Goal: Task Accomplishment & Management: Use online tool/utility

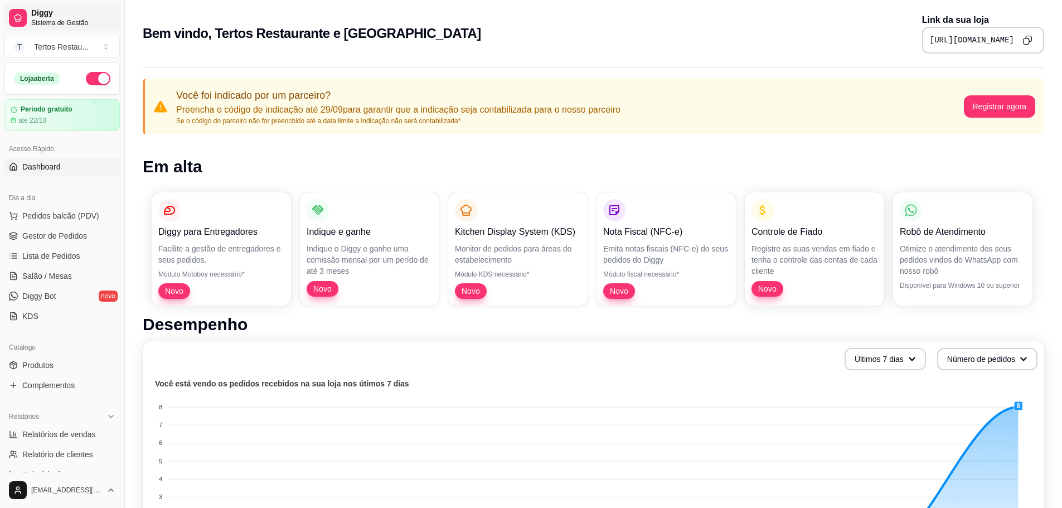
click at [29, 13] on link "Diggy Sistema de Gestão" at bounding box center [61, 17] width 115 height 27
click at [47, 230] on span "Gestor de Pedidos" at bounding box center [54, 235] width 65 height 11
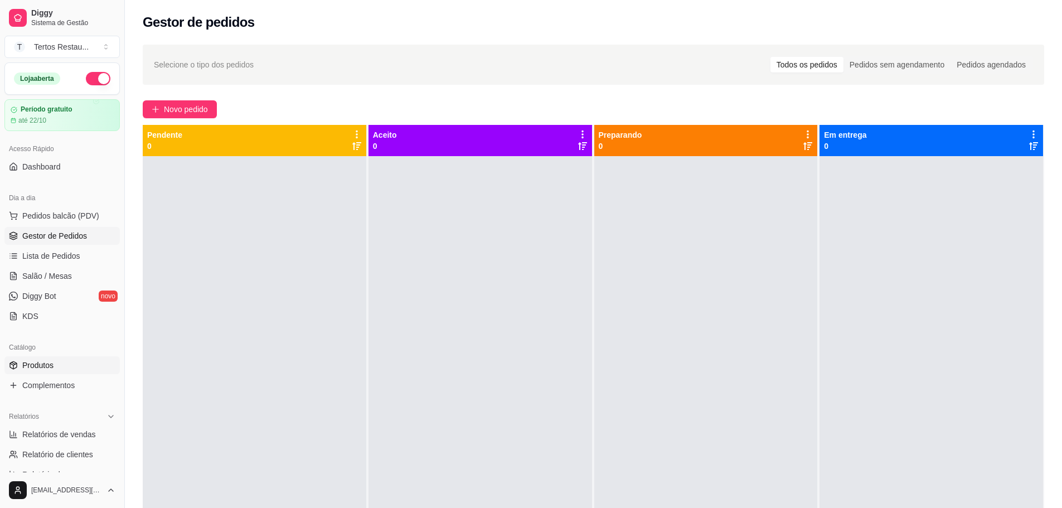
click at [51, 368] on span "Produtos" at bounding box center [37, 365] width 31 height 11
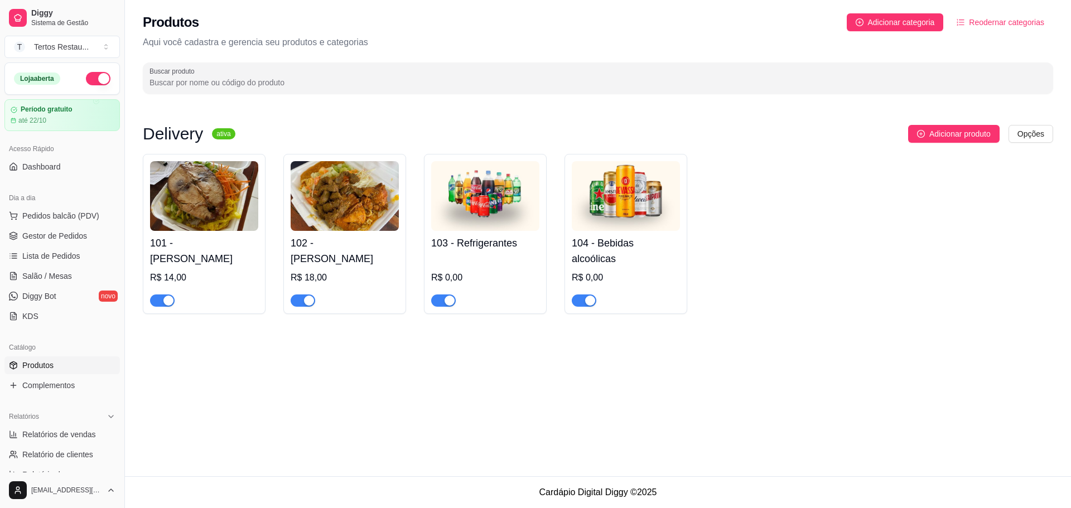
click at [196, 205] on img at bounding box center [204, 196] width 108 height 70
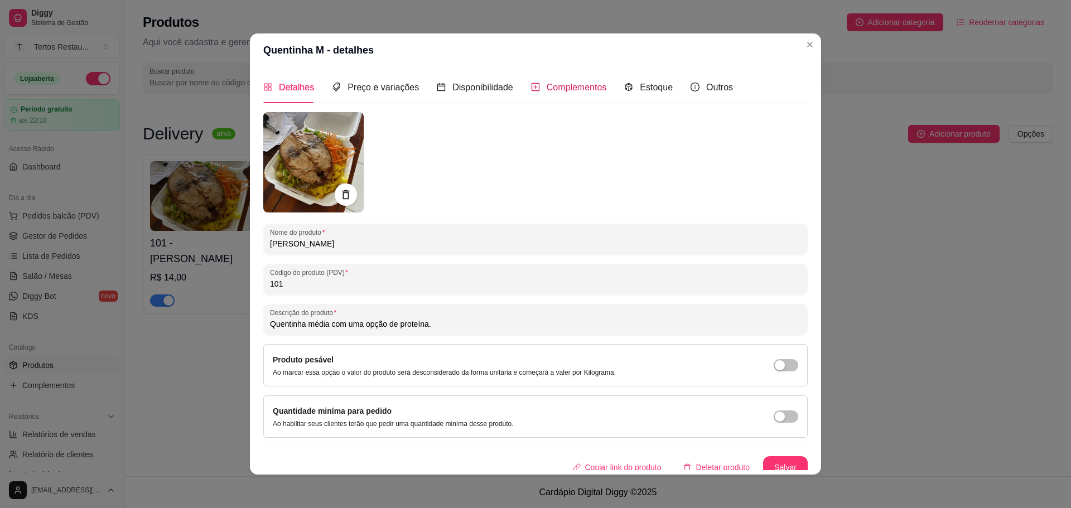
click at [547, 84] on span "Complementos" at bounding box center [577, 87] width 60 height 9
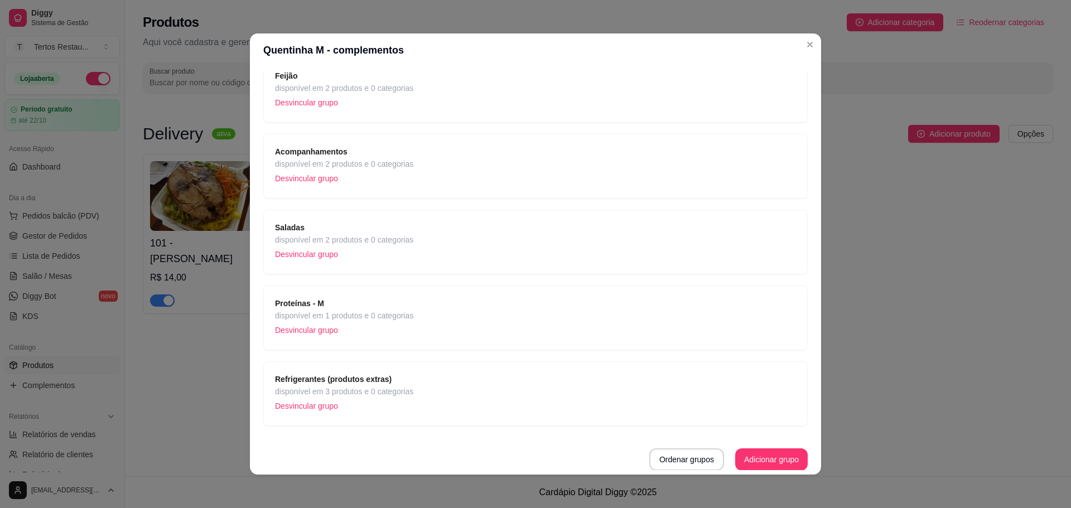
scroll to position [89, 0]
click at [762, 459] on button "Adicionar grupo" at bounding box center [771, 459] width 73 height 22
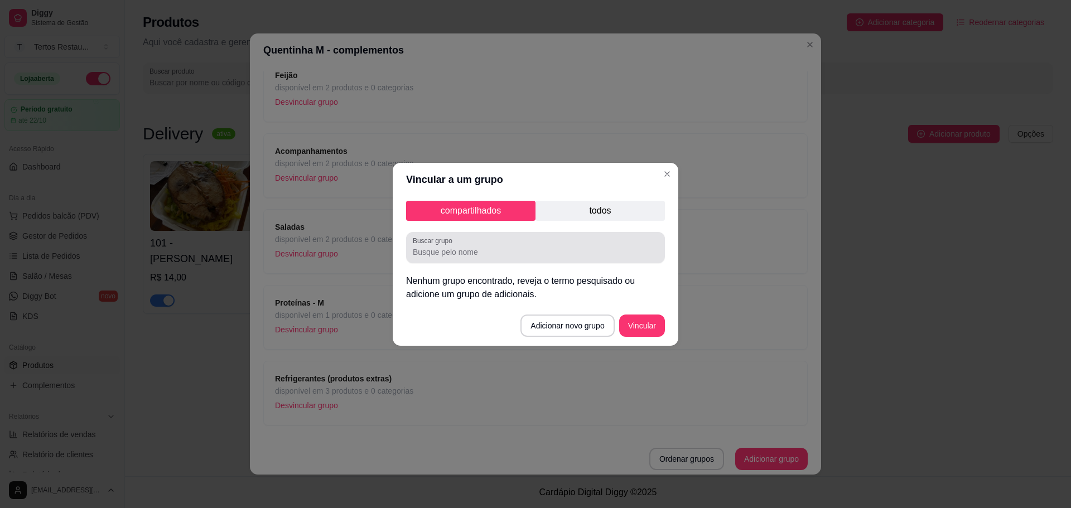
click at [475, 253] on input "Buscar grupo" at bounding box center [535, 252] width 245 height 11
type input "P"
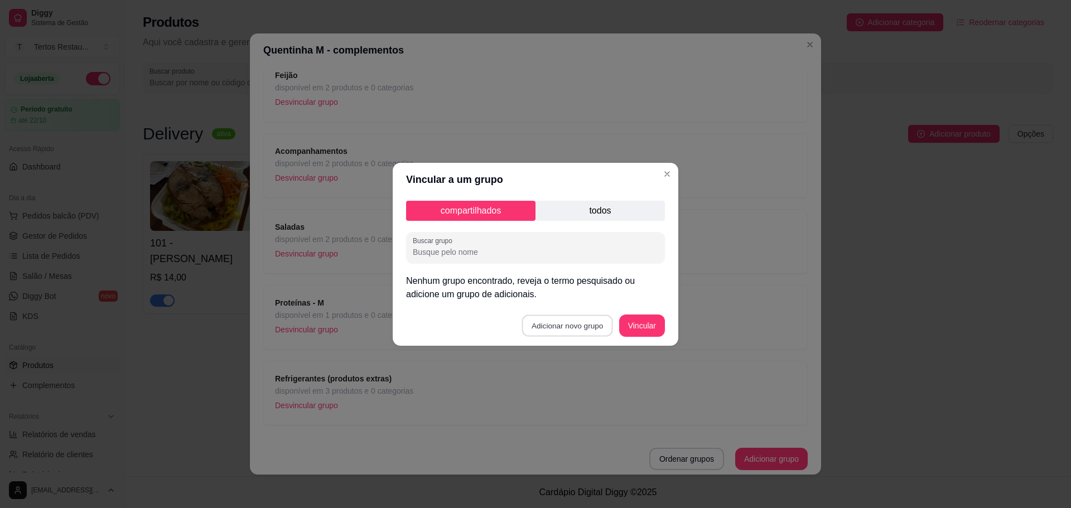
click at [587, 321] on button "Adicionar novo grupo" at bounding box center [567, 326] width 91 height 22
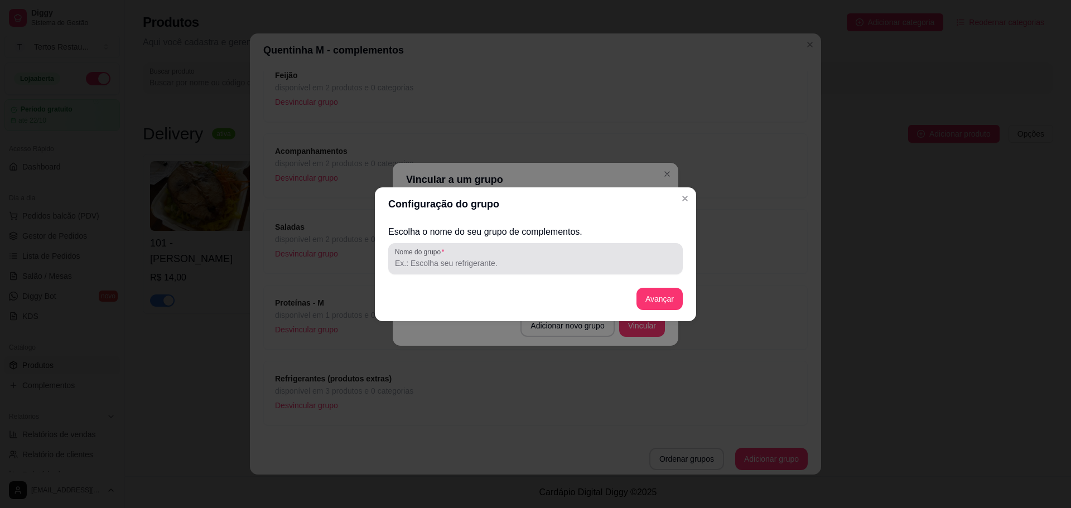
click at [467, 262] on input "Nome do grupo" at bounding box center [535, 263] width 281 height 11
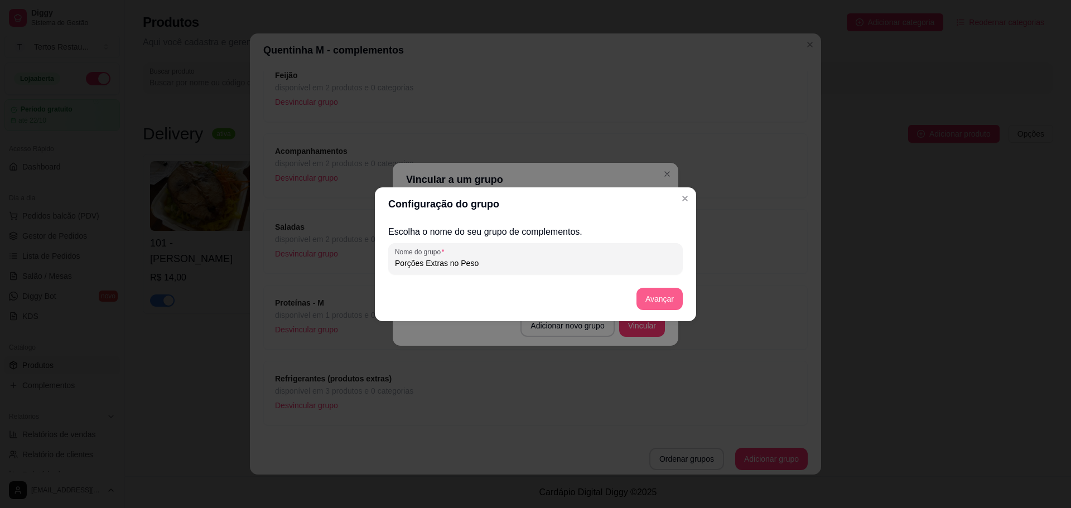
type input "Porções Extras no Peso"
click at [654, 297] on button "Avançar" at bounding box center [659, 299] width 46 height 22
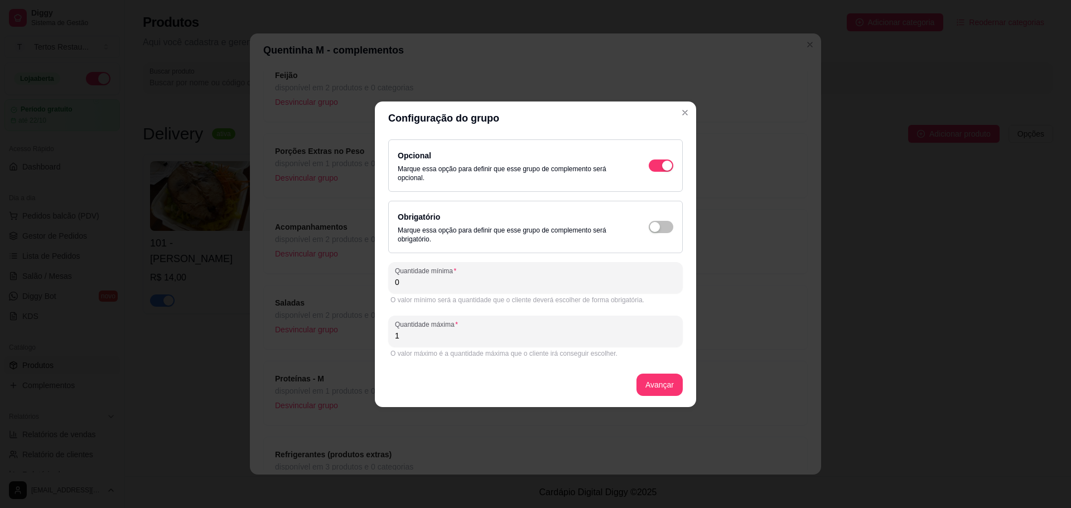
drag, startPoint x: 404, startPoint y: 340, endPoint x: 388, endPoint y: 337, distance: 16.3
click at [388, 337] on div "Quantidade máxima 1" at bounding box center [535, 331] width 294 height 31
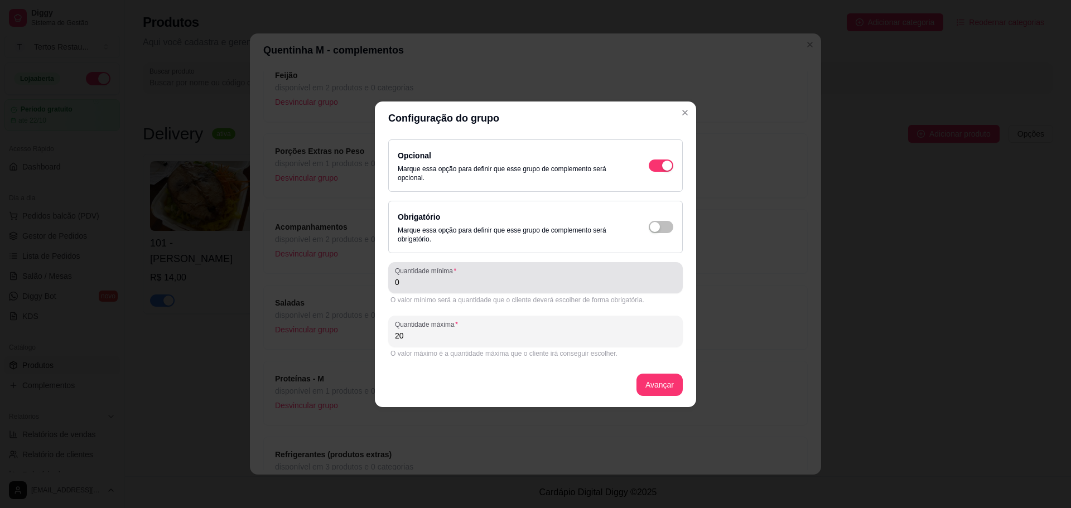
type input "20"
click at [435, 279] on input "0" at bounding box center [535, 282] width 281 height 11
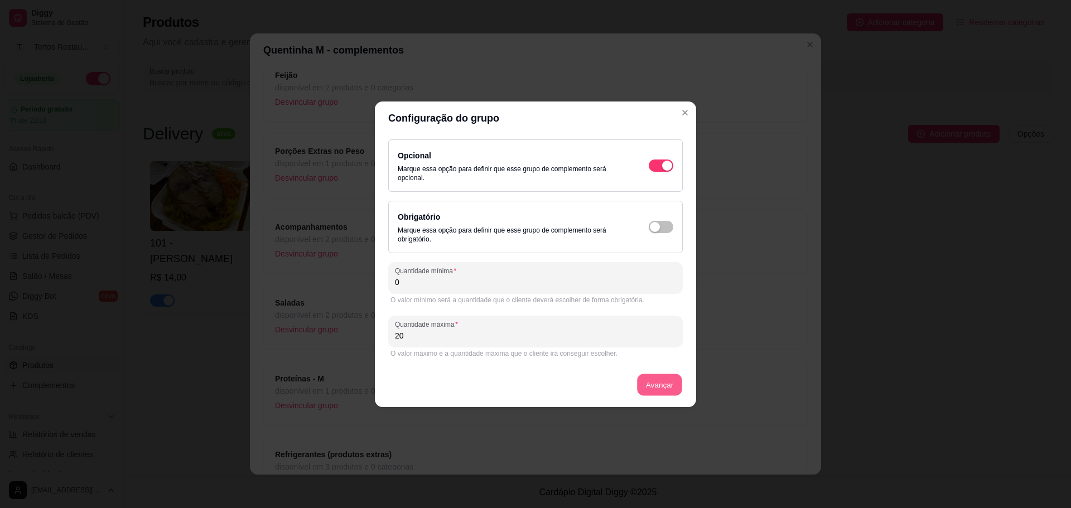
click at [674, 385] on button "Avançar" at bounding box center [659, 385] width 45 height 22
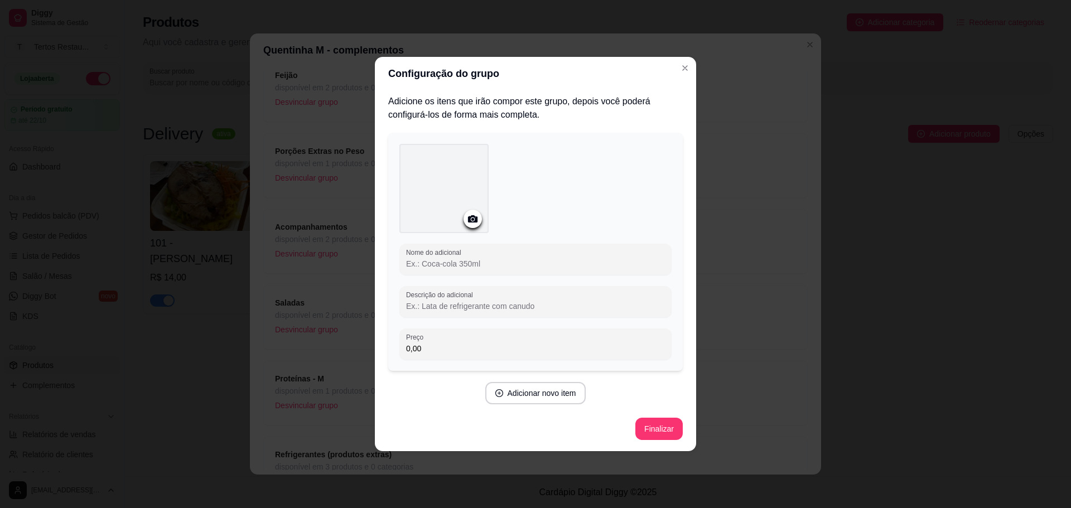
click at [431, 346] on input "0,00" at bounding box center [535, 348] width 259 height 11
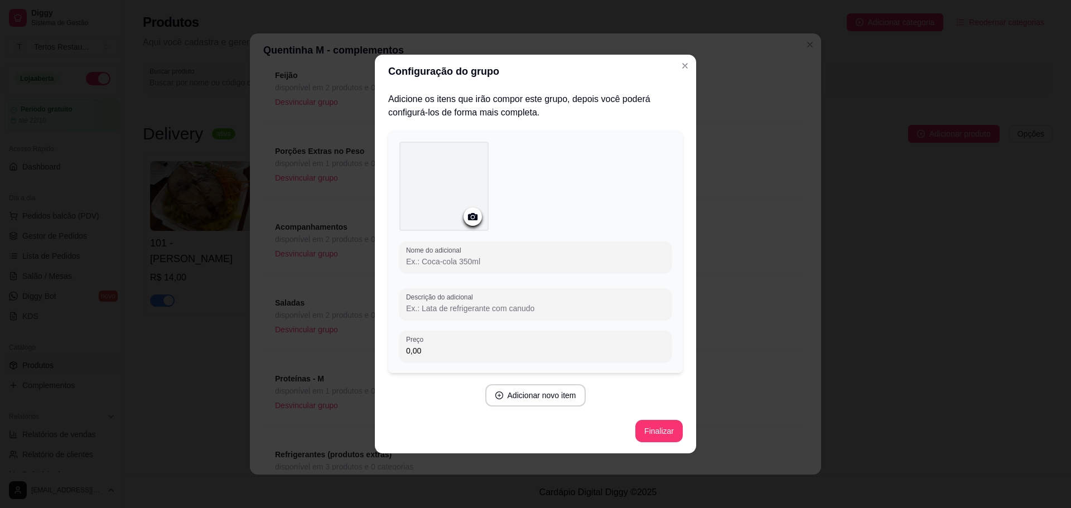
click at [432, 307] on input "Descrição do adicional" at bounding box center [535, 308] width 259 height 11
type input "Preços"
drag, startPoint x: 432, startPoint y: 307, endPoint x: 400, endPoint y: 303, distance: 31.4
click at [400, 303] on div "Descrição do adicional Preços" at bounding box center [535, 303] width 272 height 31
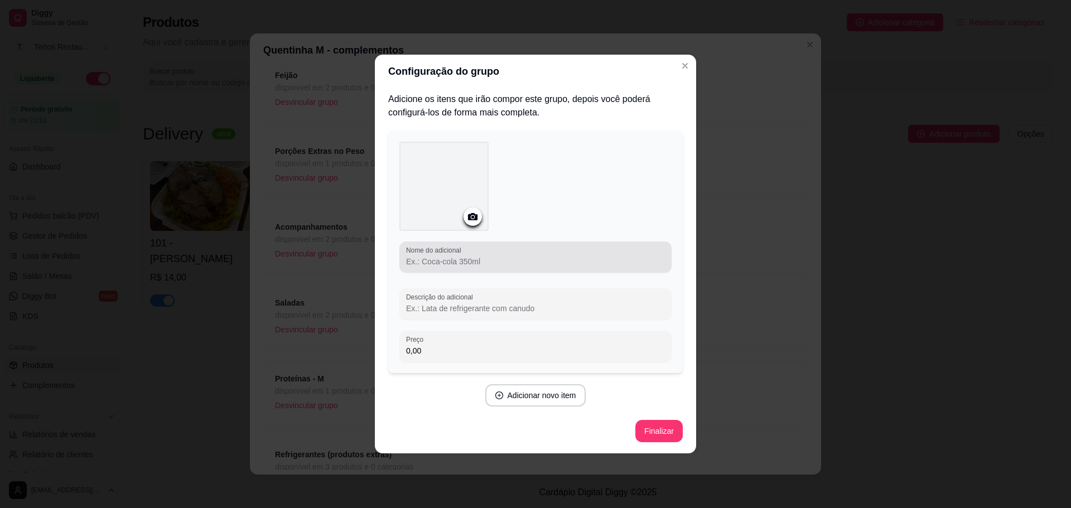
click at [452, 270] on div "Nome do adicional" at bounding box center [535, 256] width 272 height 31
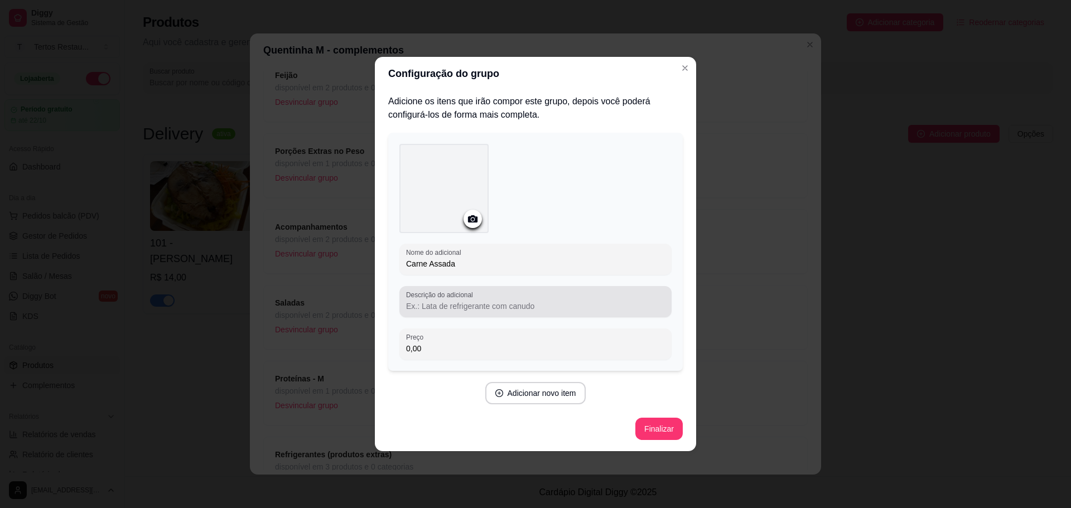
click at [465, 308] on input "Descrição do adicional" at bounding box center [535, 306] width 259 height 11
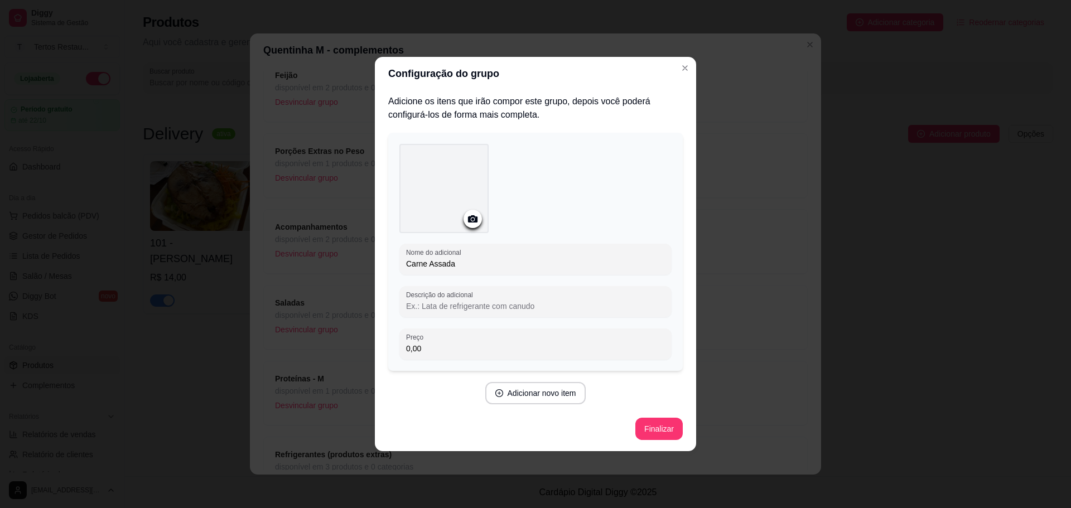
click at [452, 268] on input "Carne Assada" at bounding box center [535, 263] width 259 height 11
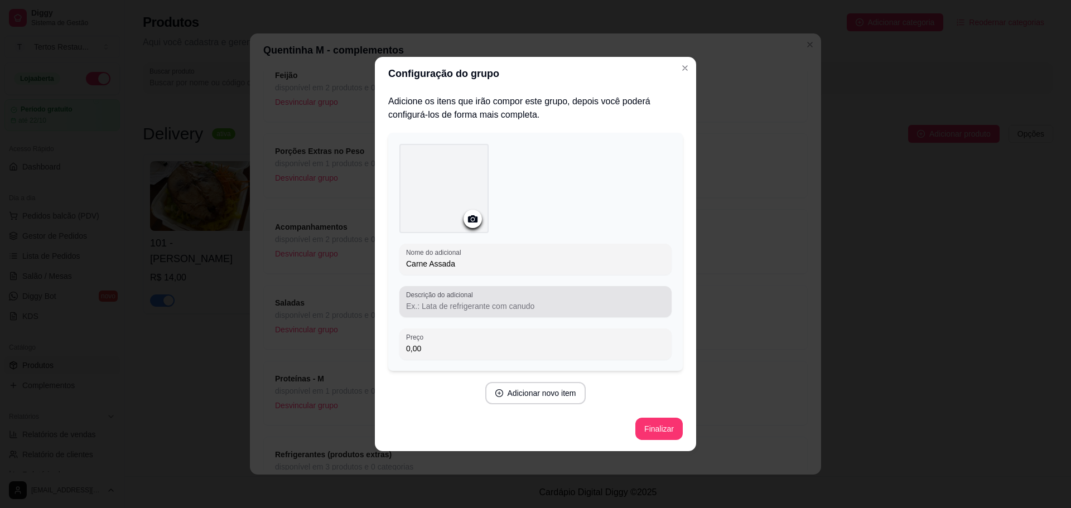
click at [447, 316] on div "Descrição do adicional" at bounding box center [535, 301] width 272 height 31
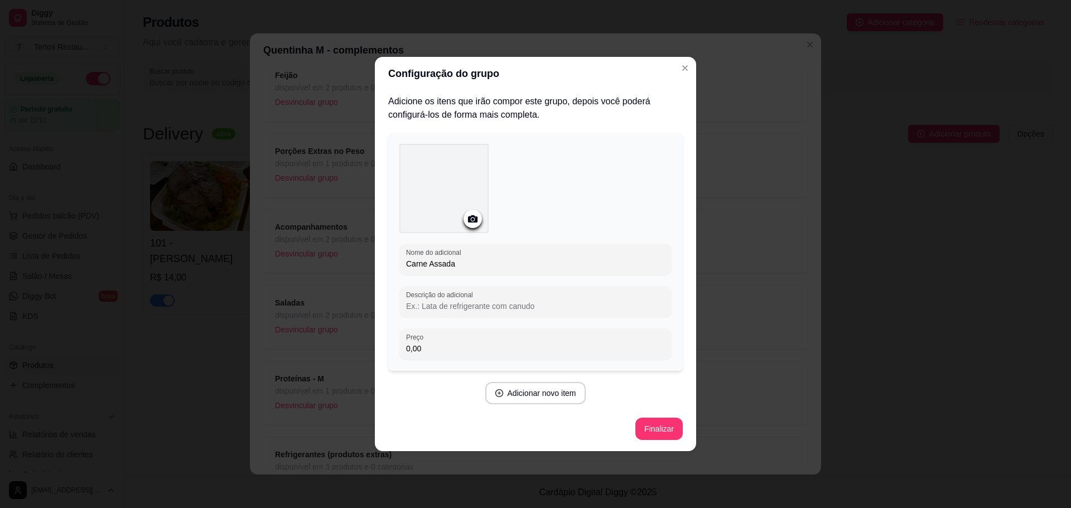
click at [440, 346] on input "0,00" at bounding box center [535, 348] width 259 height 11
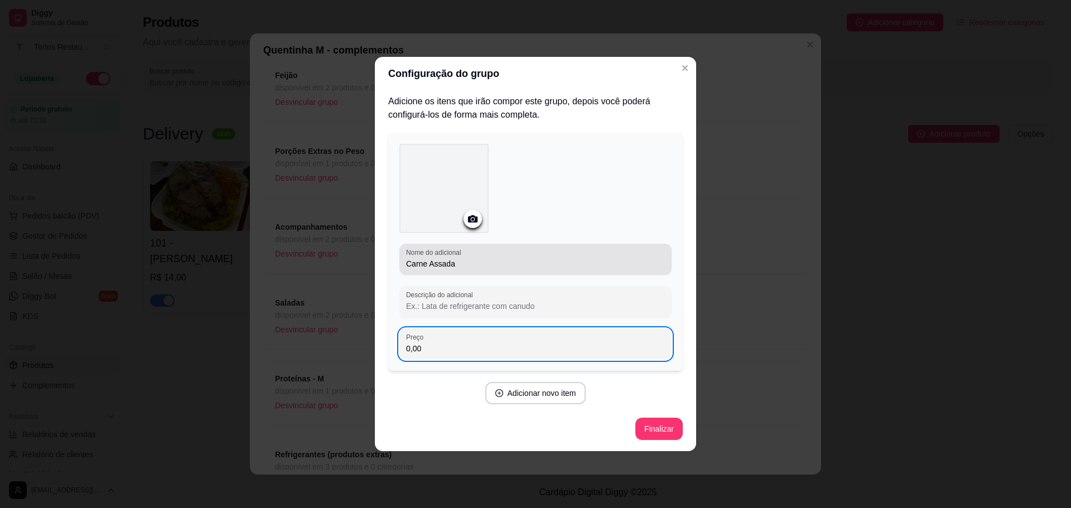
click at [462, 265] on input "Carne Assada" at bounding box center [535, 263] width 259 height 11
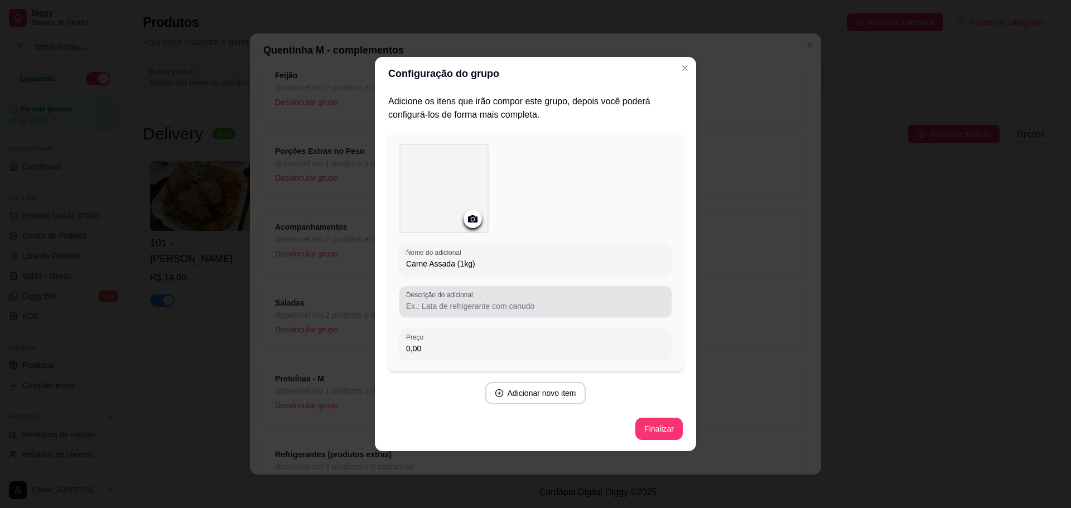
type input "Carne Assada (1kg)"
click at [460, 308] on input "Descrição do adicional" at bounding box center [535, 306] width 259 height 11
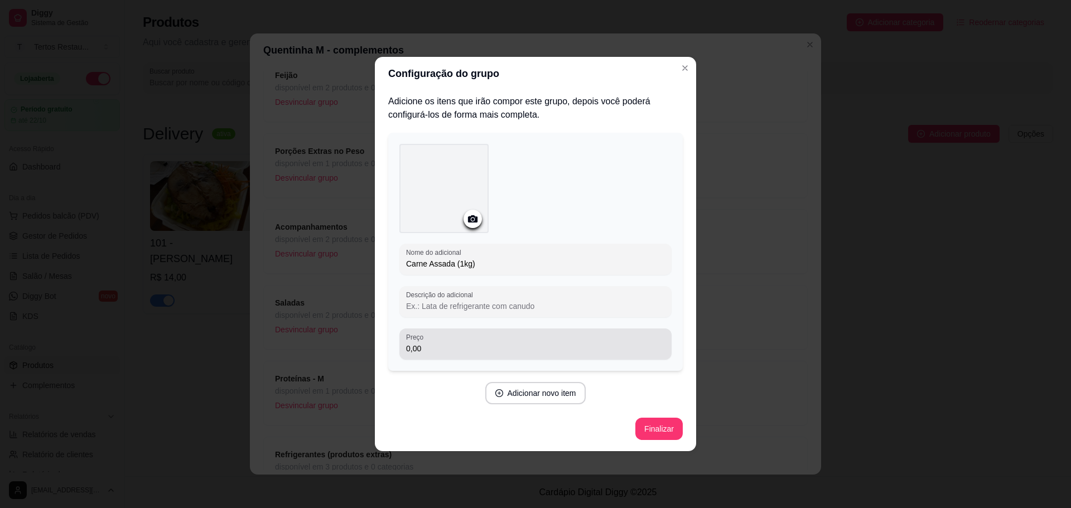
click at [461, 340] on div "0,00" at bounding box center [535, 344] width 259 height 22
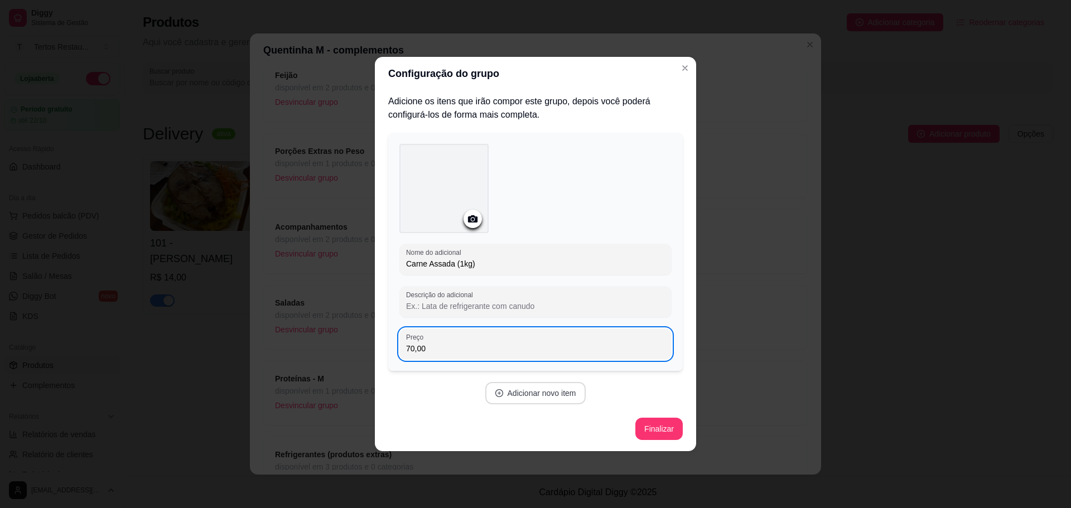
type input "70,00"
click at [533, 392] on button "Adicionar novo item" at bounding box center [535, 393] width 101 height 22
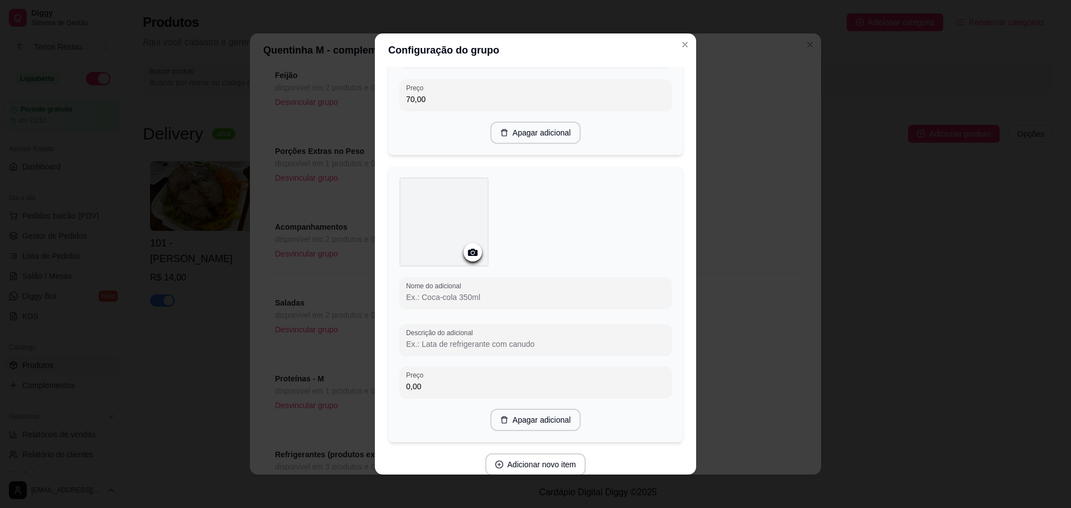
scroll to position [273, 0]
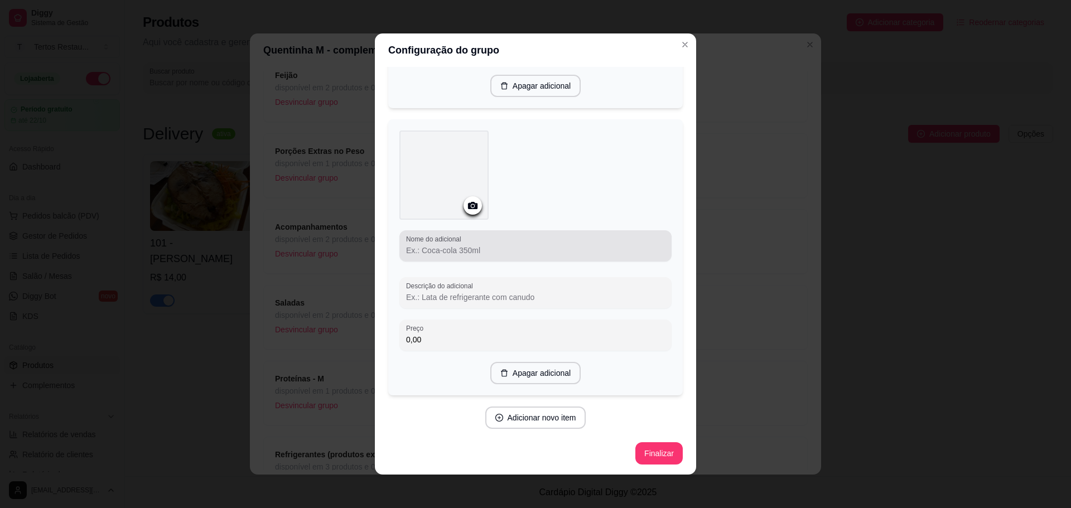
click at [458, 250] on input "Nome do adicional" at bounding box center [535, 250] width 259 height 11
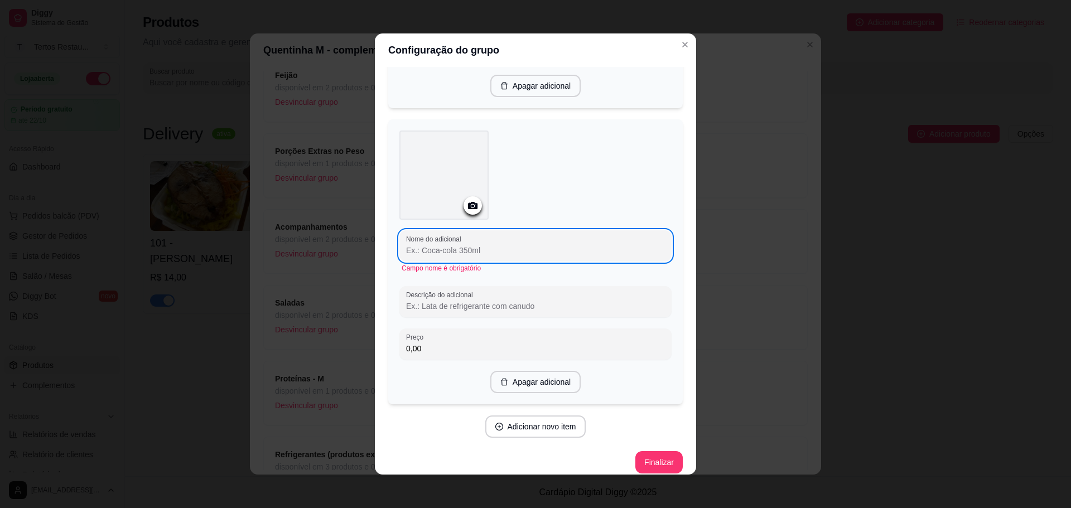
click at [442, 250] on input "Nome do adicional" at bounding box center [535, 250] width 259 height 11
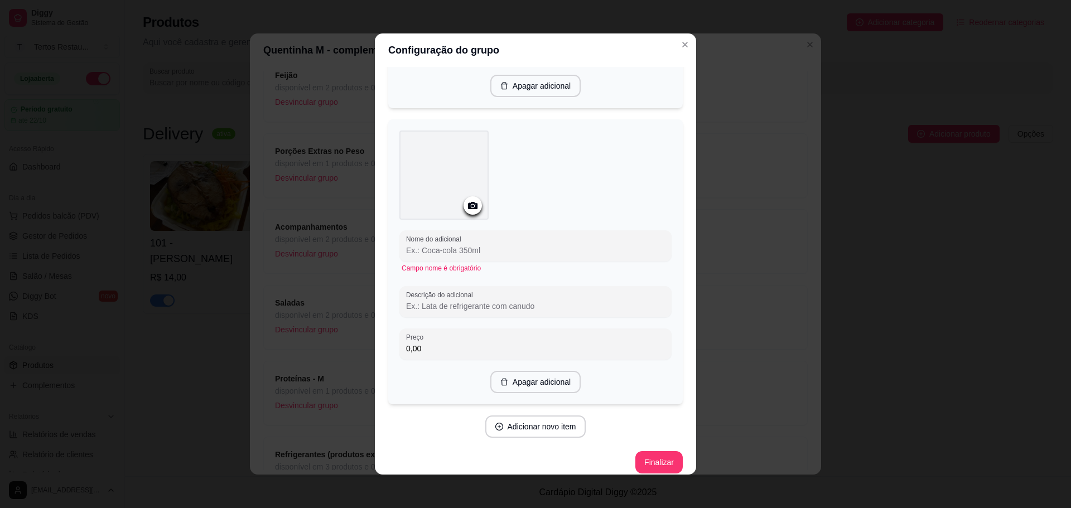
paste input "Linguiça"
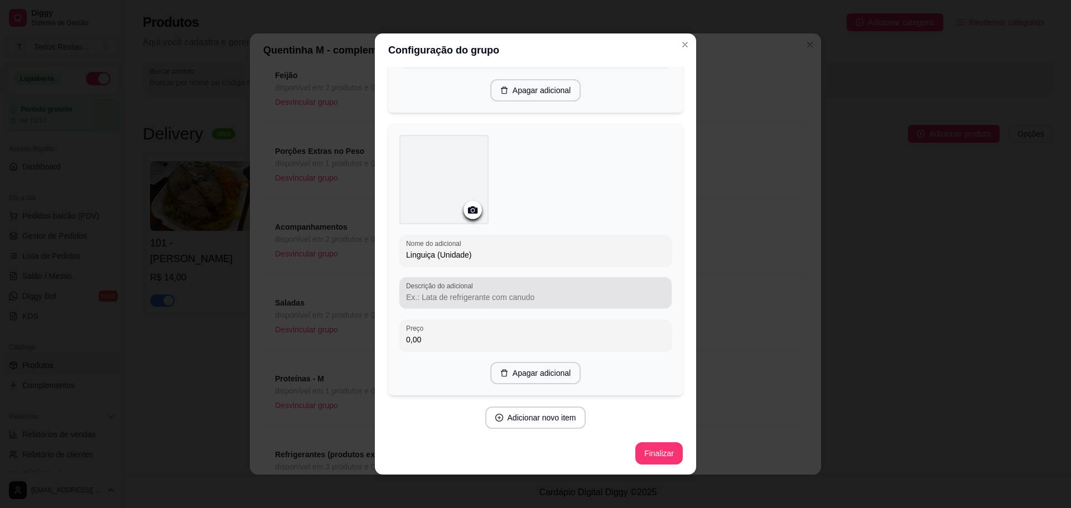
type input "Linguiça (Unidade)"
click at [447, 301] on input "Descrição do adicional" at bounding box center [535, 297] width 259 height 11
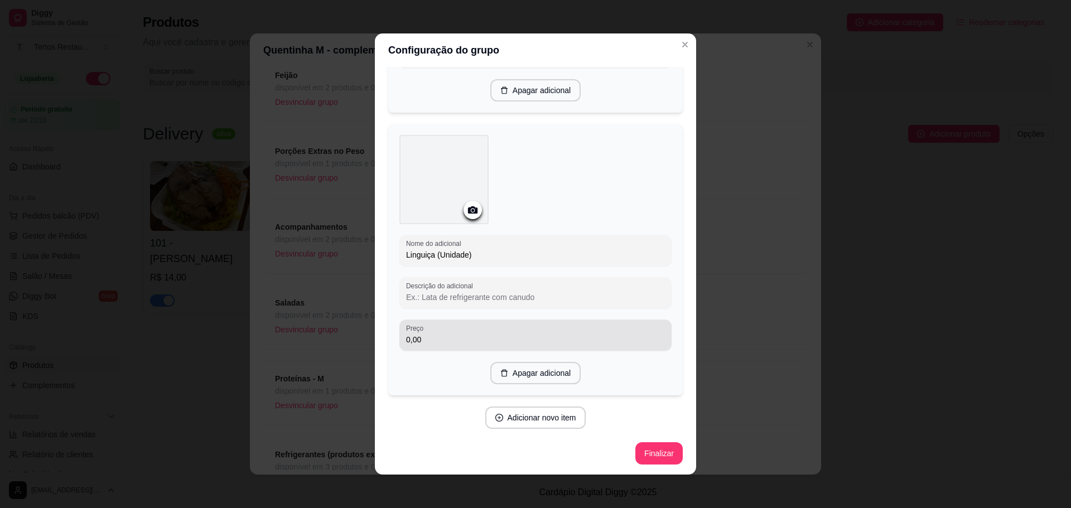
click at [425, 347] on div "Preço 0,00" at bounding box center [535, 335] width 272 height 31
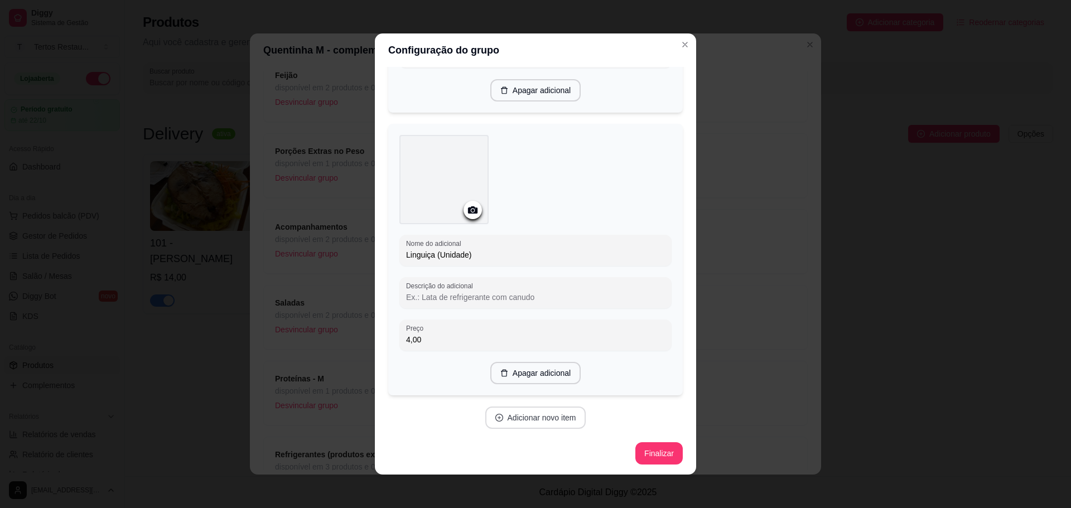
type input "4,00"
click at [523, 423] on button "Adicionar novo item" at bounding box center [535, 418] width 101 height 22
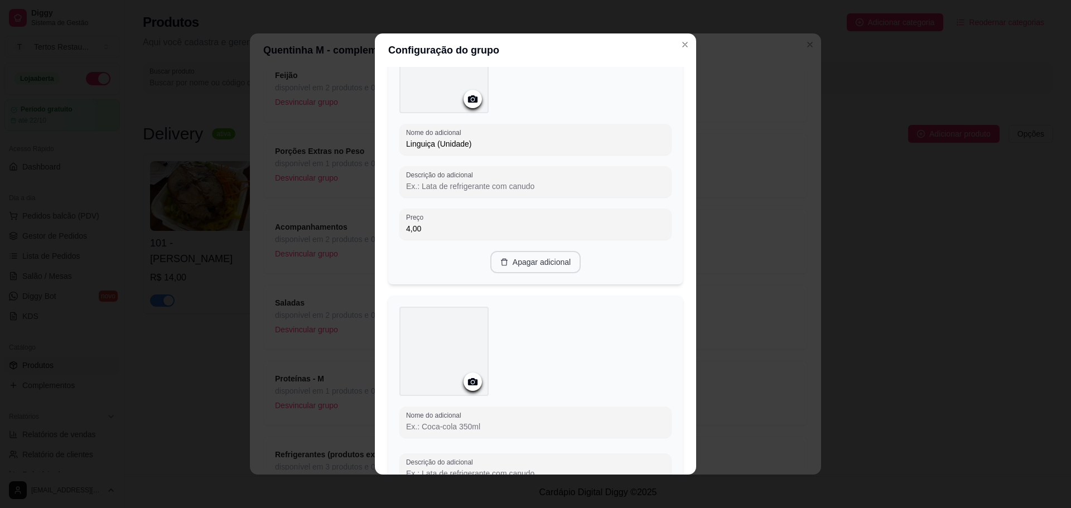
scroll to position [380, 0]
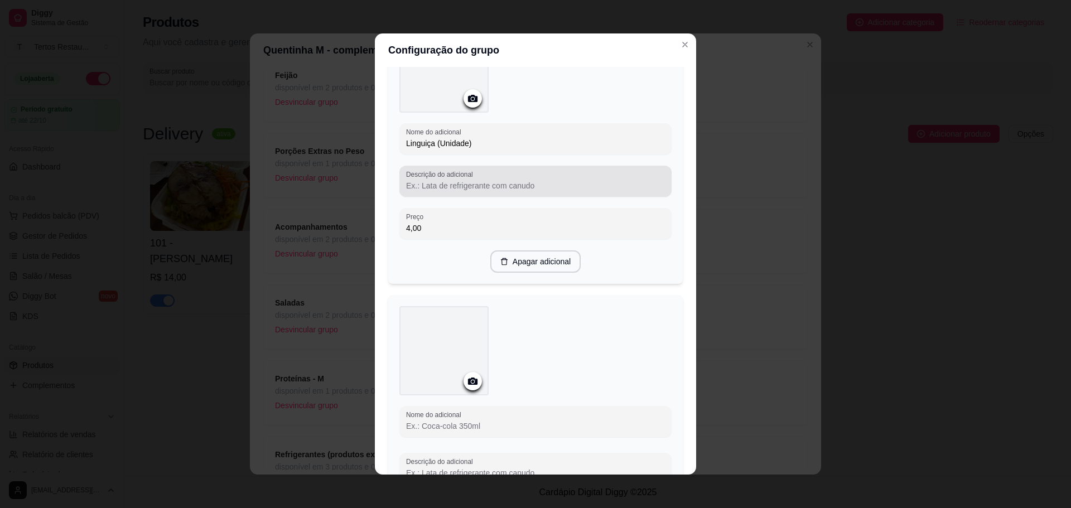
click at [458, 185] on input "Descrição do adicional" at bounding box center [535, 185] width 259 height 11
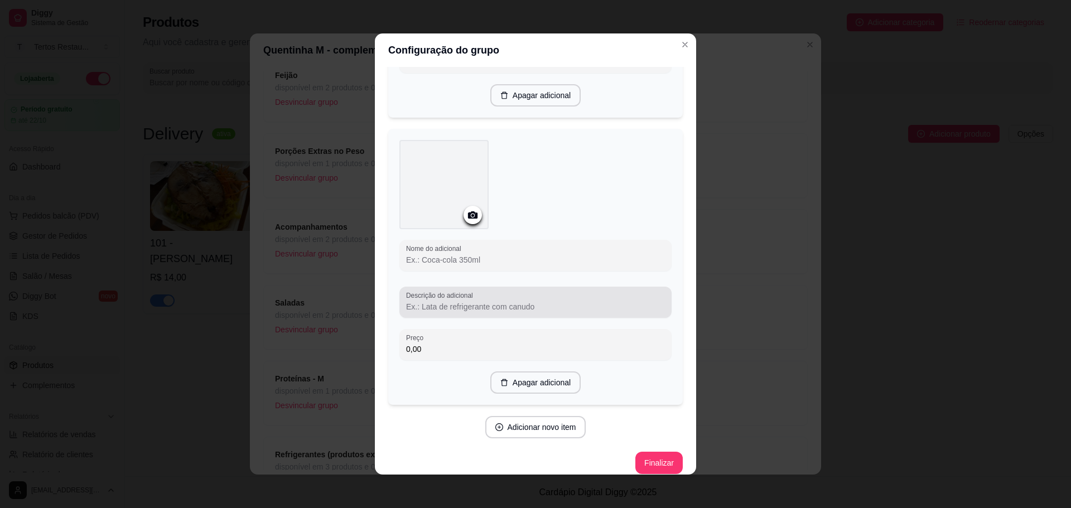
scroll to position [555, 0]
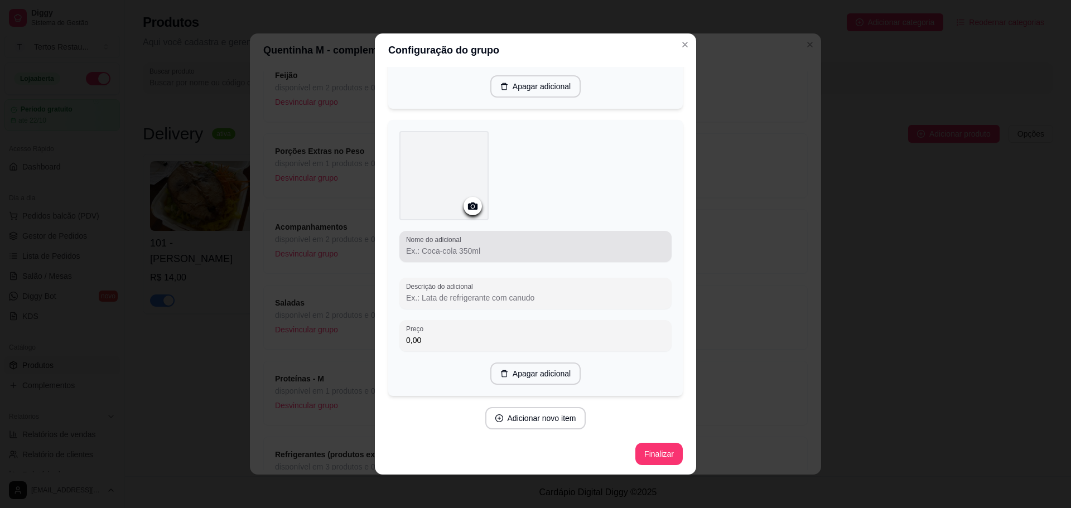
click at [459, 255] on div at bounding box center [535, 246] width 259 height 22
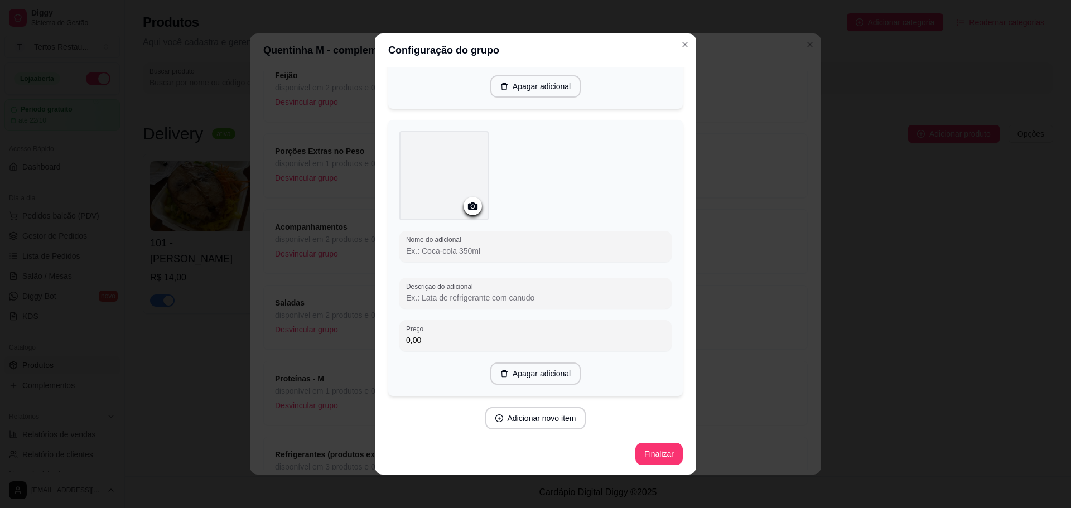
paste input "Sobrecoxa"
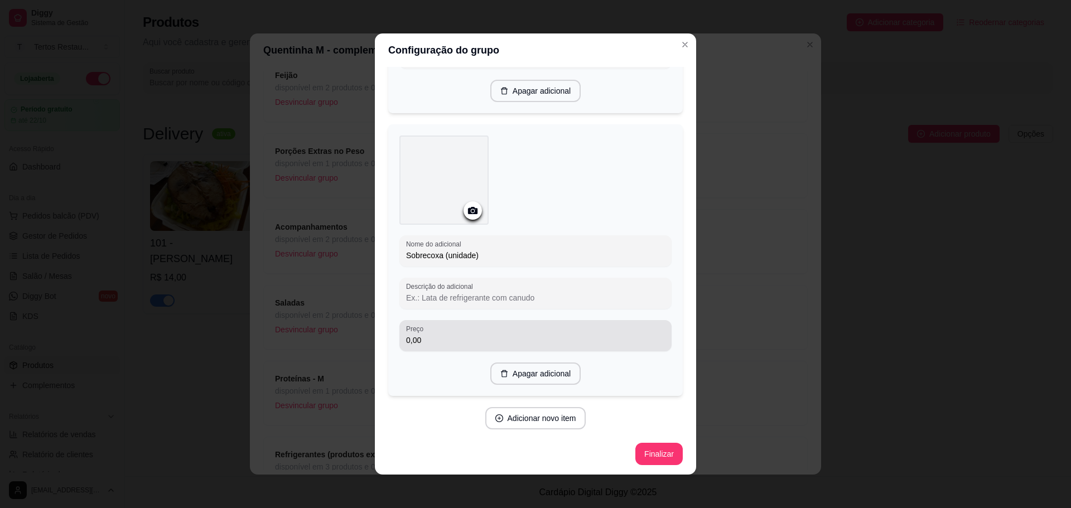
type input "Sobrecoxa (unidade)"
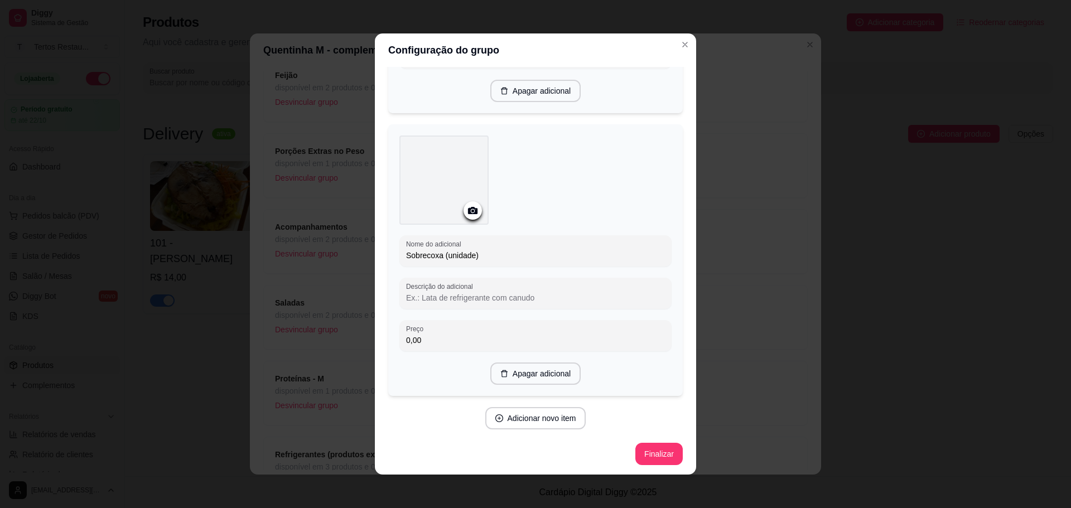
click at [414, 340] on input "0,00" at bounding box center [535, 340] width 259 height 11
type input "5,00"
click at [518, 416] on button "Adicionar novo item" at bounding box center [535, 419] width 98 height 22
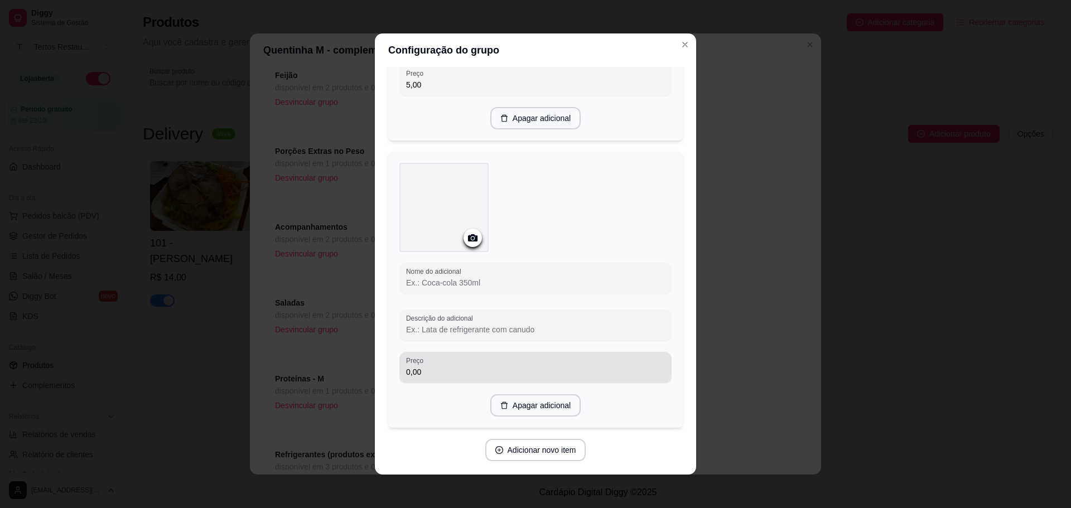
scroll to position [829, 0]
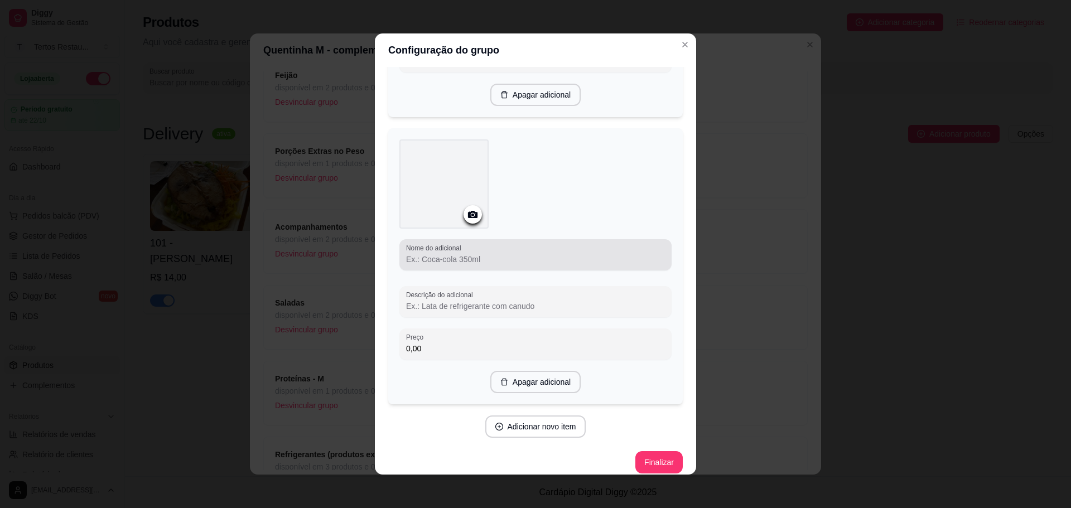
click at [467, 258] on input "Nome do adicional" at bounding box center [535, 259] width 259 height 11
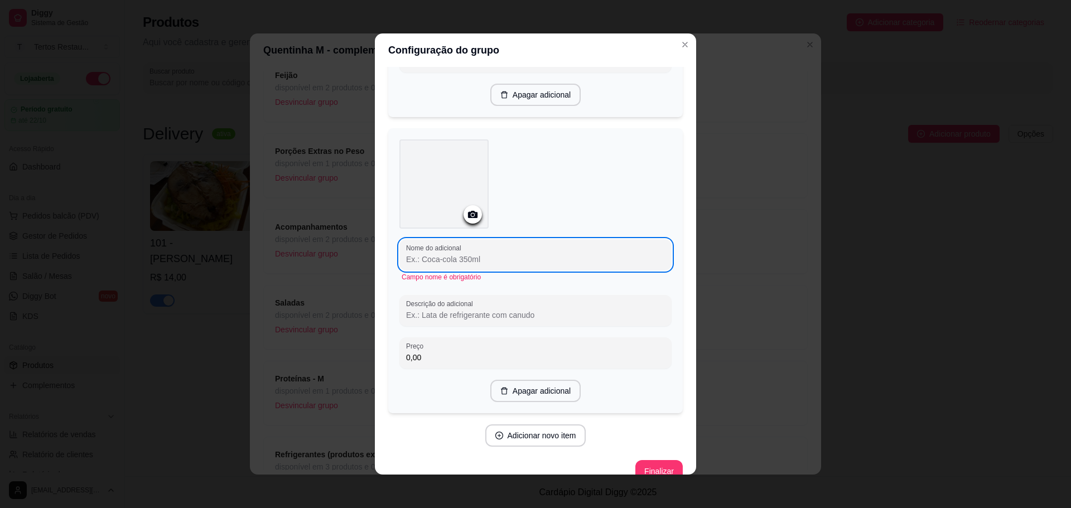
click at [448, 259] on input "Nome do adicional" at bounding box center [535, 259] width 259 height 11
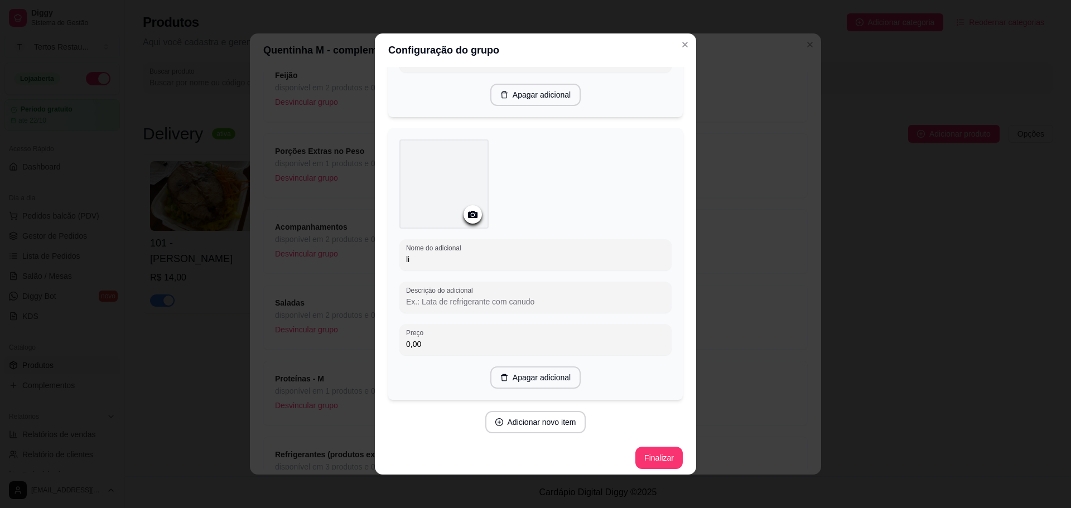
type input "l"
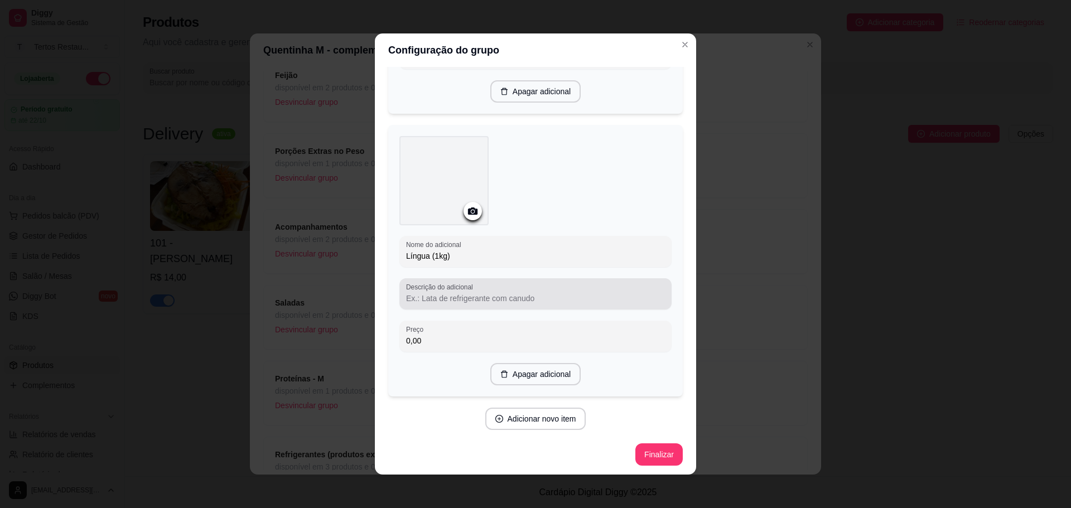
scroll to position [2, 0]
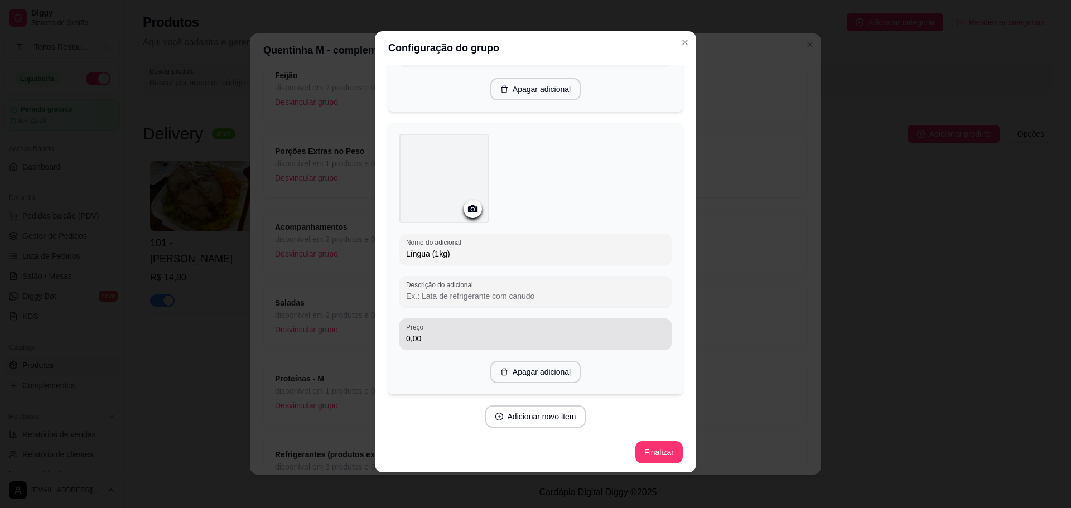
type input "Língua (1kg)"
click at [432, 333] on input "0,00" at bounding box center [535, 338] width 259 height 11
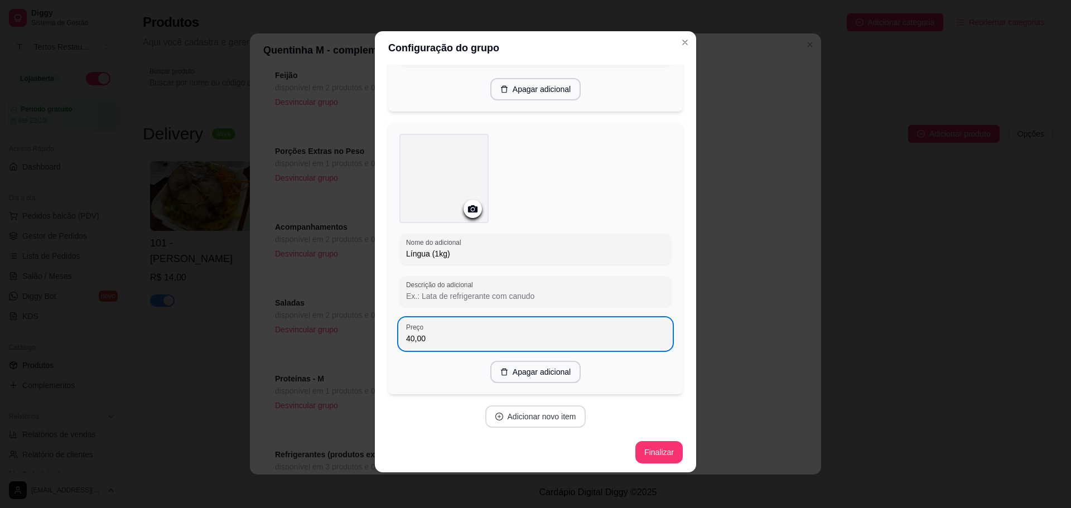
type input "40,00"
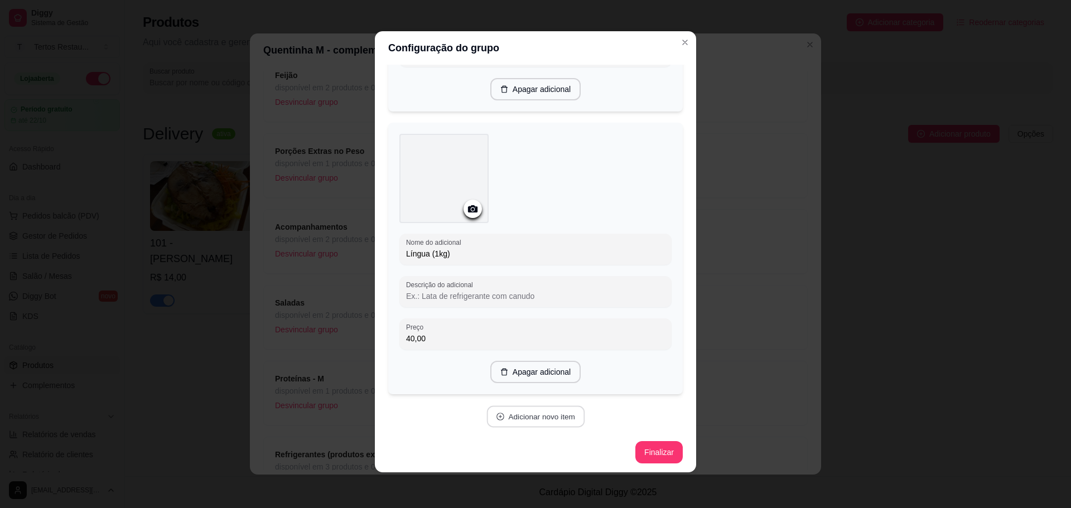
click at [528, 421] on button "Adicionar novo item" at bounding box center [535, 417] width 98 height 22
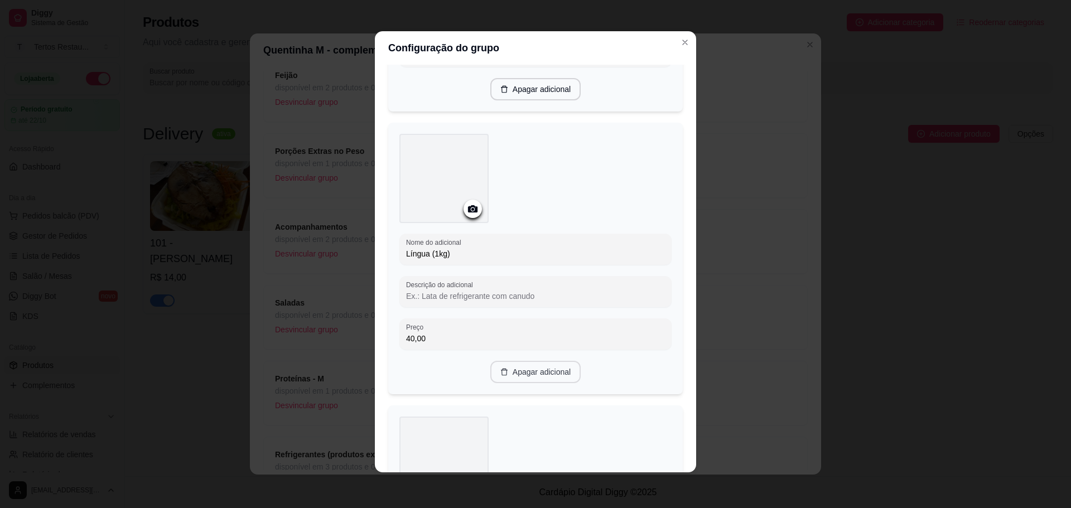
scroll to position [1056, 0]
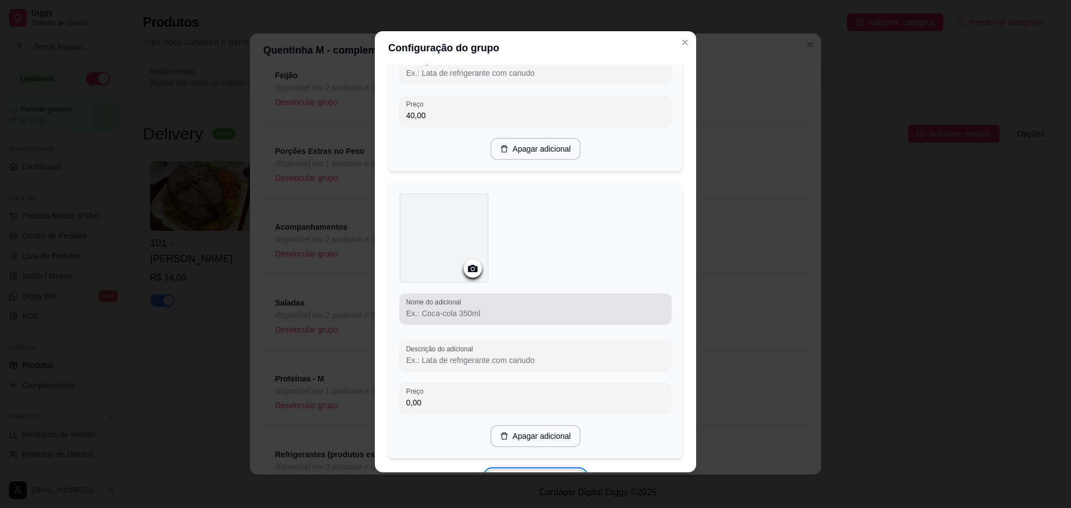
click at [461, 308] on input "Nome do adicional" at bounding box center [535, 313] width 259 height 11
paste input "Costela suina"
click at [429, 311] on input "Costela suina" at bounding box center [535, 313] width 259 height 11
click at [438, 310] on input "Costela Suina" at bounding box center [535, 313] width 259 height 11
click at [456, 309] on input "Costela Suína" at bounding box center [535, 313] width 259 height 11
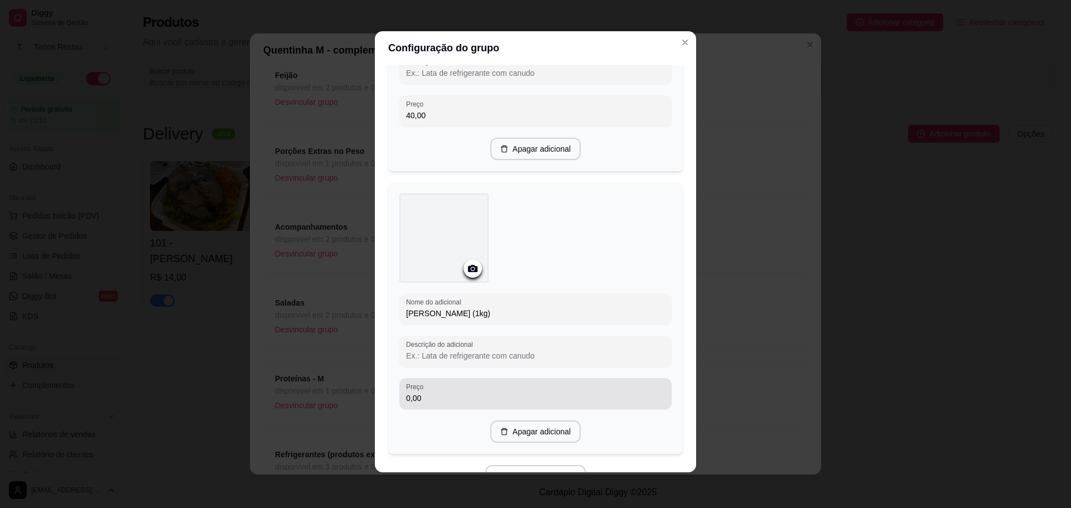
type input "Costela Suína (1kg)"
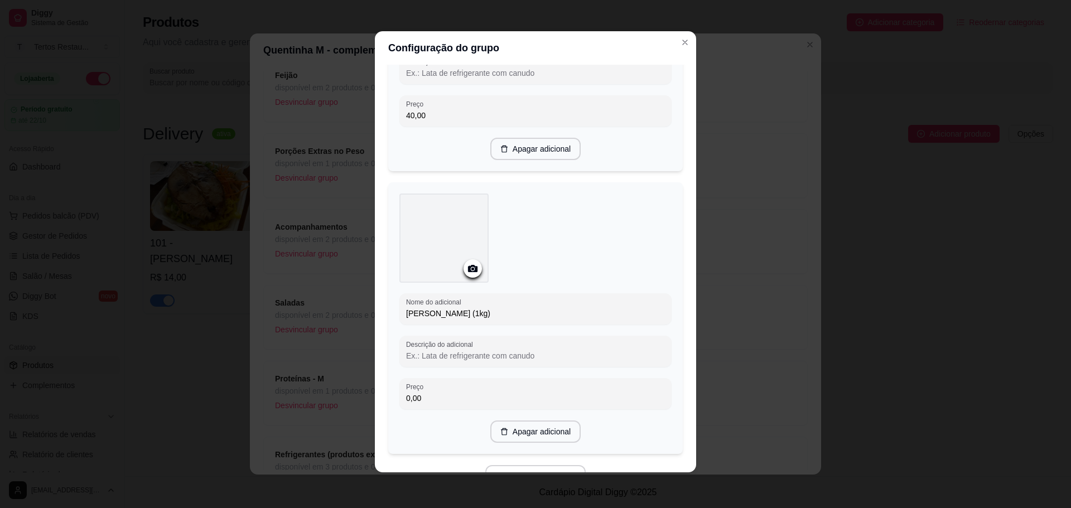
click at [453, 397] on input "0,00" at bounding box center [535, 398] width 259 height 11
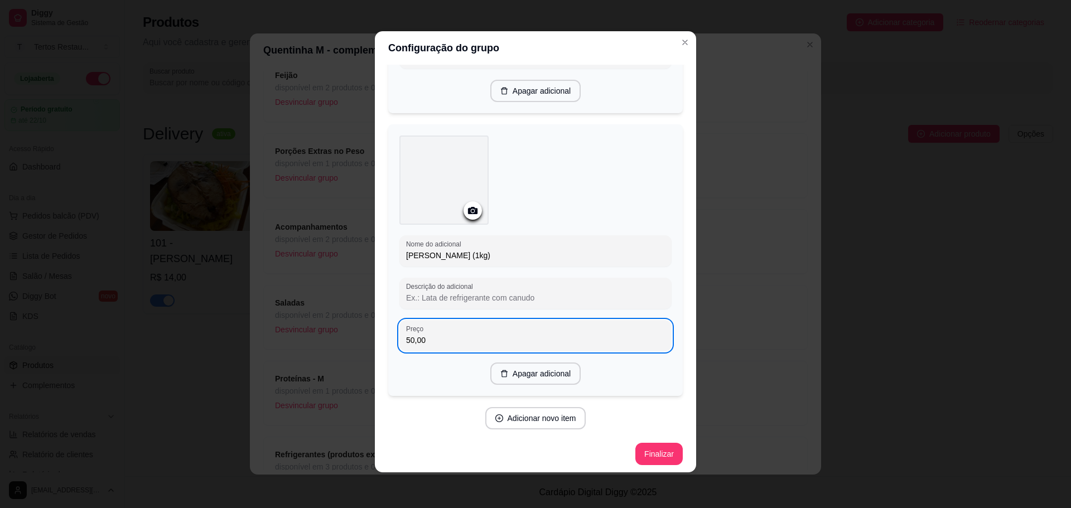
scroll to position [1115, 0]
type input "50,00"
click at [534, 412] on button "Adicionar novo item" at bounding box center [535, 417] width 101 height 22
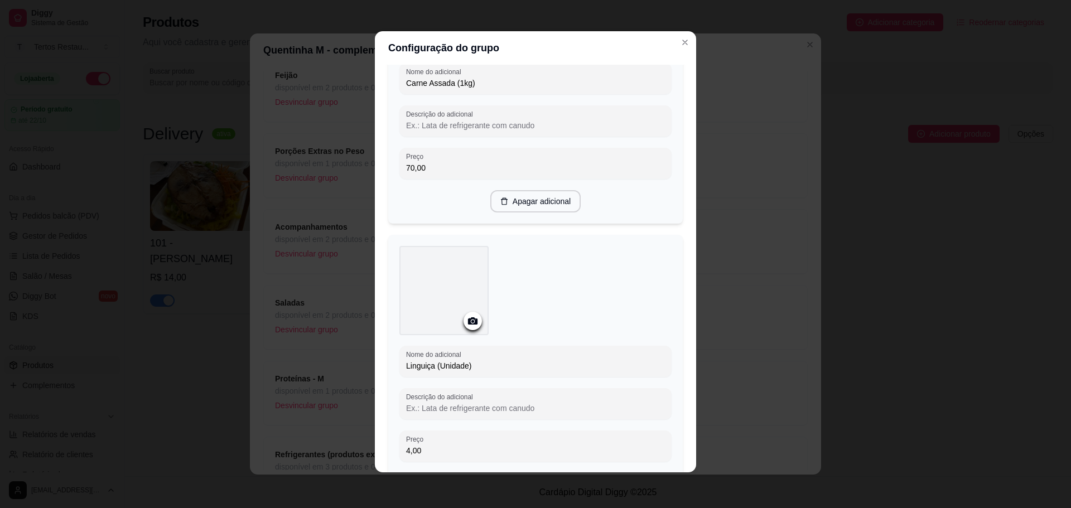
scroll to position [167, 0]
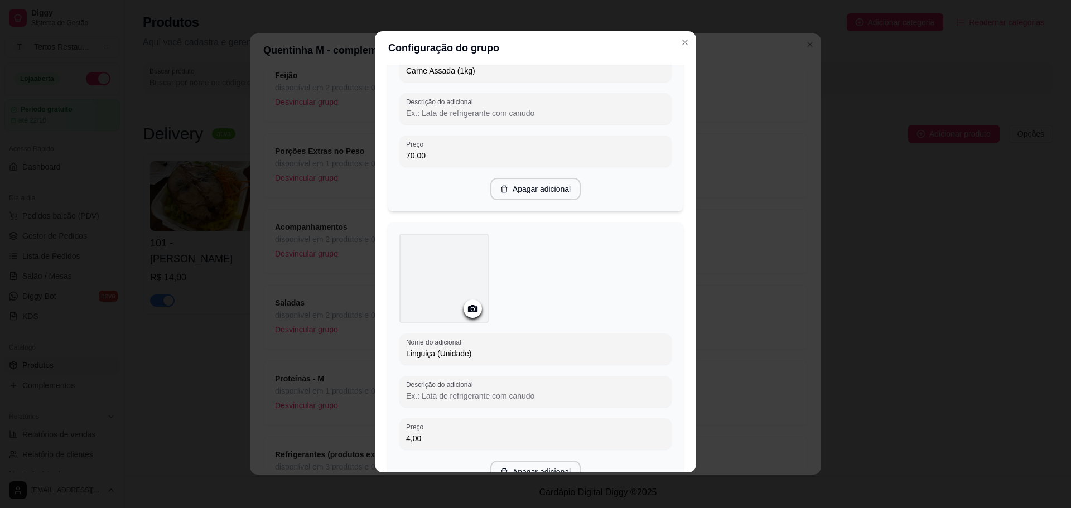
click at [636, 235] on div at bounding box center [535, 280] width 272 height 93
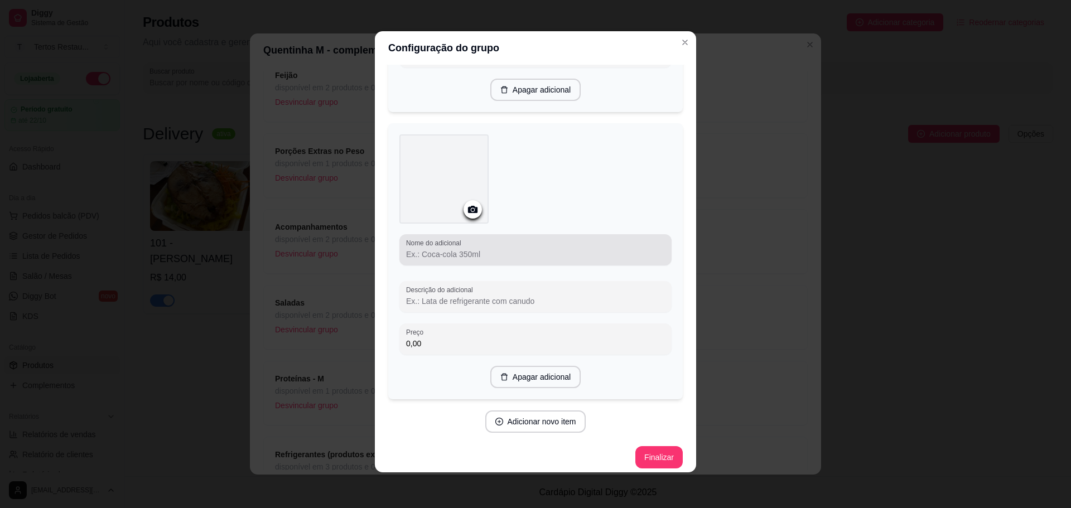
scroll to position [1401, 0]
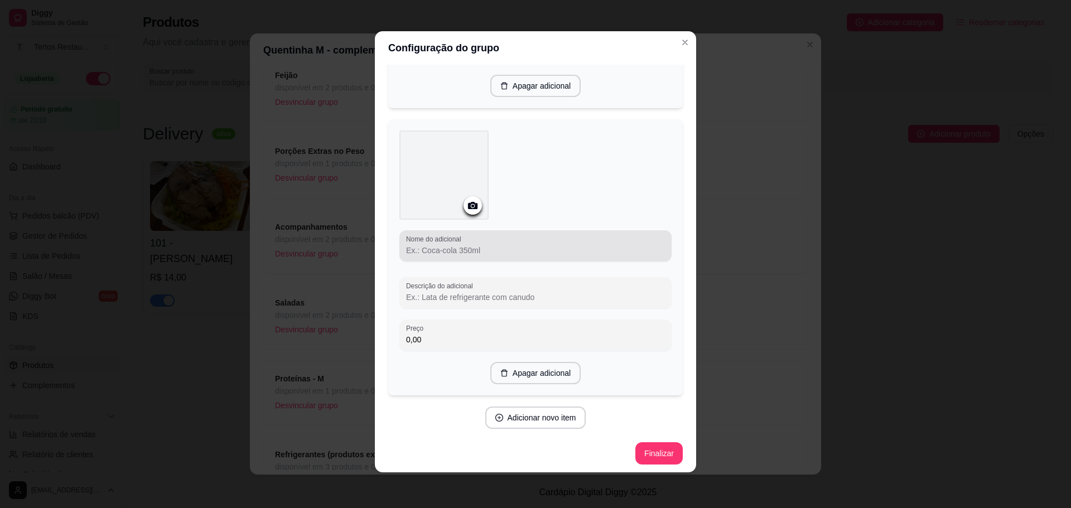
click at [441, 250] on input "Nome do adicional" at bounding box center [535, 250] width 259 height 11
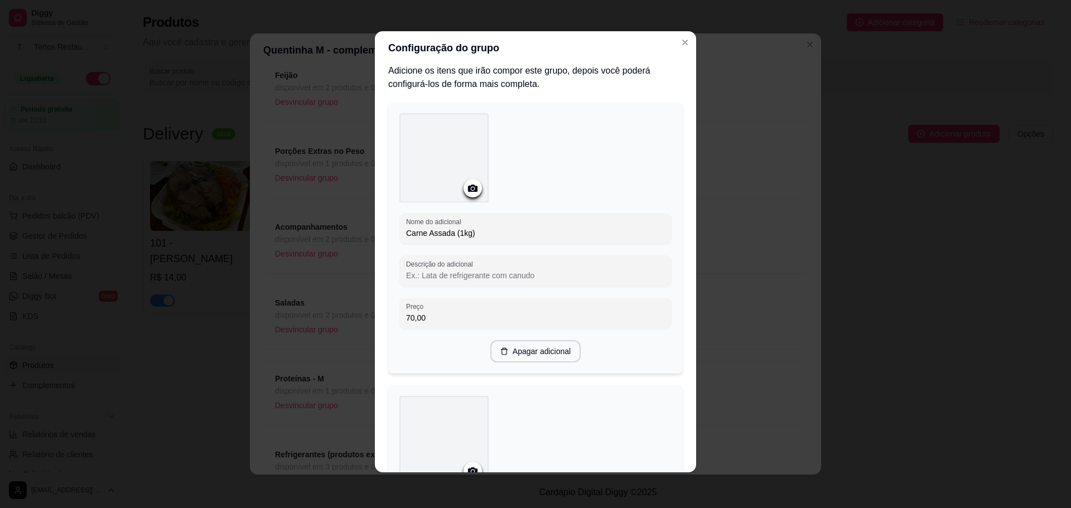
scroll to position [0, 0]
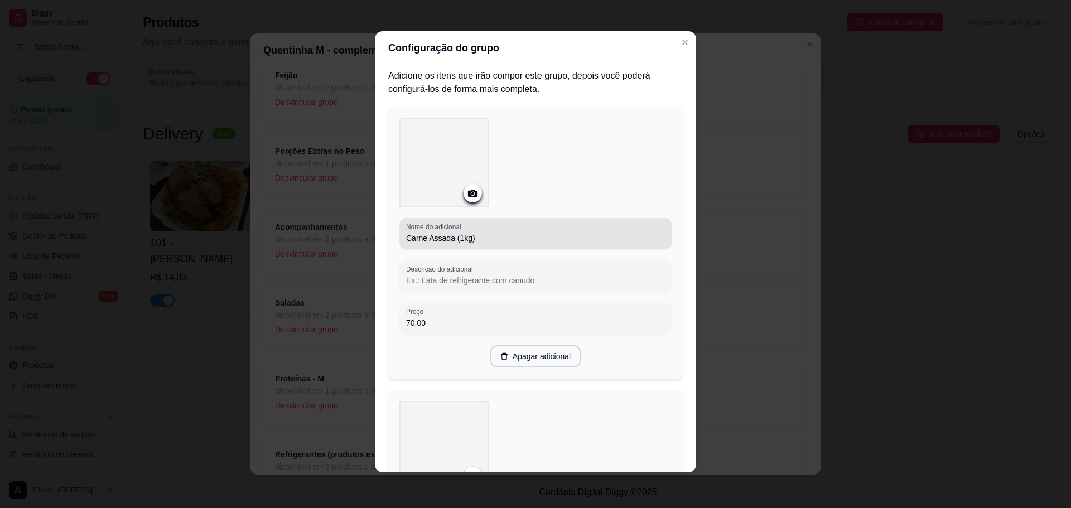
drag, startPoint x: 401, startPoint y: 238, endPoint x: 439, endPoint y: 237, distance: 38.5
click at [439, 237] on div "Nome do adicional Carne Assada (1kg)" at bounding box center [535, 233] width 272 height 31
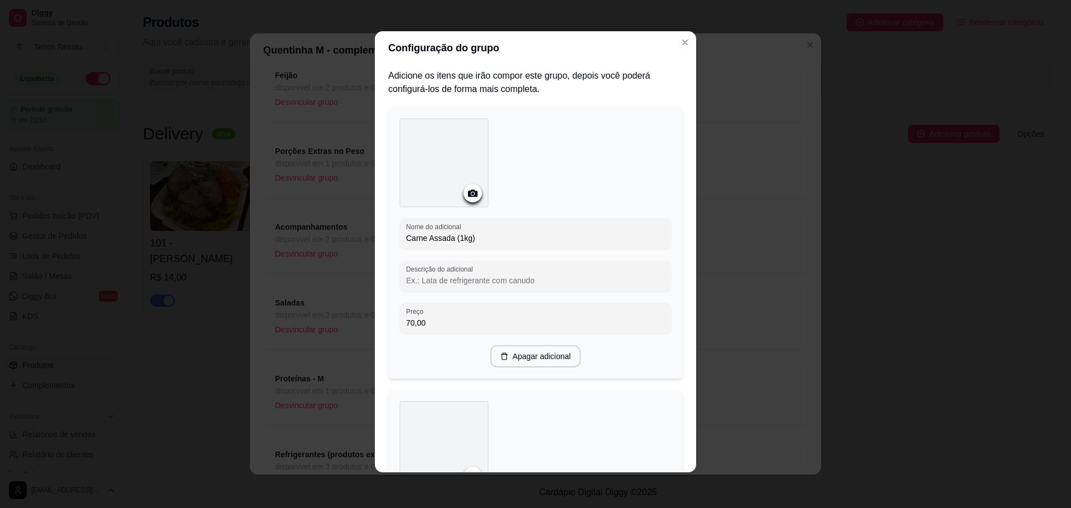
drag, startPoint x: 446, startPoint y: 237, endPoint x: 412, endPoint y: 238, distance: 34.0
click at [412, 238] on input "Carne Assada (1kg)" at bounding box center [535, 238] width 259 height 11
drag, startPoint x: 472, startPoint y: 239, endPoint x: 442, endPoint y: 238, distance: 30.1
click at [442, 238] on input "Carne Assada (1kg)" at bounding box center [535, 238] width 259 height 11
click at [437, 239] on input "Carne Assada (1kg)" at bounding box center [535, 238] width 259 height 11
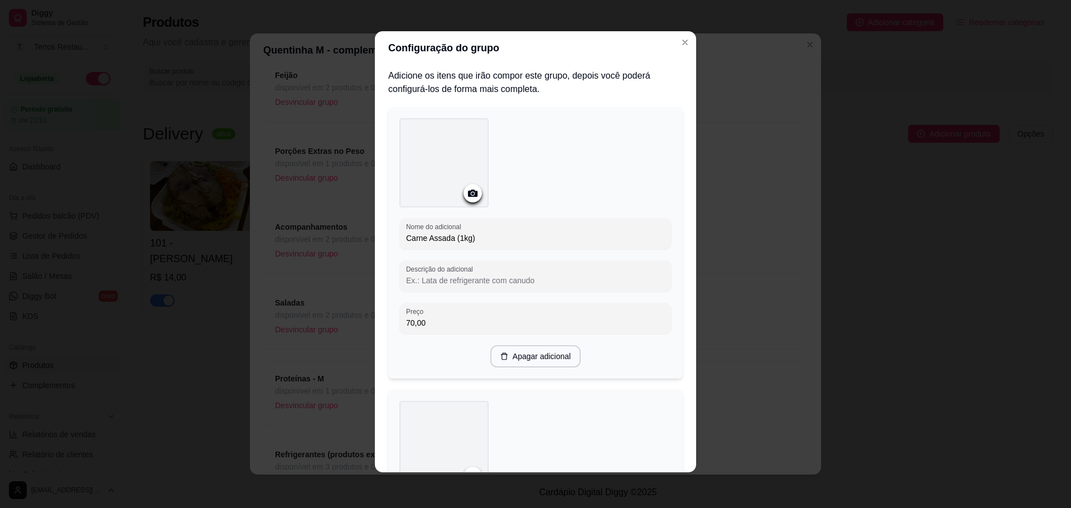
drag, startPoint x: 447, startPoint y: 238, endPoint x: 398, endPoint y: 238, distance: 49.6
click at [399, 238] on div "Nome do adicional Carne Assada (1kg)" at bounding box center [535, 233] width 272 height 31
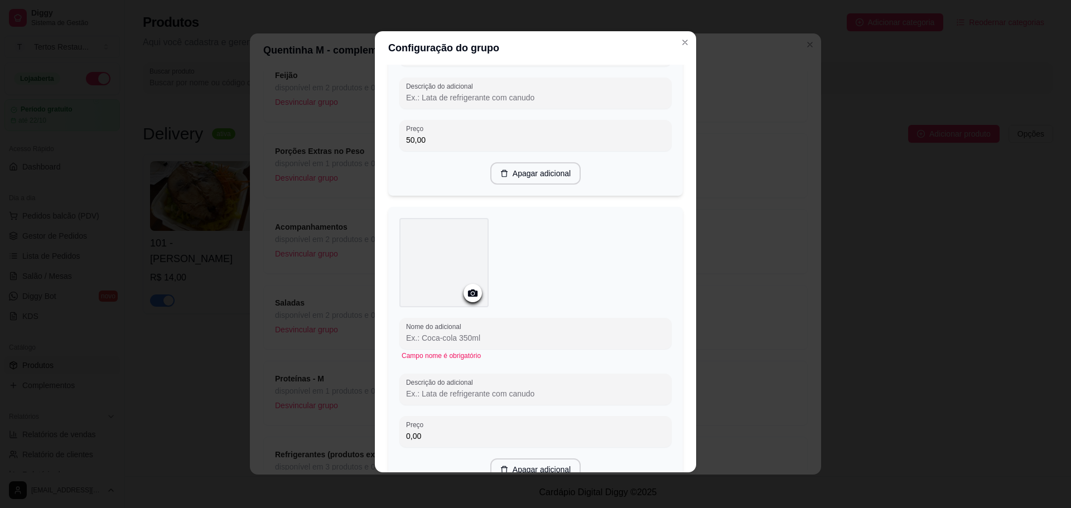
scroll to position [1338, 0]
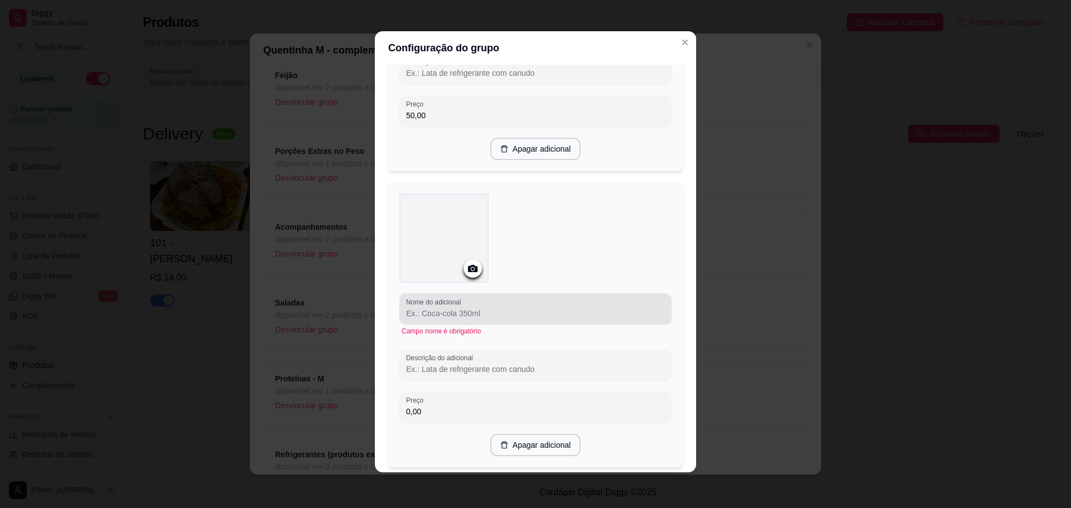
click at [473, 308] on input "Nome do adicional" at bounding box center [535, 313] width 259 height 11
paste input "Carne Assada"
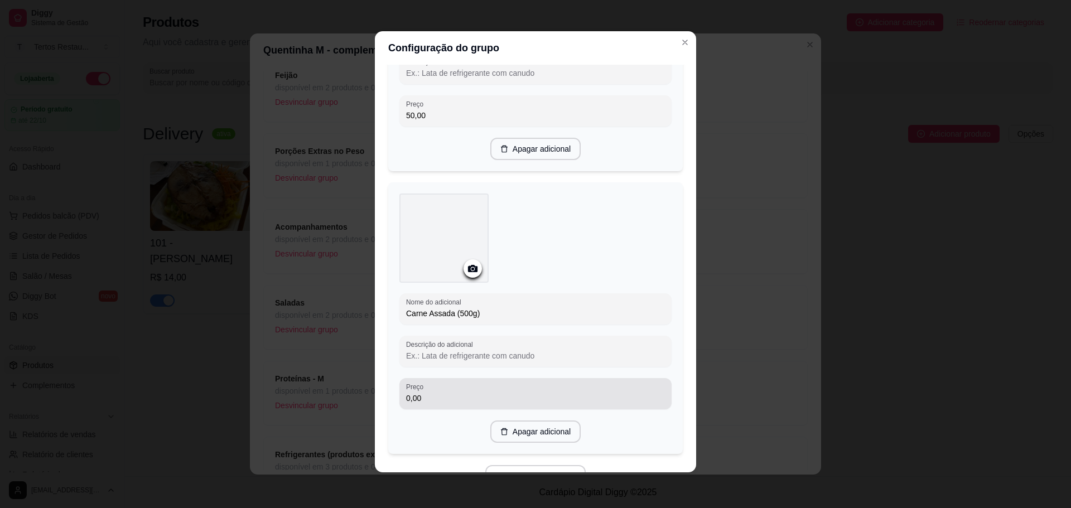
type input "Carne Assada (500g)"
click at [436, 402] on div "Preço 0,00" at bounding box center [535, 393] width 272 height 31
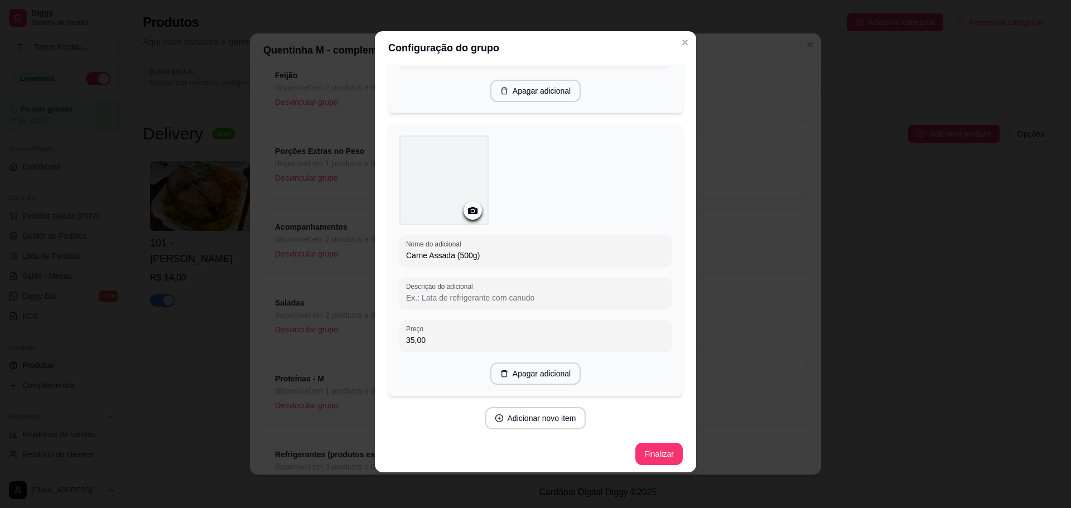
scroll to position [1397, 0]
type input "35,00"
click at [530, 411] on button "Adicionar novo item" at bounding box center [535, 418] width 101 height 22
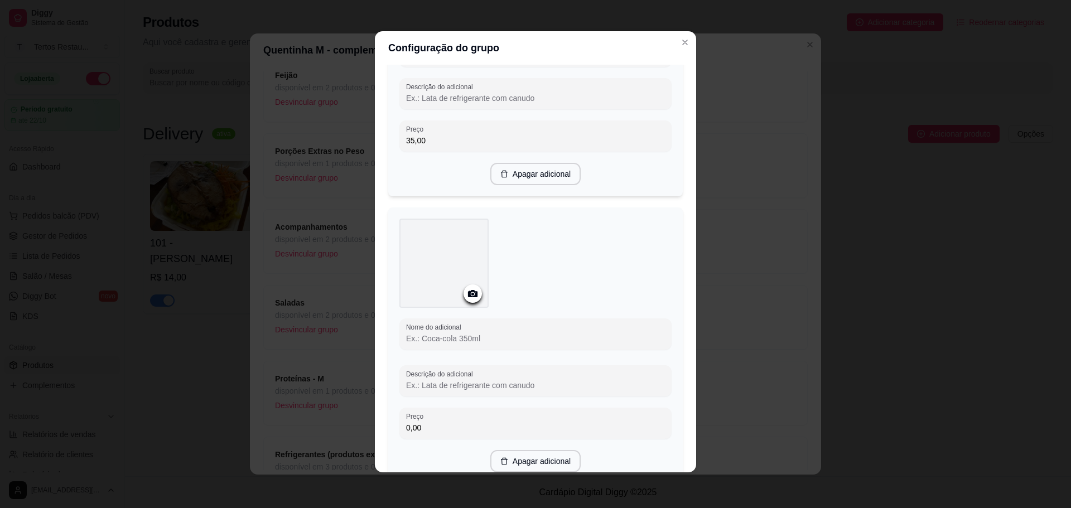
scroll to position [1620, 0]
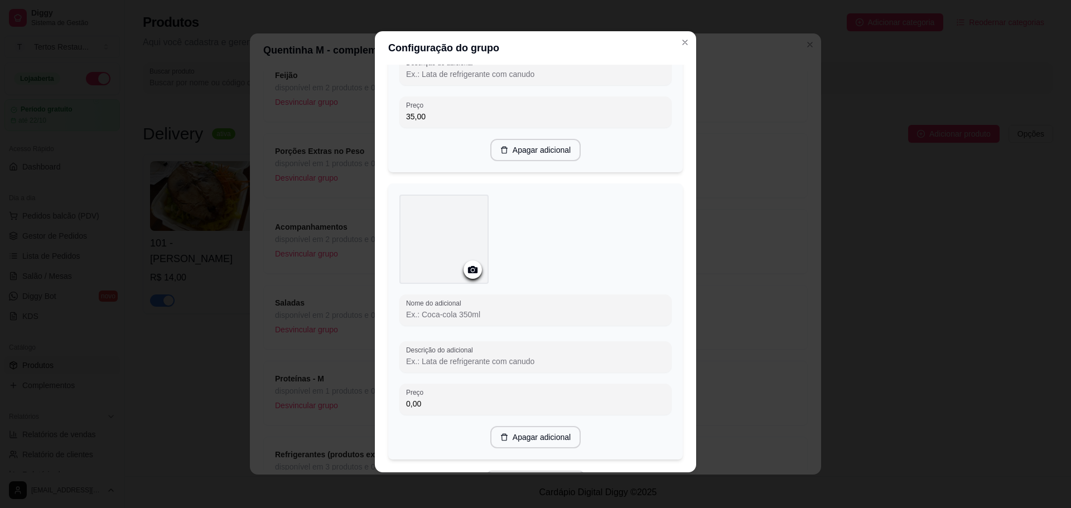
click at [426, 315] on input "Nome do adicional" at bounding box center [535, 314] width 259 height 11
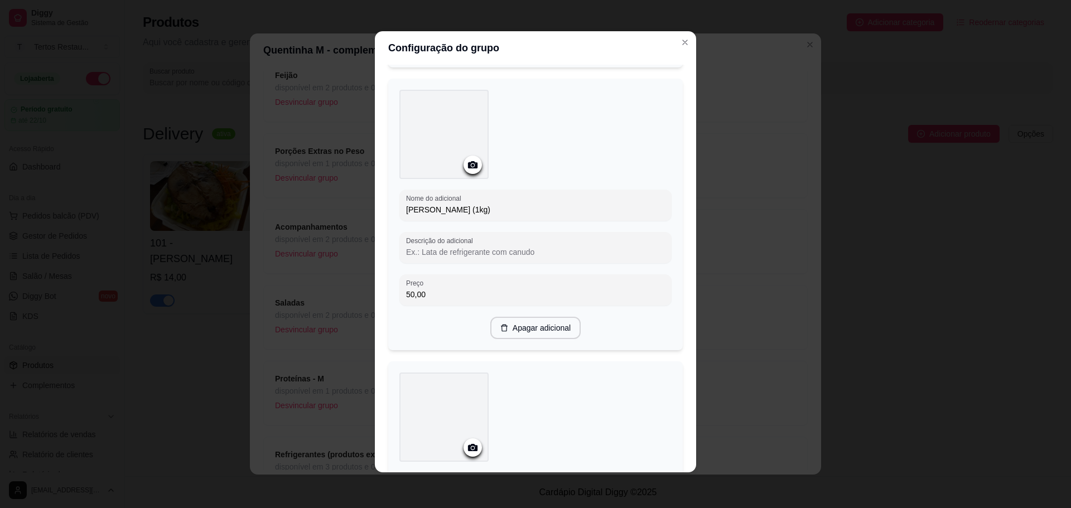
scroll to position [1118, 0]
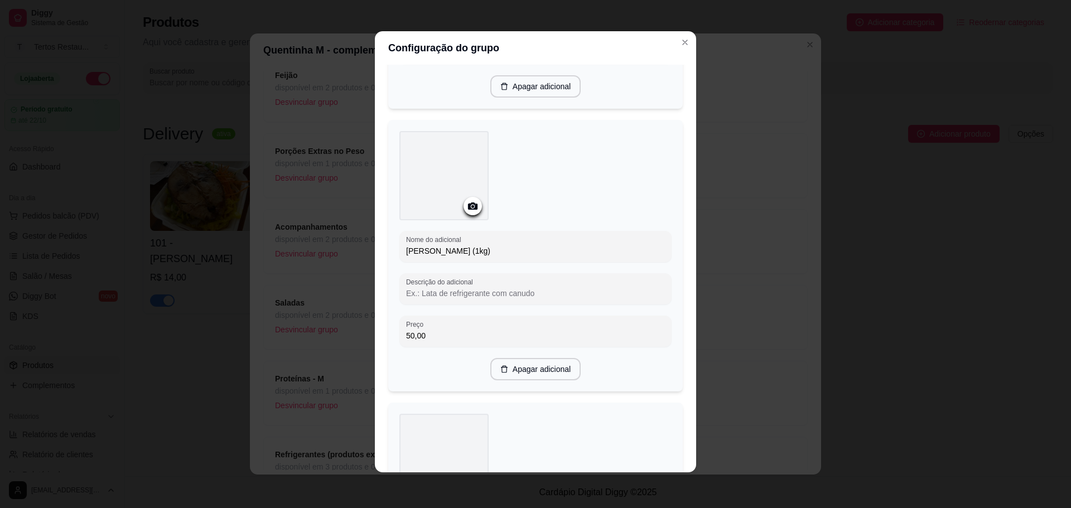
type input "Carne Assada (200g)"
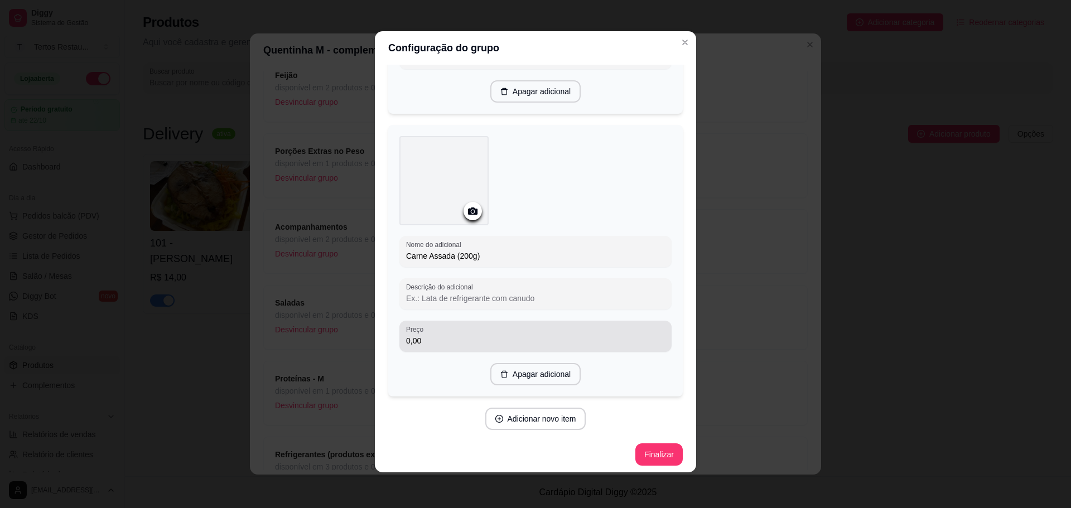
scroll to position [1679, 0]
click at [452, 335] on input "0,00" at bounding box center [535, 340] width 259 height 11
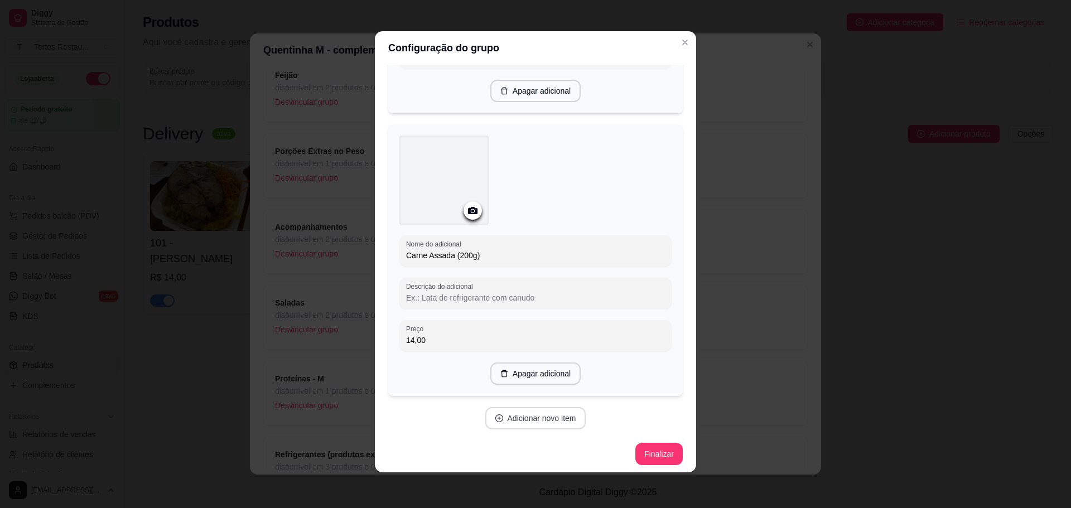
type input "14,00"
click at [525, 412] on button "Adicionar novo item" at bounding box center [535, 418] width 101 height 22
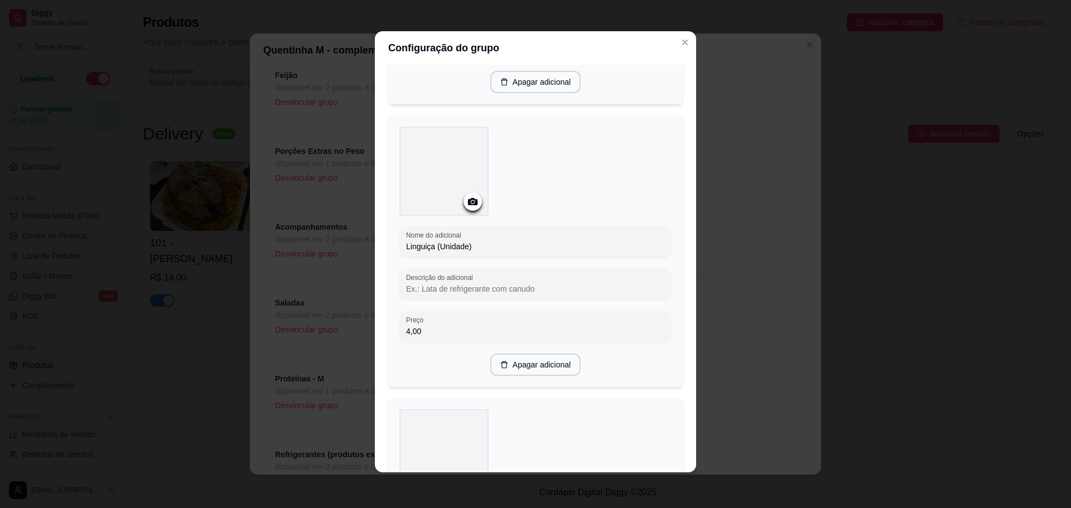
scroll to position [279, 0]
click at [434, 242] on input "Linguiça (Unidade)" at bounding box center [535, 241] width 259 height 11
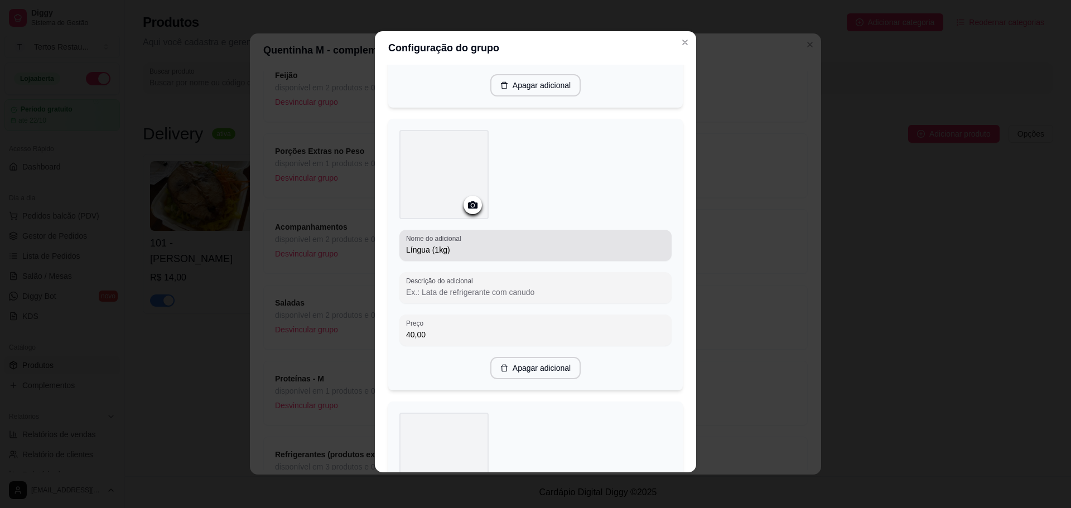
type input "Linguiça (unidade)"
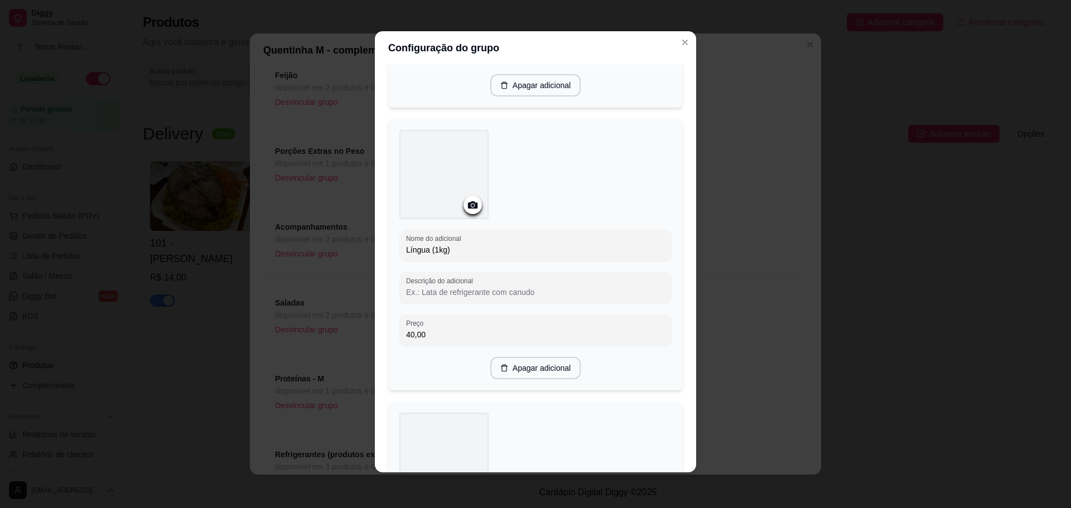
drag, startPoint x: 402, startPoint y: 249, endPoint x: 424, endPoint y: 248, distance: 22.3
click at [424, 248] on input "Língua (1kg)" at bounding box center [535, 249] width 259 height 11
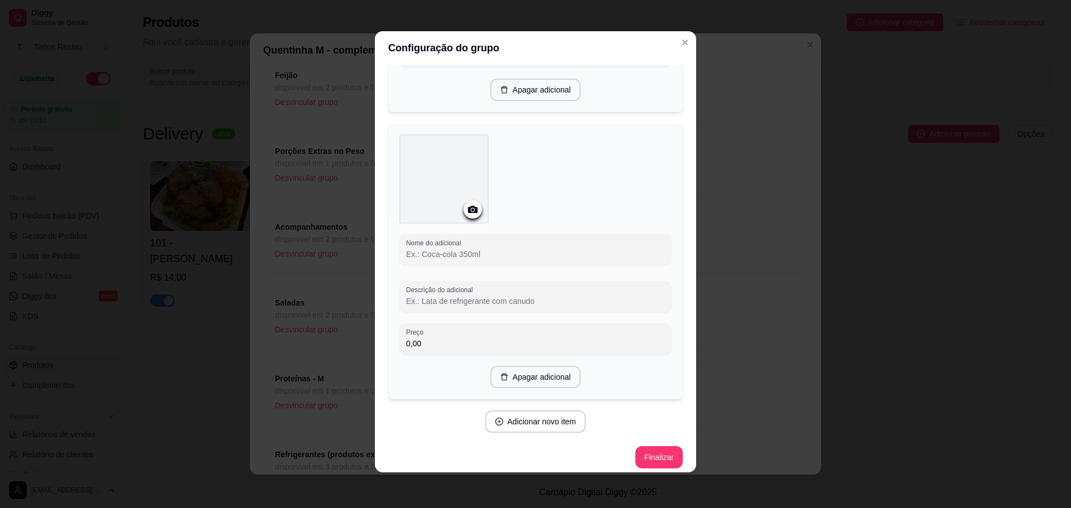
scroll to position [1966, 0]
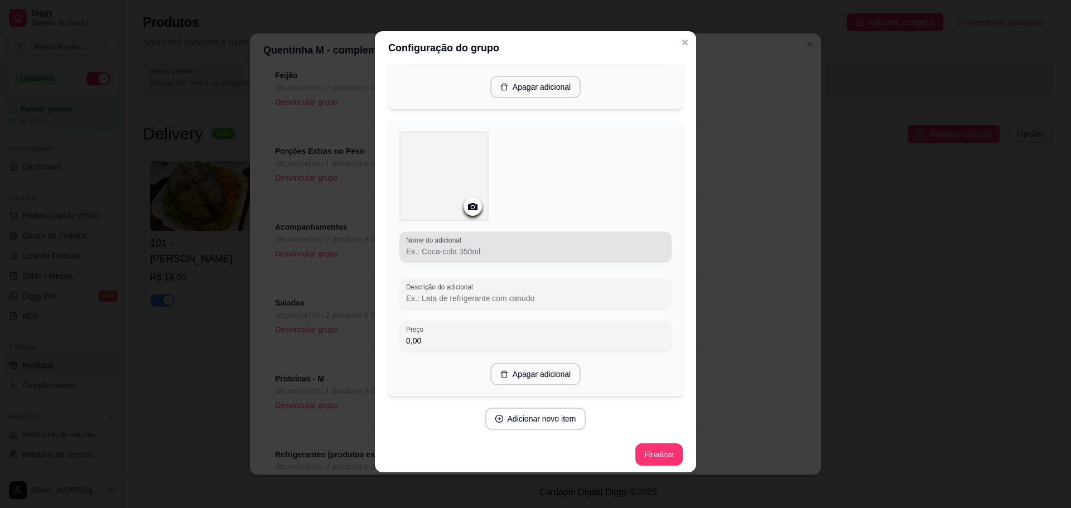
click at [424, 247] on input "Nome do adicional" at bounding box center [535, 251] width 259 height 11
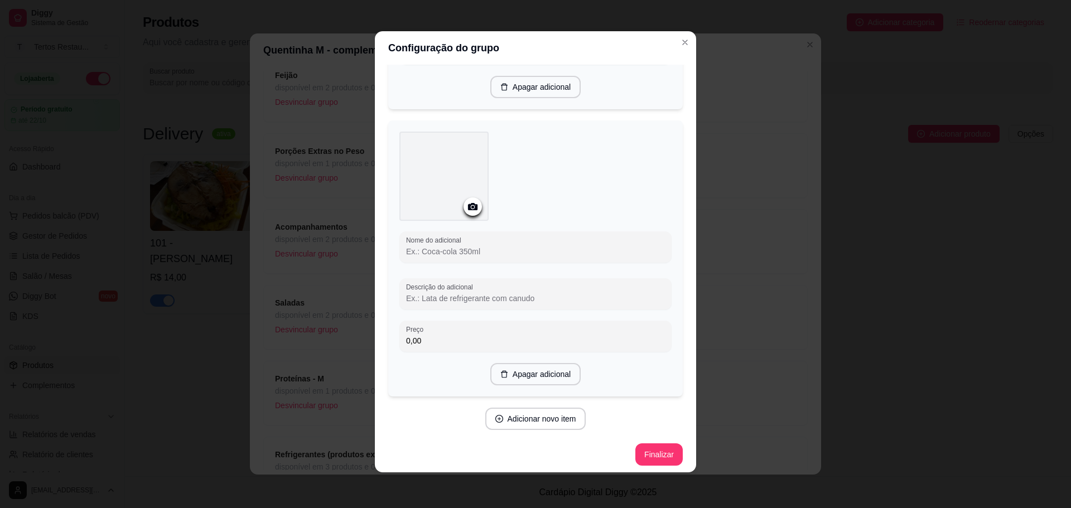
paste input "Língua"
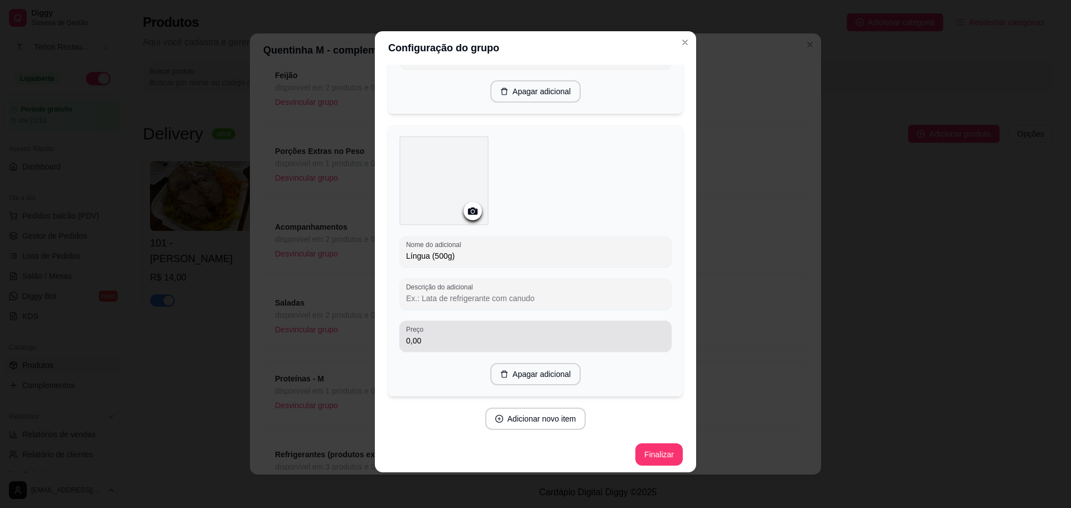
type input "Língua (500g)"
click at [432, 342] on div "0,00" at bounding box center [535, 336] width 259 height 22
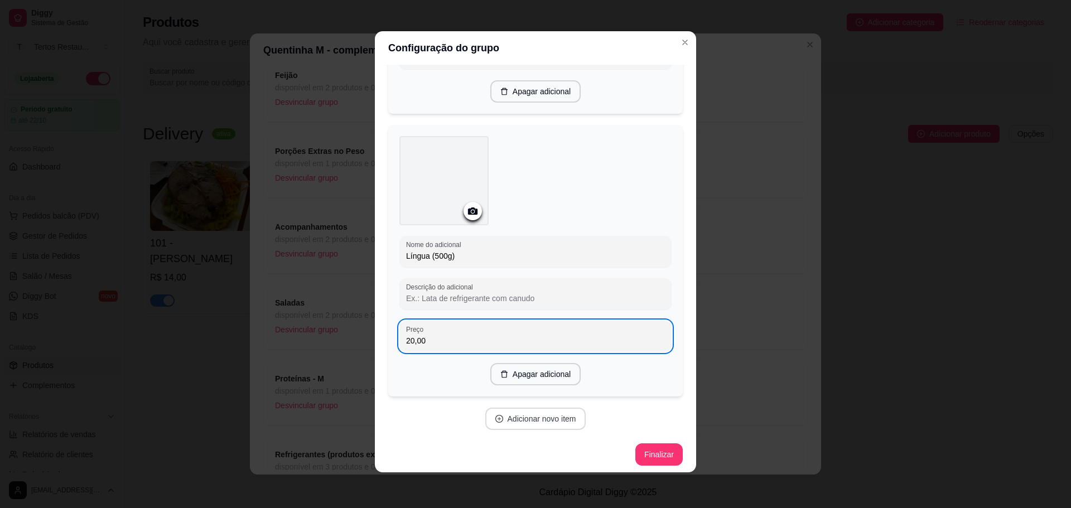
type input "20,00"
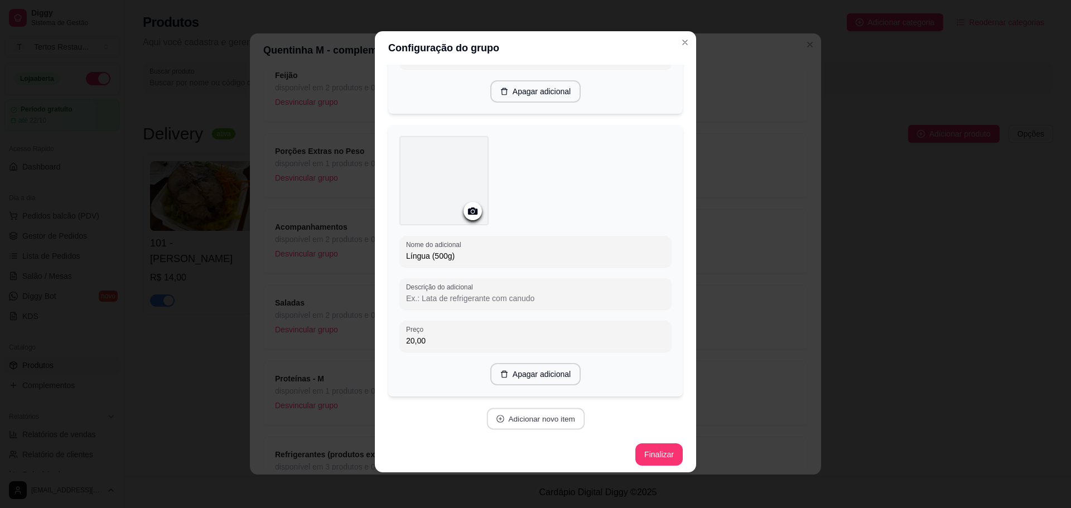
click at [526, 414] on button "Adicionar novo item" at bounding box center [535, 419] width 98 height 22
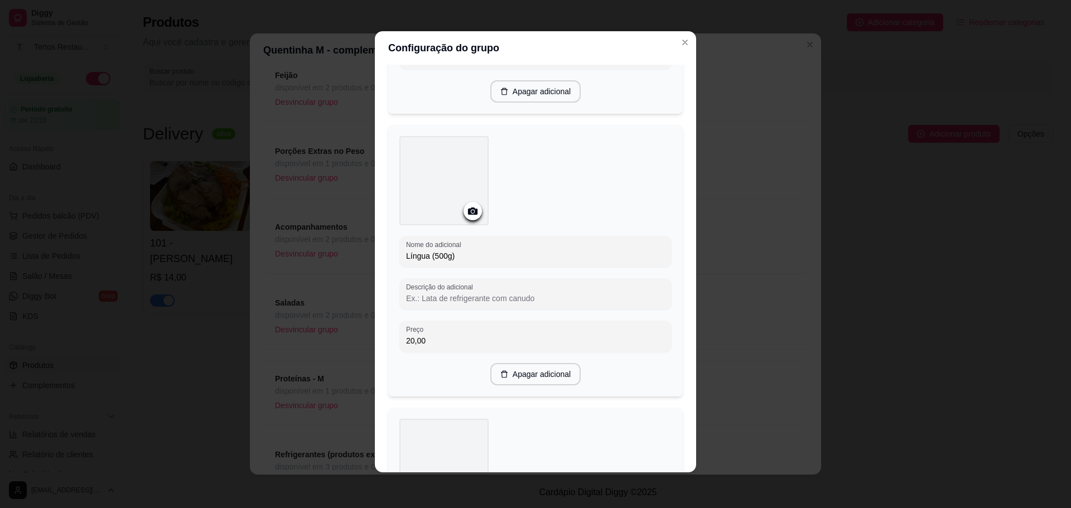
drag, startPoint x: 448, startPoint y: 251, endPoint x: 393, endPoint y: 247, distance: 55.3
click at [393, 247] on div "Nome do adicional Língua (500g) Descrição do adicional Preço 20,00 Apagar adici…" at bounding box center [535, 261] width 294 height 272
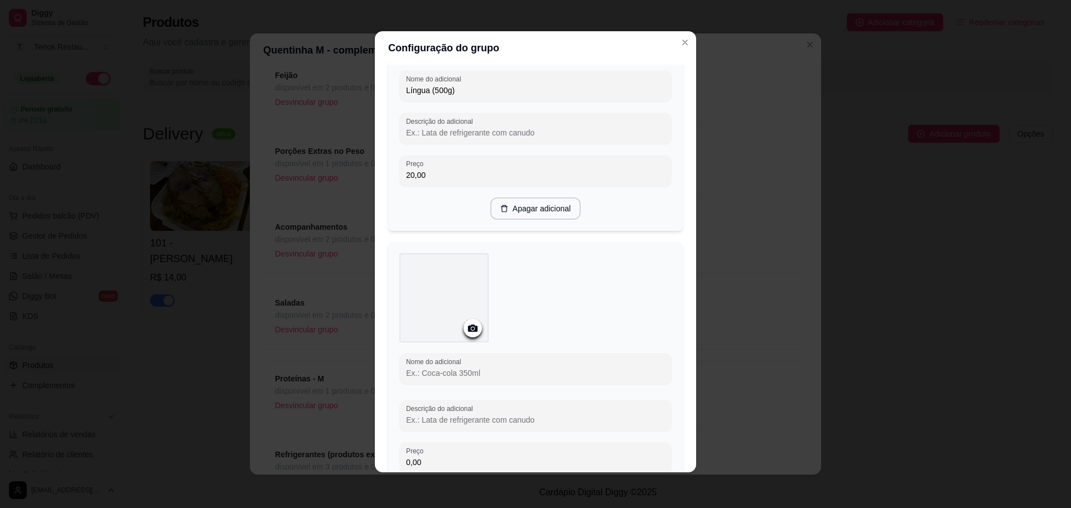
scroll to position [2129, 0]
click at [436, 373] on div at bounding box center [535, 367] width 259 height 22
paste input "Língua (500g)"
click at [430, 366] on input "Língua (500g)" at bounding box center [535, 371] width 259 height 11
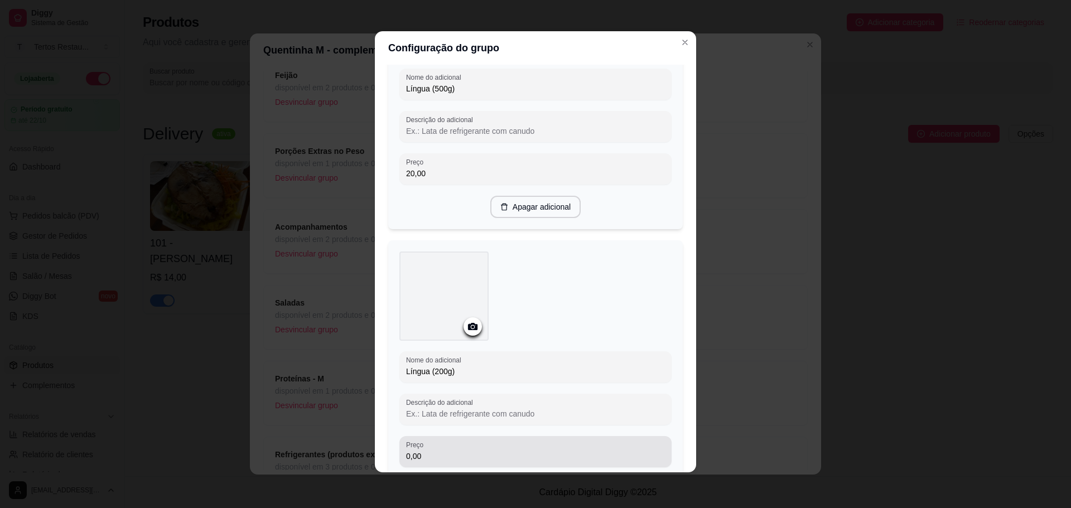
type input "Língua (200g)"
click at [439, 451] on input "0,00" at bounding box center [535, 456] width 259 height 11
click at [427, 451] on input "0,00" at bounding box center [535, 456] width 259 height 11
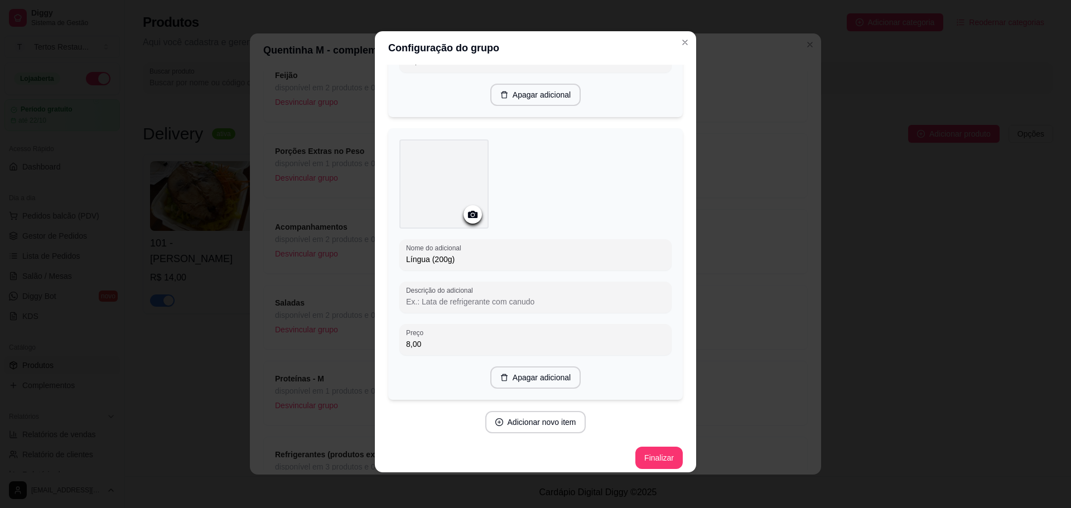
scroll to position [2244, 0]
type input "8,00"
click at [515, 414] on button "Adicionar novo item" at bounding box center [535, 420] width 98 height 22
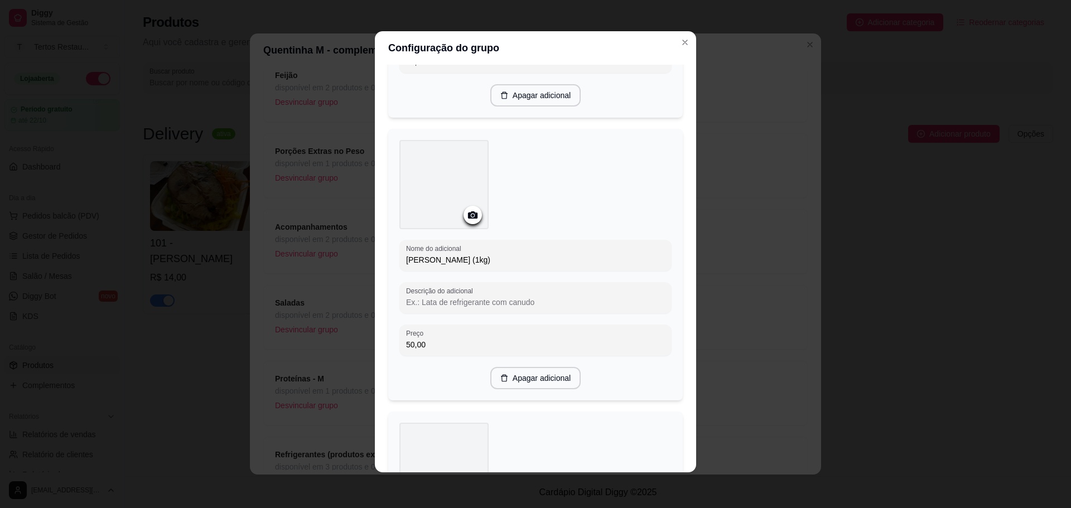
scroll to position [1128, 0]
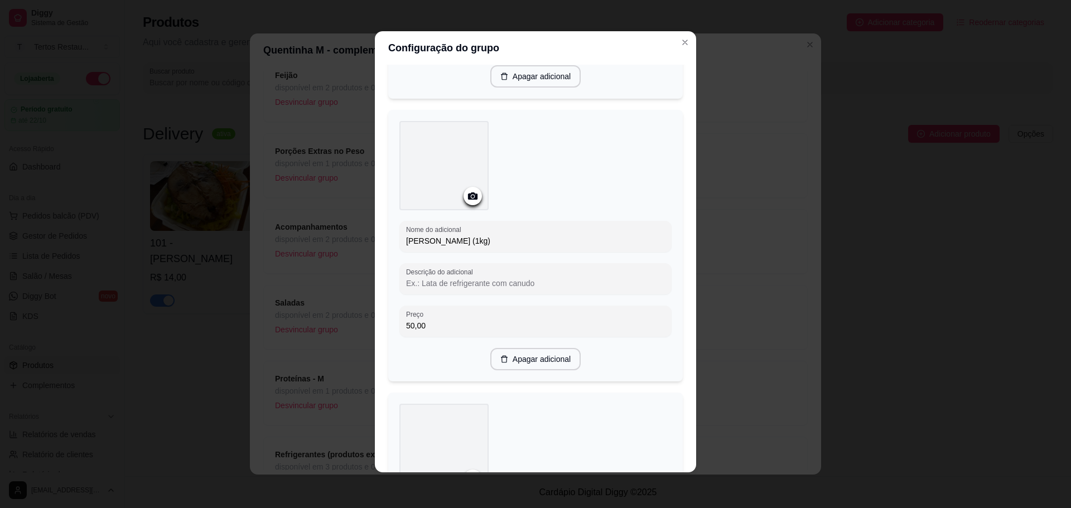
drag, startPoint x: 402, startPoint y: 241, endPoint x: 470, endPoint y: 244, distance: 68.1
click at [470, 244] on div "Costela Suína (1kg)" at bounding box center [535, 236] width 259 height 22
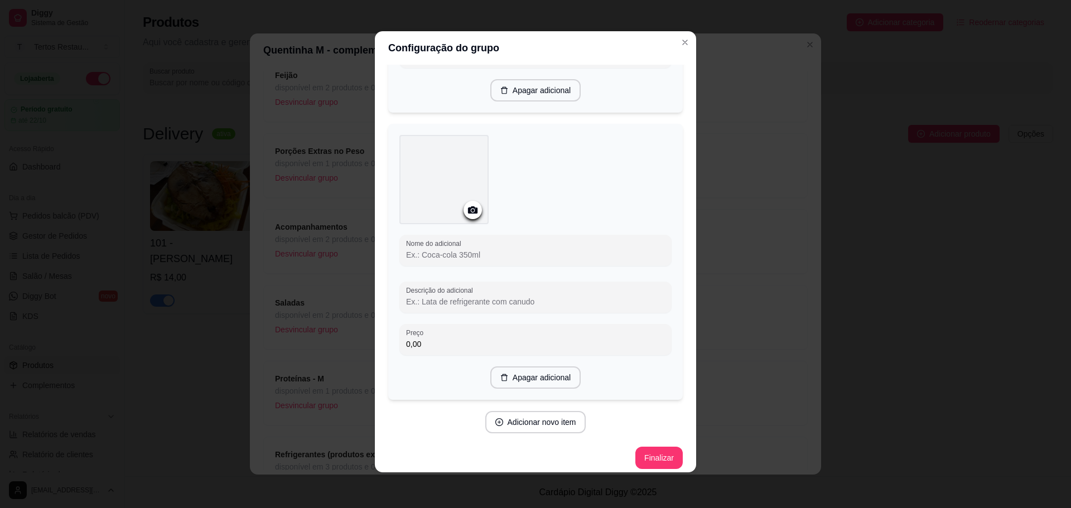
scroll to position [2530, 0]
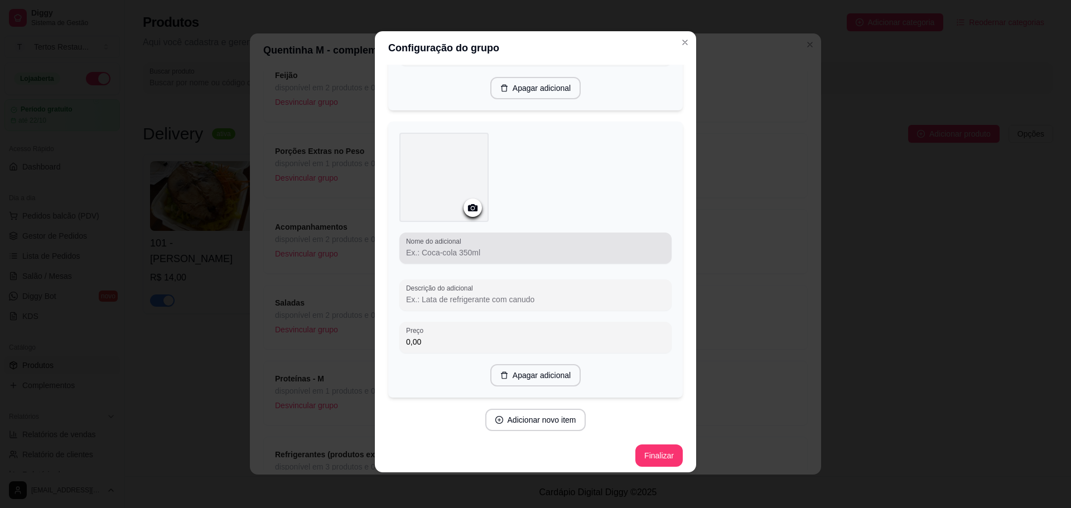
click at [486, 253] on div at bounding box center [535, 248] width 259 height 22
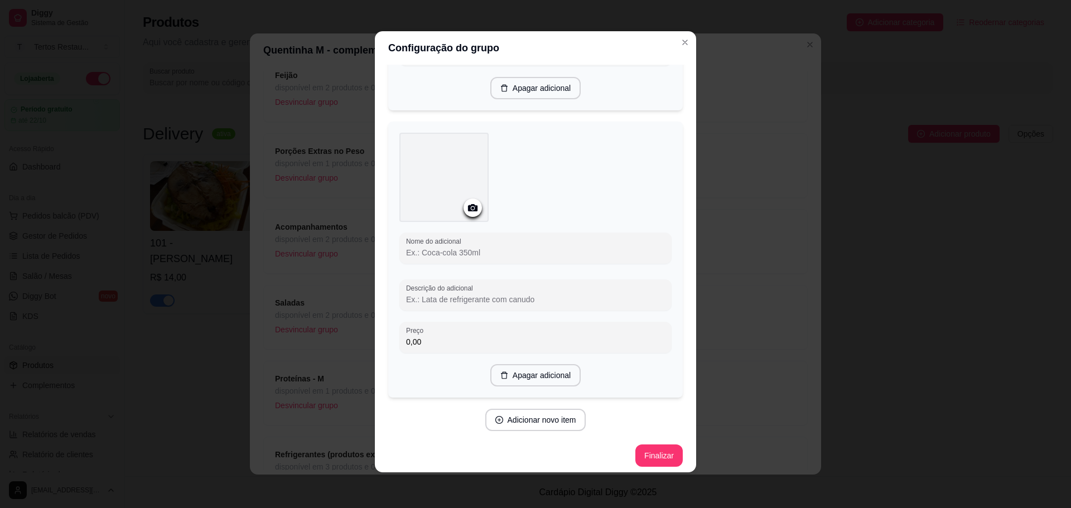
paste input "Costela Suína (1kg)"
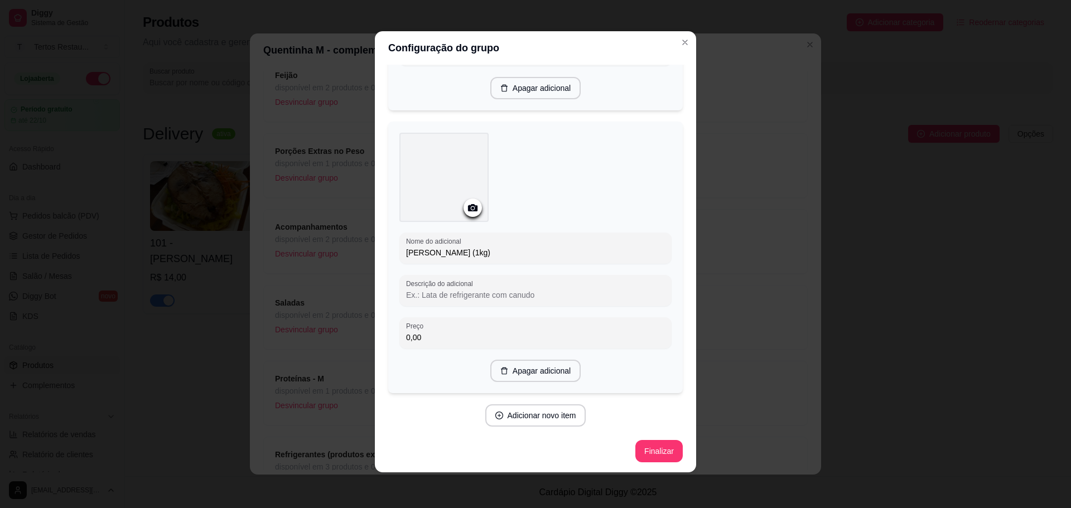
scroll to position [2526, 0]
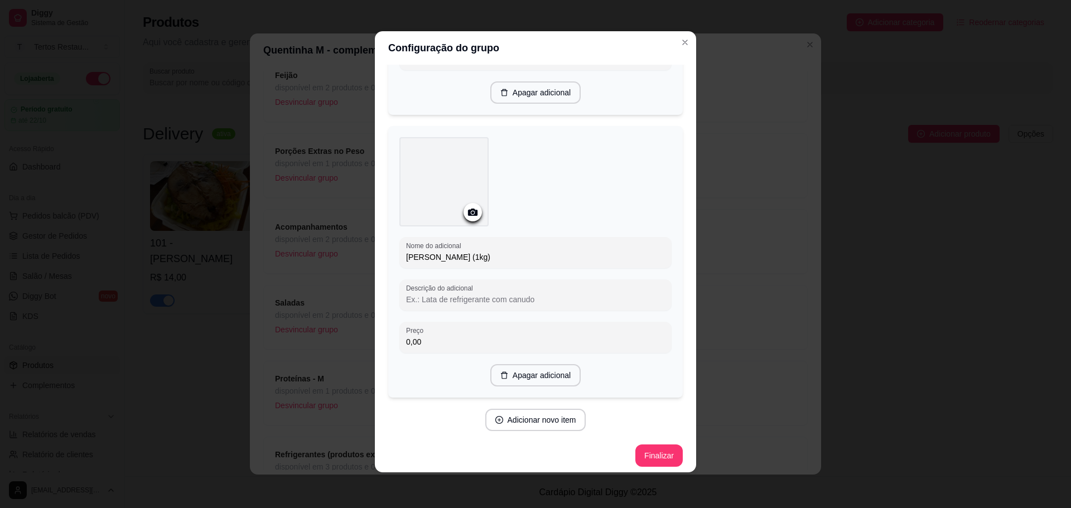
drag, startPoint x: 465, startPoint y: 252, endPoint x: 454, endPoint y: 252, distance: 11.2
click at [454, 252] on input "Costela Suína (1kg)" at bounding box center [535, 257] width 259 height 11
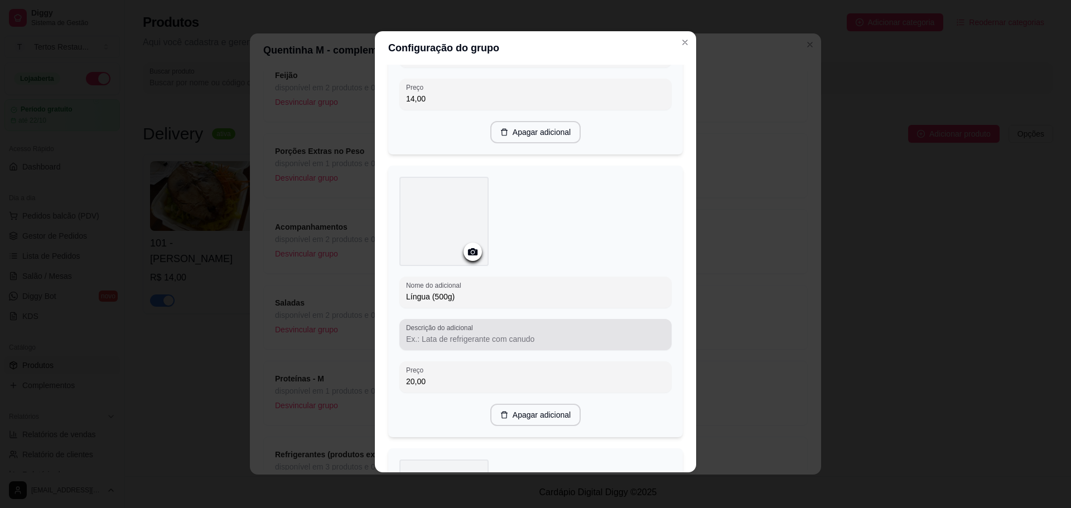
scroll to position [1801, 0]
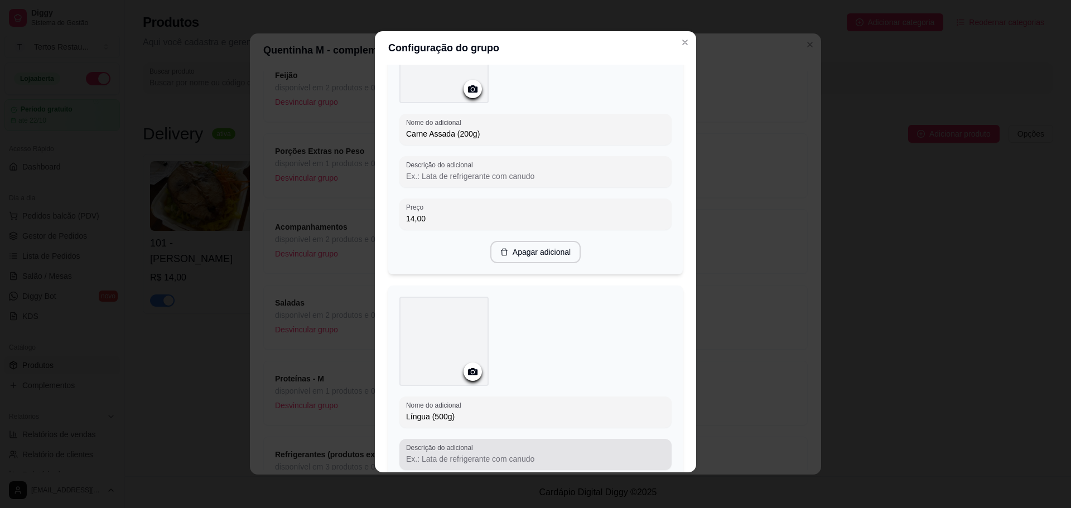
type input "Costela Suína (500g)"
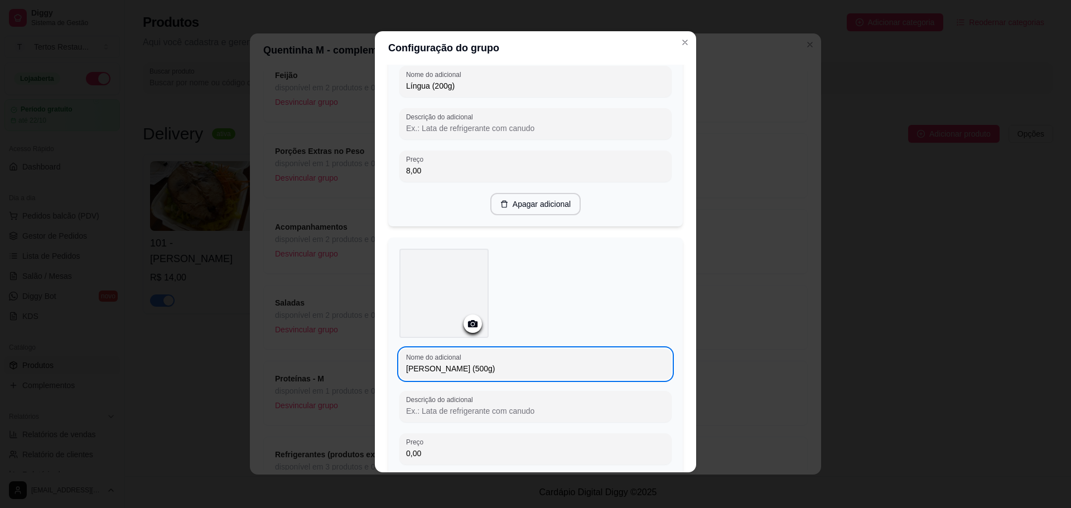
scroll to position [2526, 0]
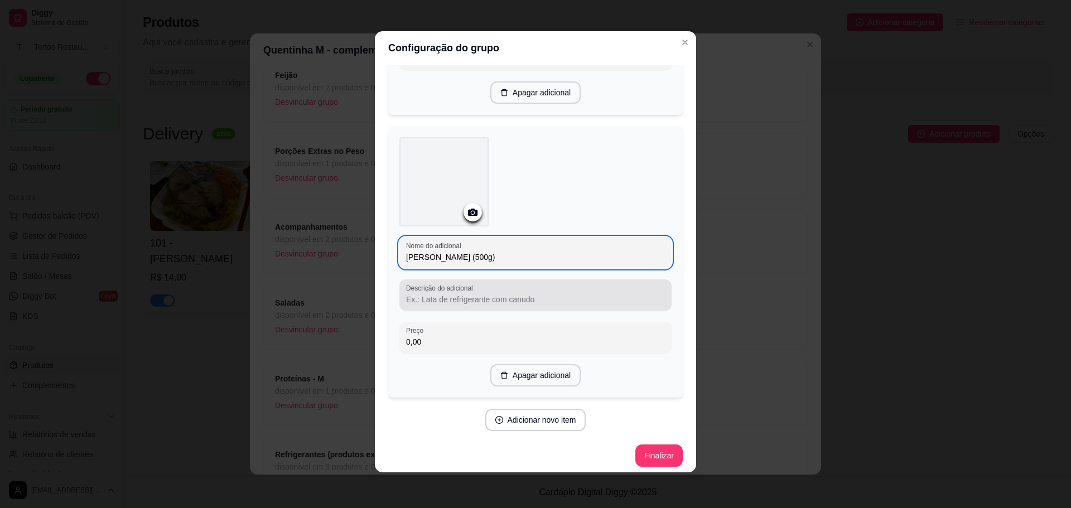
click at [438, 294] on input "Descrição do adicional" at bounding box center [535, 299] width 259 height 11
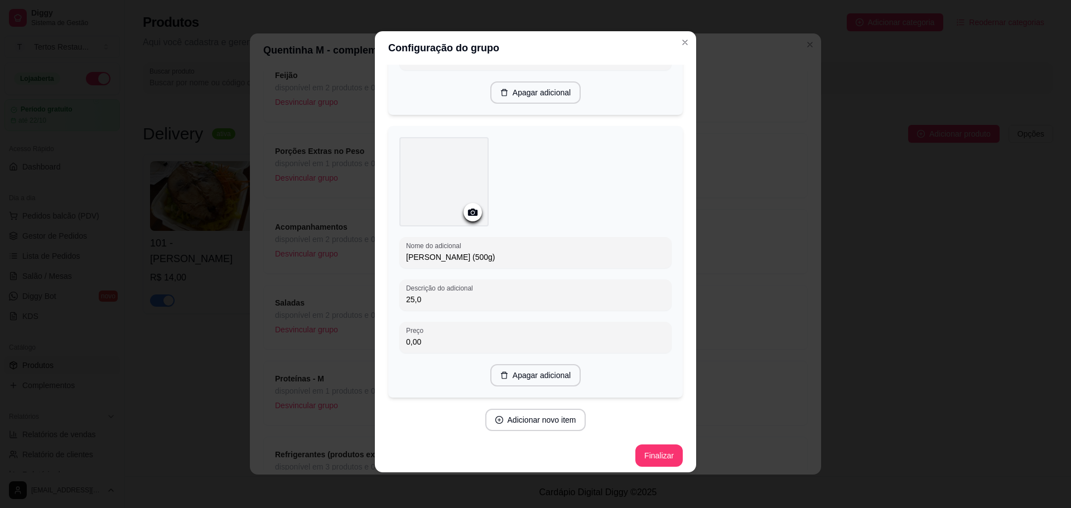
type input "25,00"
drag, startPoint x: 423, startPoint y: 297, endPoint x: 385, endPoint y: 290, distance: 38.0
click at [388, 290] on div "Nome do adicional Costela Suína (500g) Descrição do adicional 25,00 Preço 0,00 …" at bounding box center [535, 262] width 294 height 272
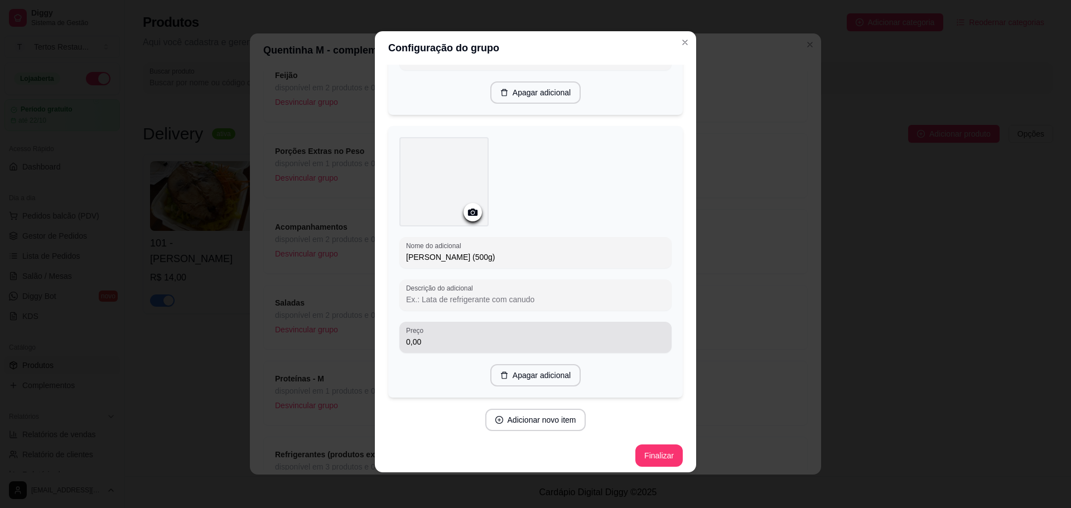
click at [411, 336] on input "0,00" at bounding box center [535, 341] width 259 height 11
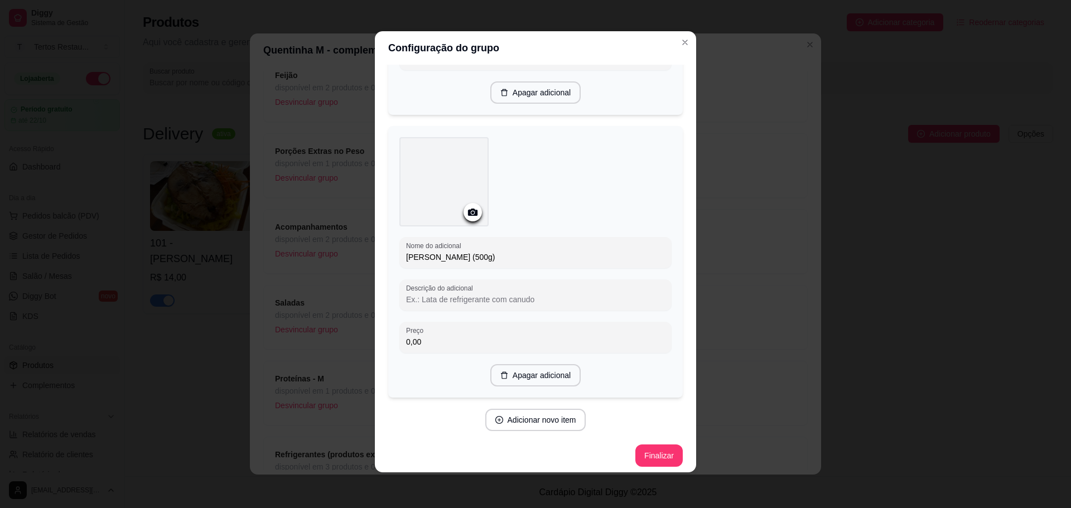
click at [415, 336] on input "0,00" at bounding box center [535, 341] width 259 height 11
type input "25,00"
click at [644, 450] on button "Finalizar" at bounding box center [659, 456] width 46 height 22
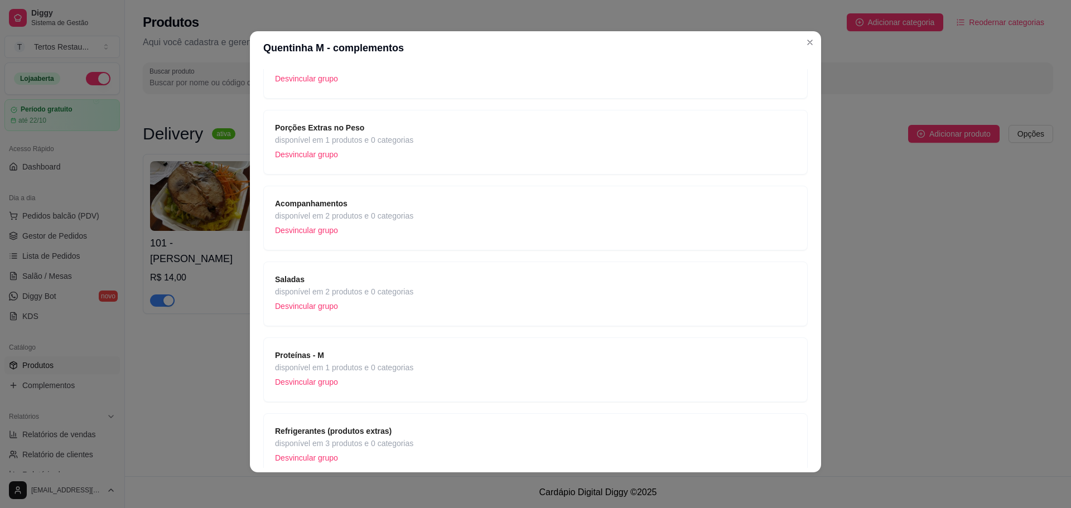
scroll to position [0, 0]
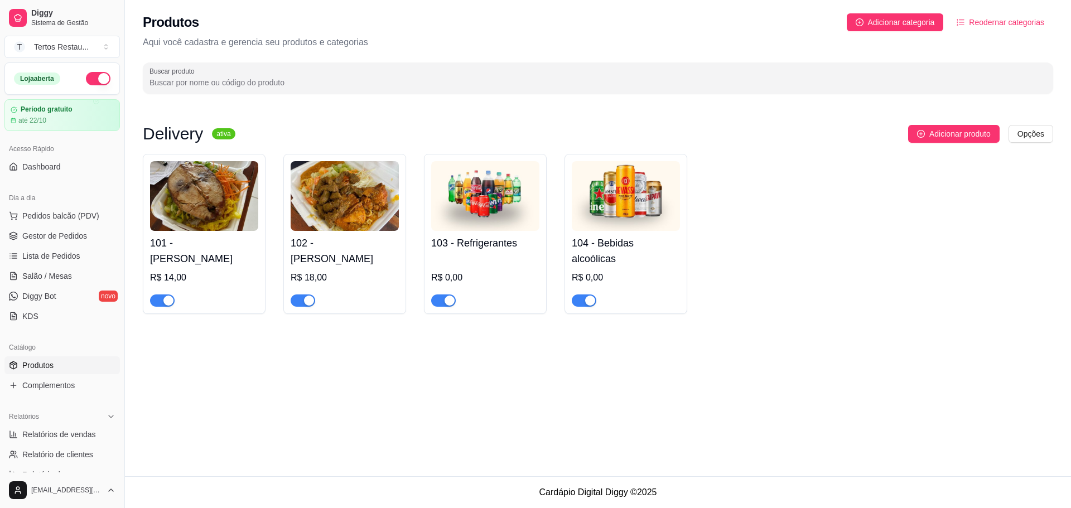
click at [330, 201] on img at bounding box center [345, 196] width 108 height 70
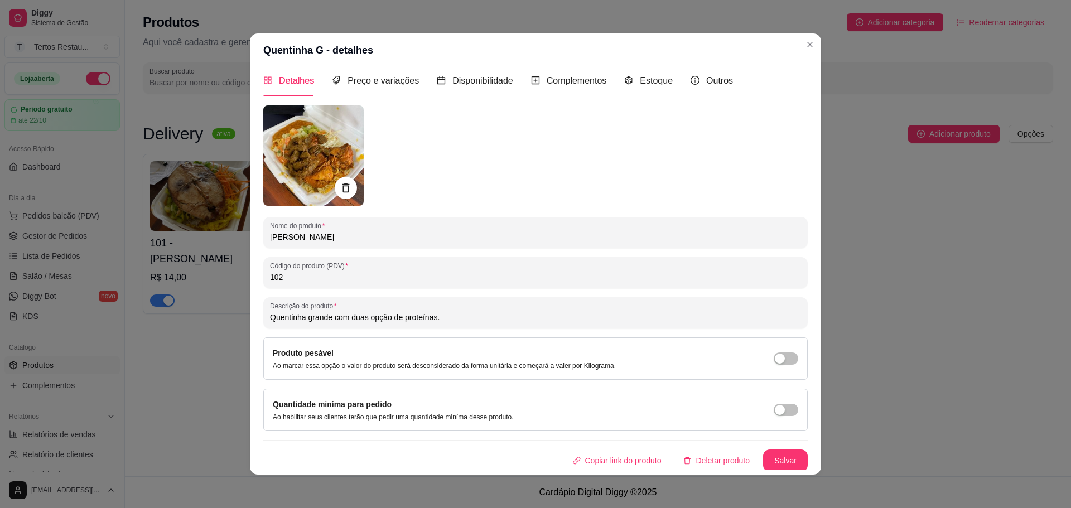
scroll to position [8, 0]
click at [562, 72] on div "Complementos" at bounding box center [569, 79] width 76 height 14
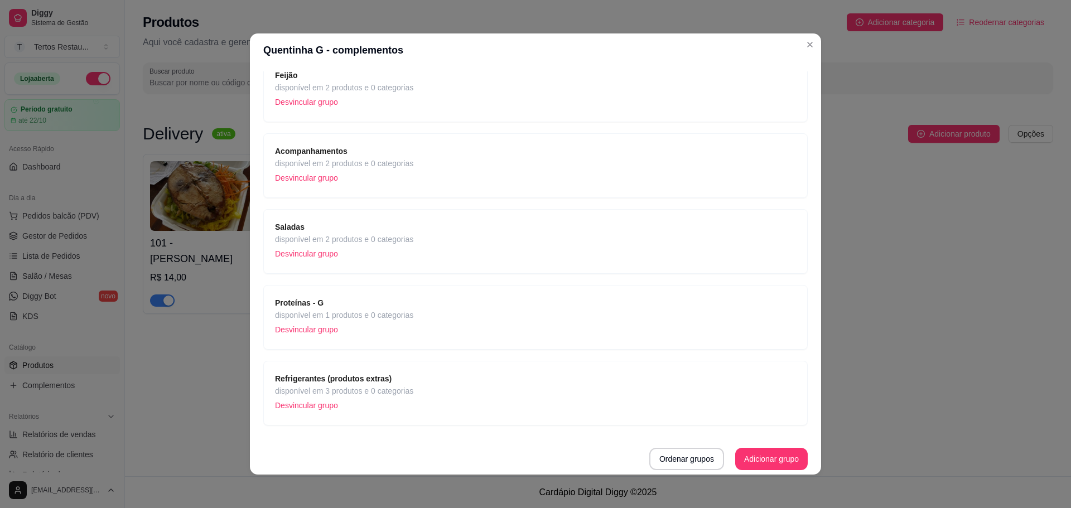
scroll to position [2, 0]
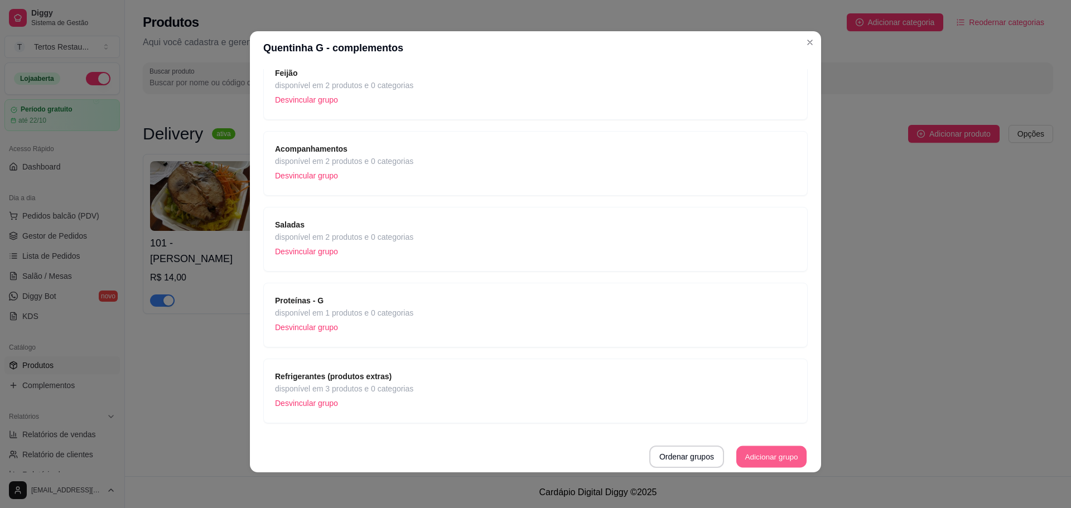
click at [741, 456] on button "Adicionar grupo" at bounding box center [771, 457] width 70 height 22
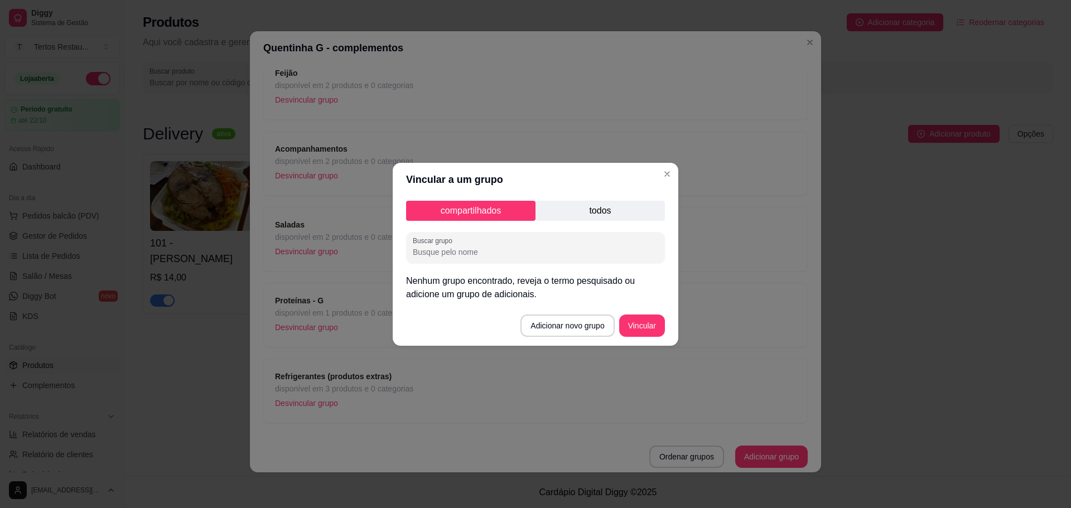
click at [595, 214] on p "todos" at bounding box center [599, 211] width 129 height 20
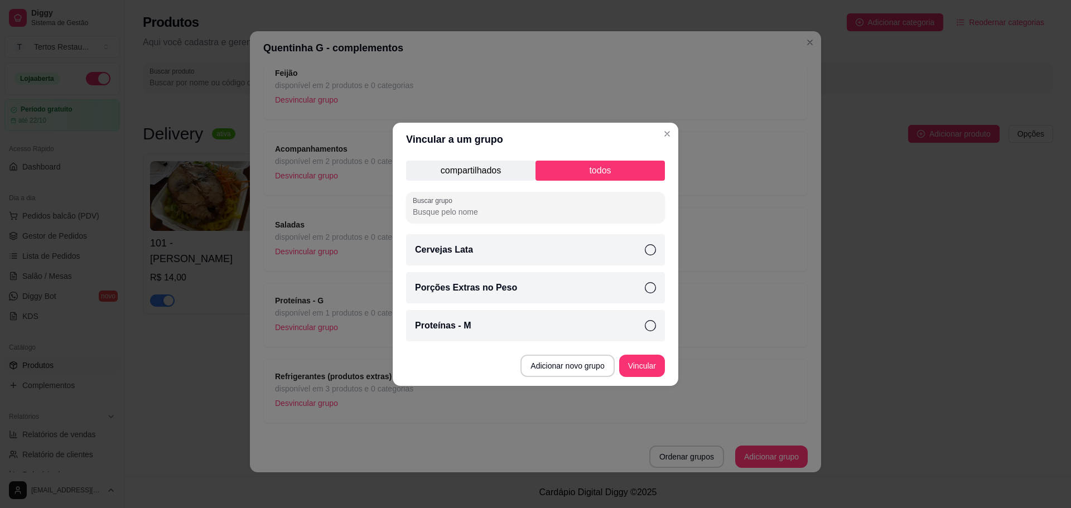
click at [647, 288] on icon at bounding box center [650, 287] width 11 height 11
click at [639, 369] on button "Vincular" at bounding box center [642, 366] width 45 height 22
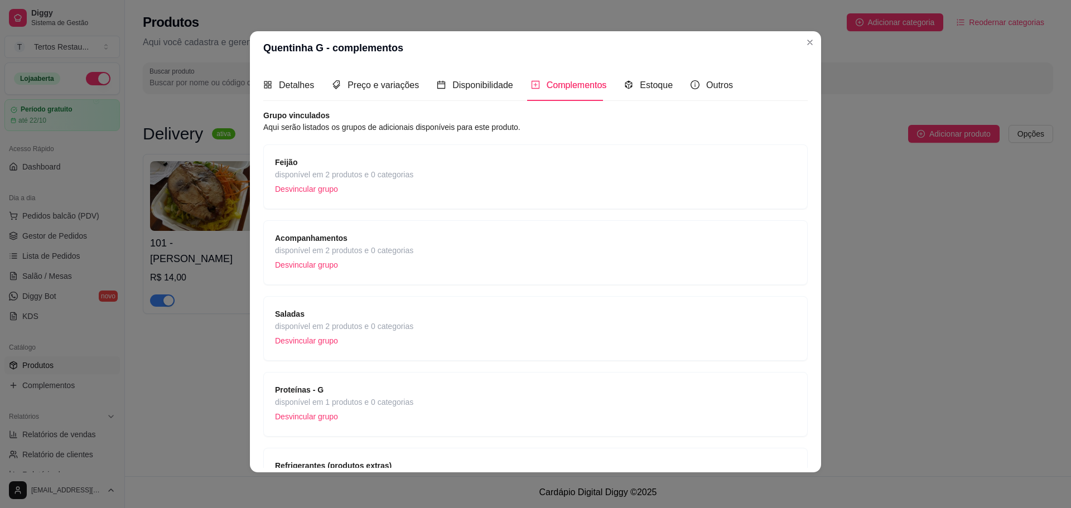
scroll to position [165, 0]
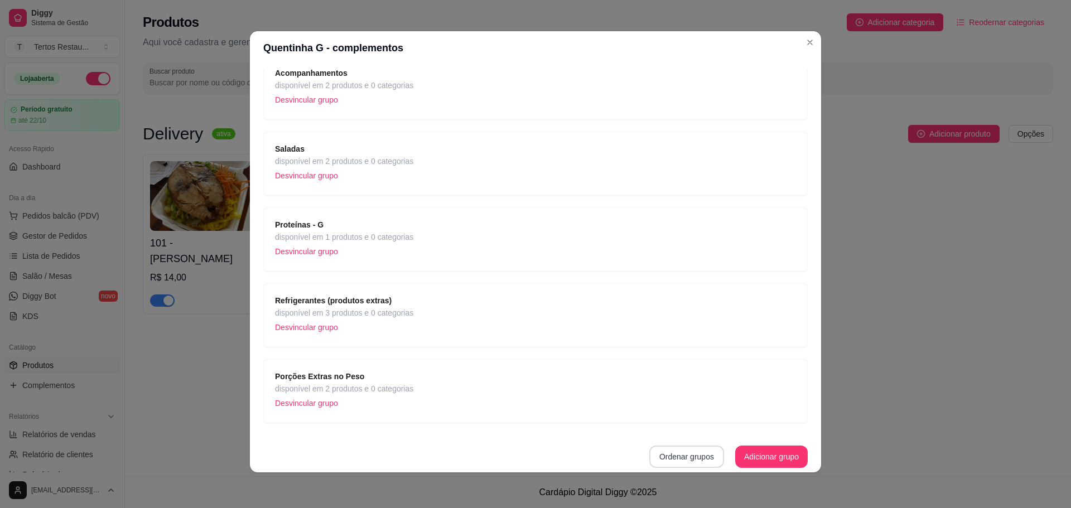
click at [685, 462] on button "Ordenar grupos" at bounding box center [686, 457] width 75 height 22
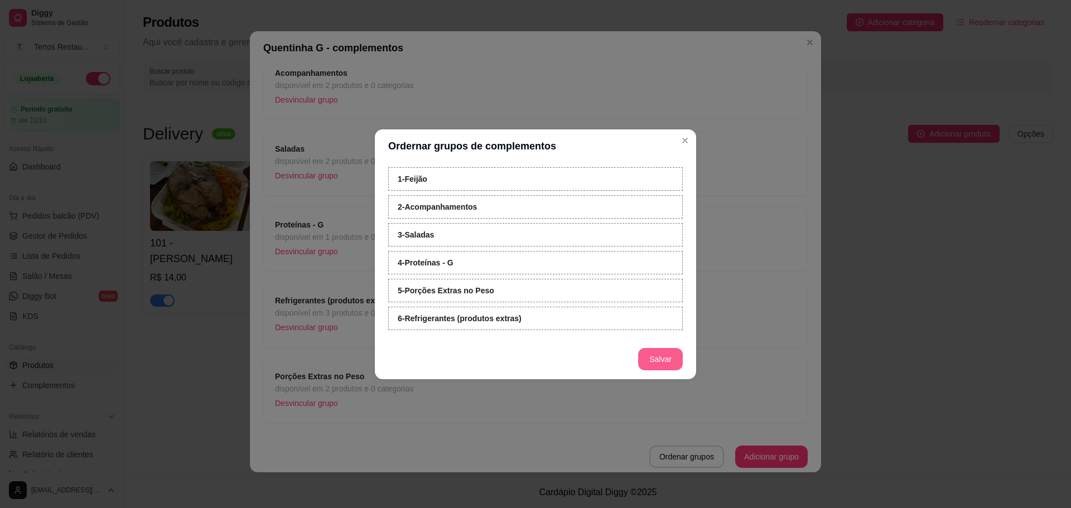
click at [663, 360] on button "Salvar" at bounding box center [660, 359] width 45 height 22
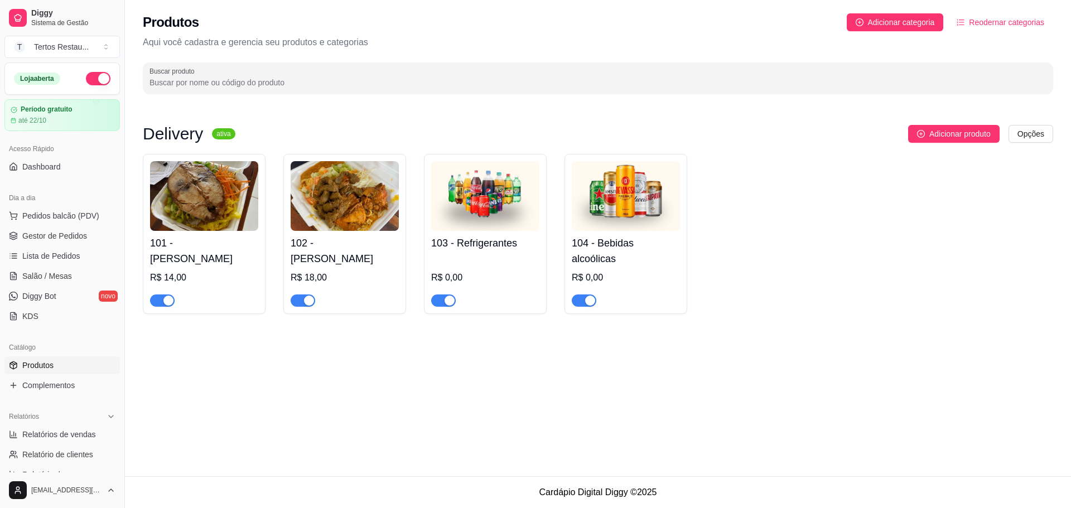
click at [212, 191] on img at bounding box center [204, 196] width 108 height 70
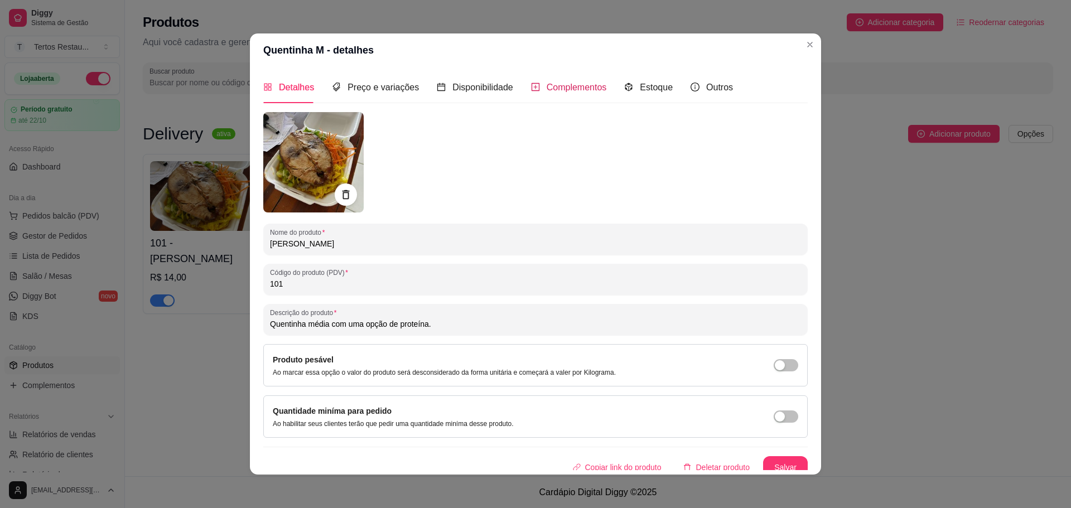
click at [547, 86] on span "Complementos" at bounding box center [577, 87] width 60 height 9
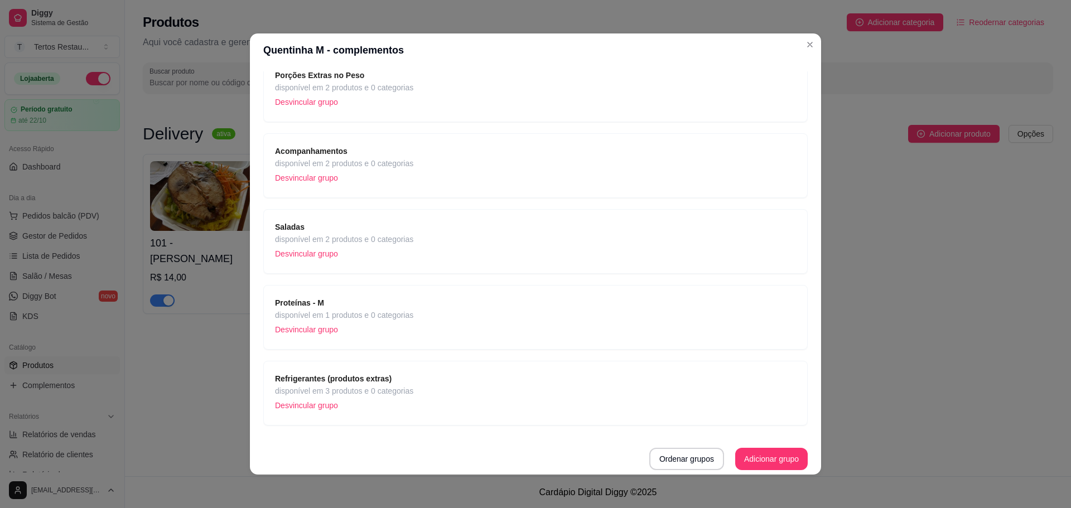
scroll to position [2, 0]
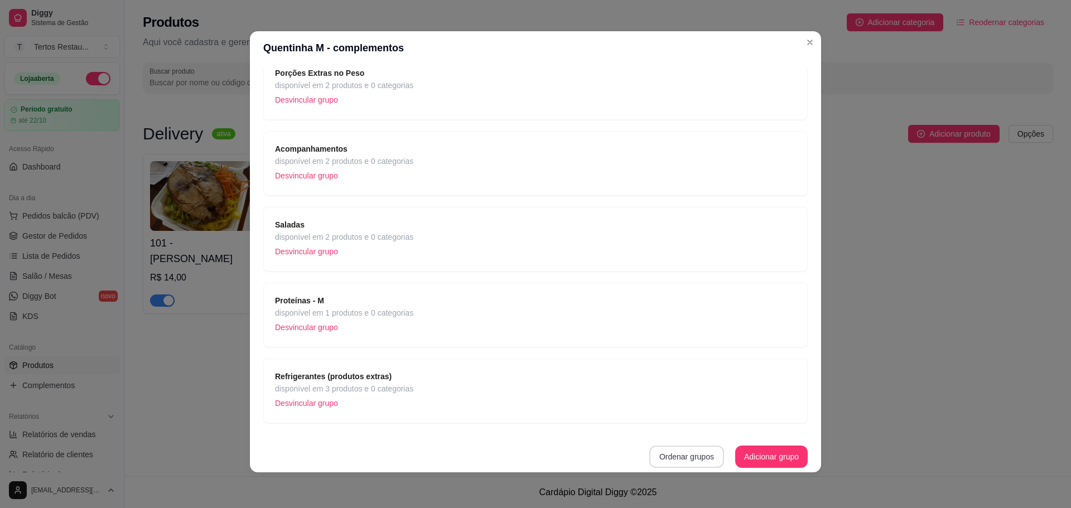
click at [686, 455] on button "Ordenar grupos" at bounding box center [686, 457] width 75 height 22
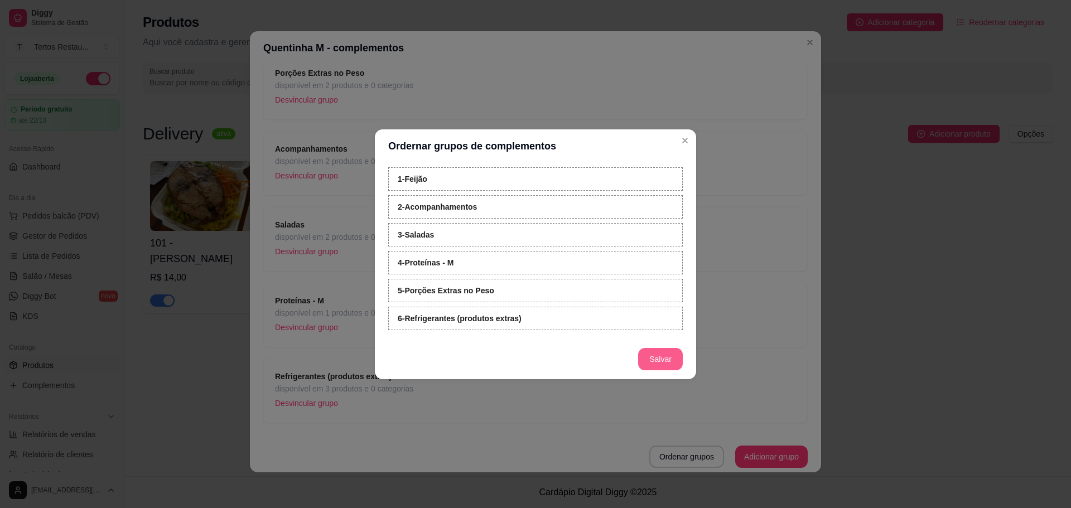
click at [658, 360] on button "Salvar" at bounding box center [660, 359] width 45 height 22
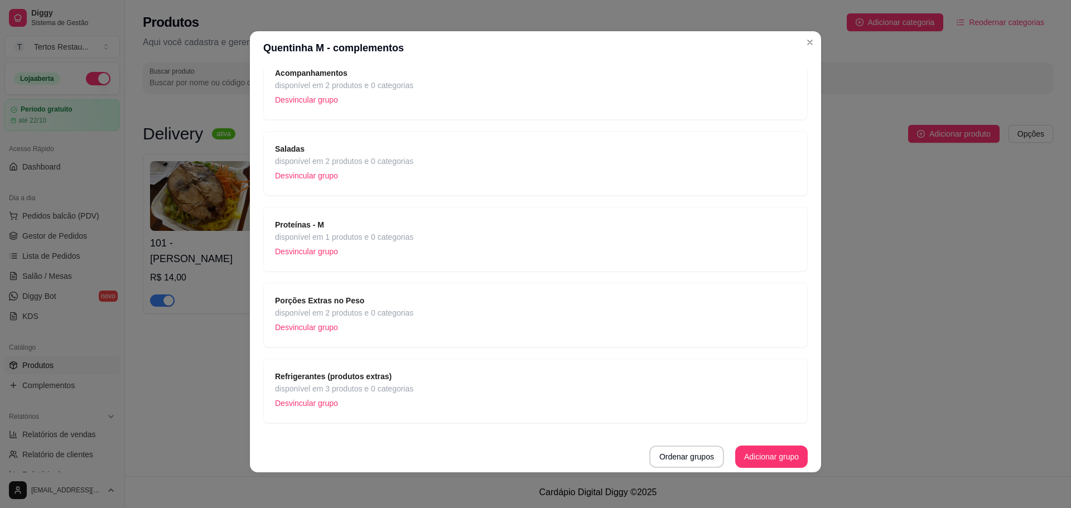
scroll to position [89, 0]
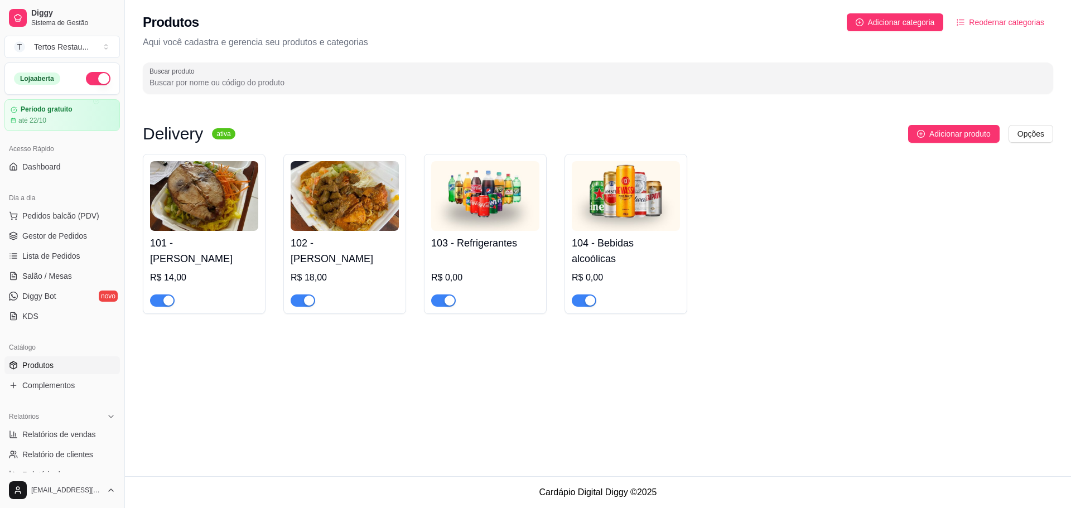
click at [195, 180] on img at bounding box center [204, 196] width 108 height 70
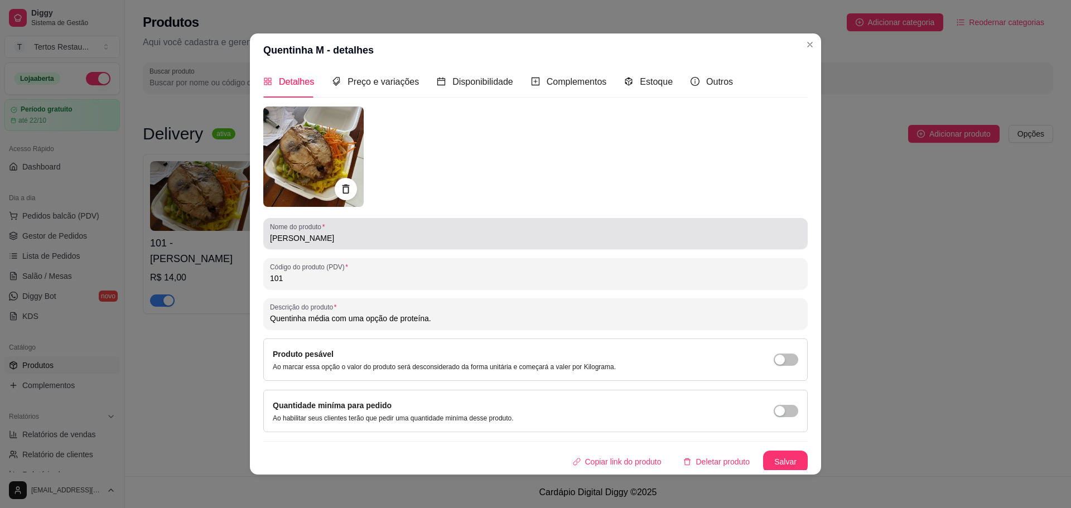
scroll to position [8, 0]
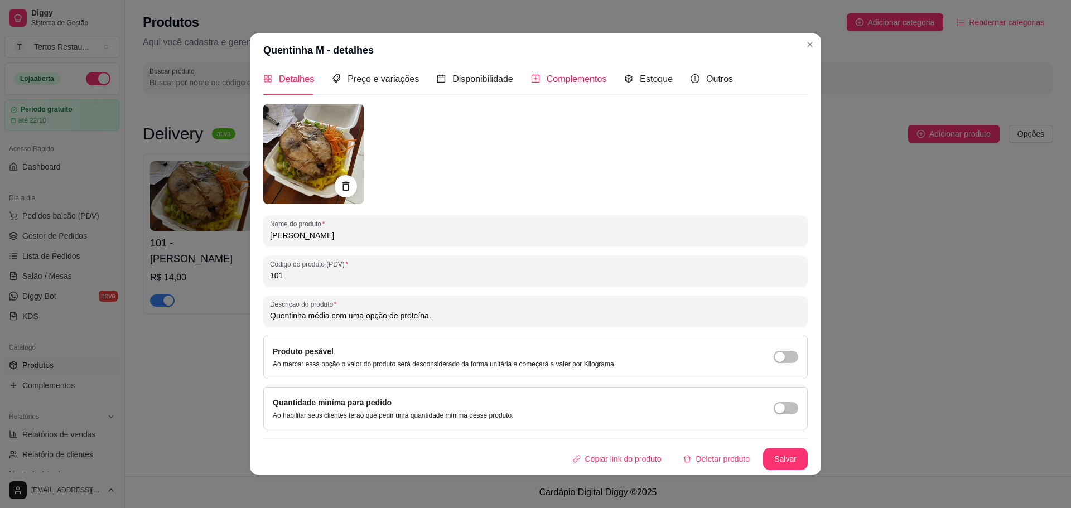
click at [560, 75] on span "Complementos" at bounding box center [577, 78] width 60 height 9
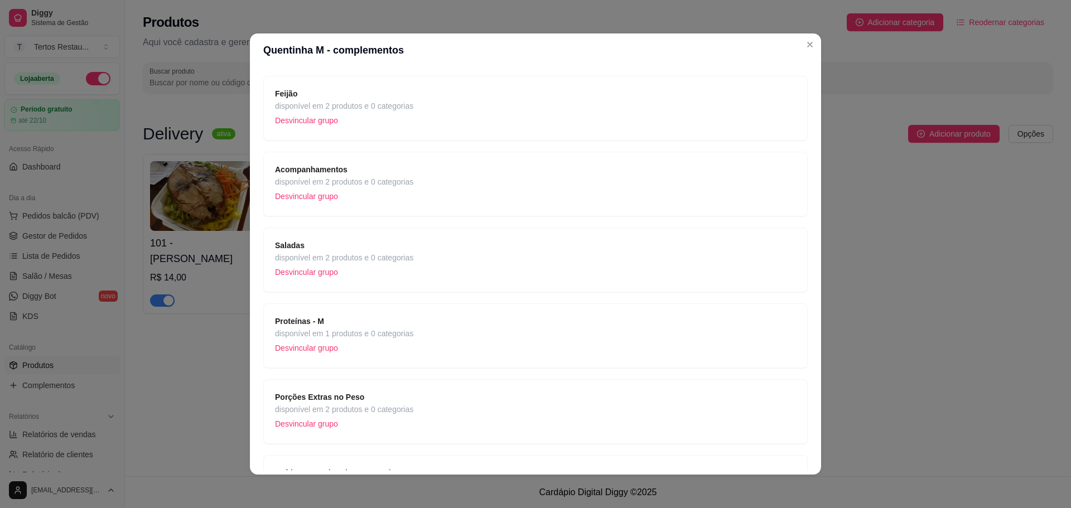
scroll to position [165, 0]
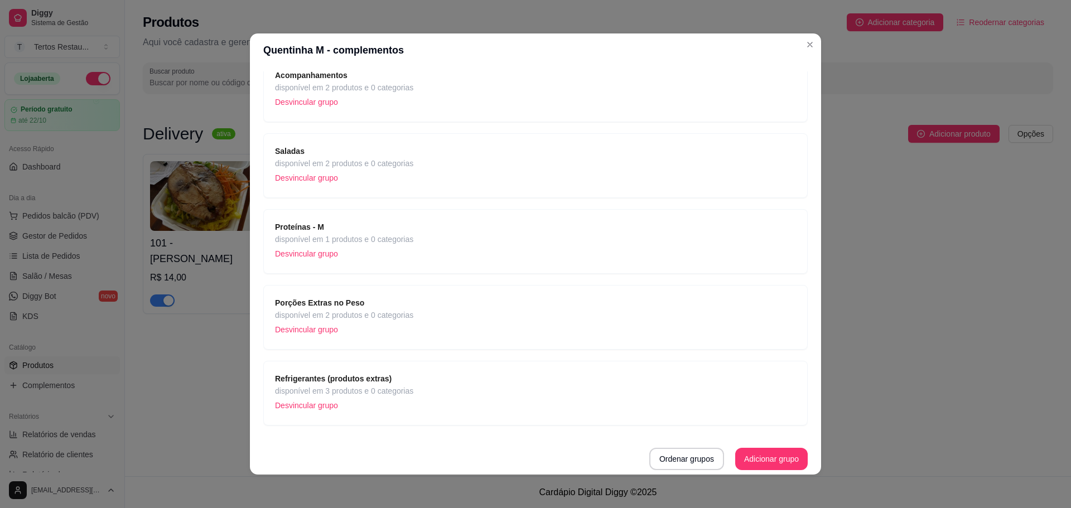
click at [311, 311] on span "disponível em 2 produtos e 0 categorias" at bounding box center [344, 315] width 138 height 12
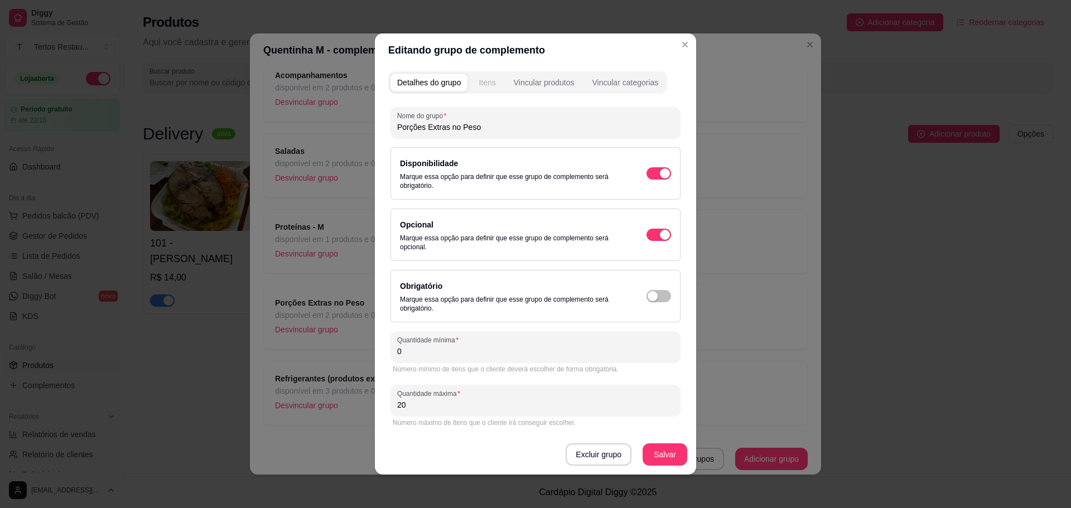
click at [481, 82] on div "Itens" at bounding box center [487, 82] width 17 height 11
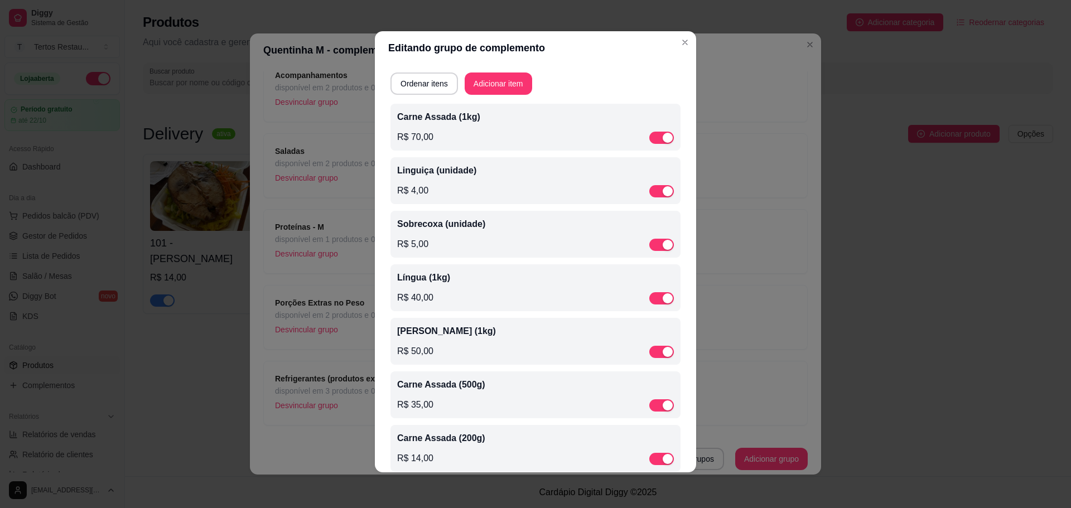
scroll to position [0, 0]
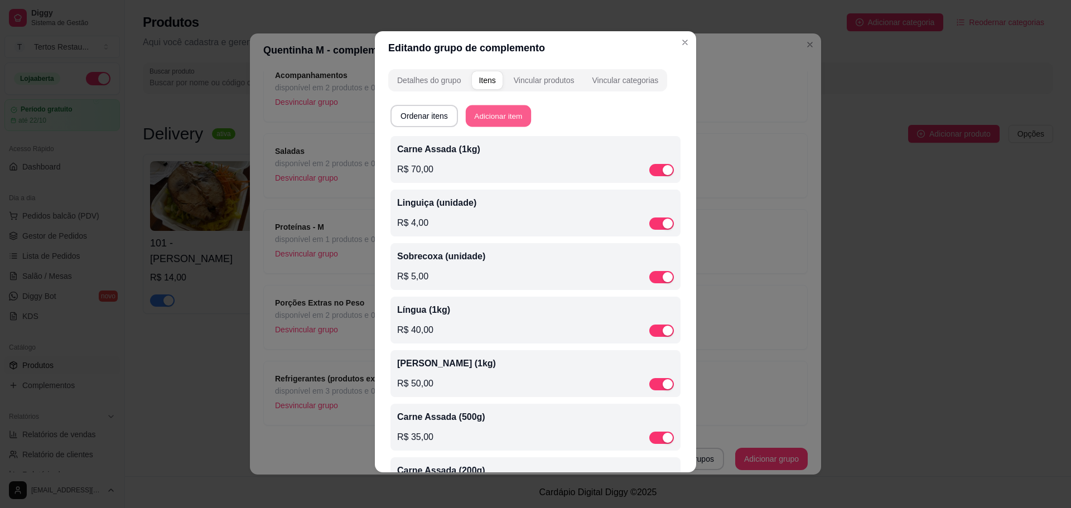
click at [505, 116] on button "Adicionar item" at bounding box center [498, 116] width 65 height 22
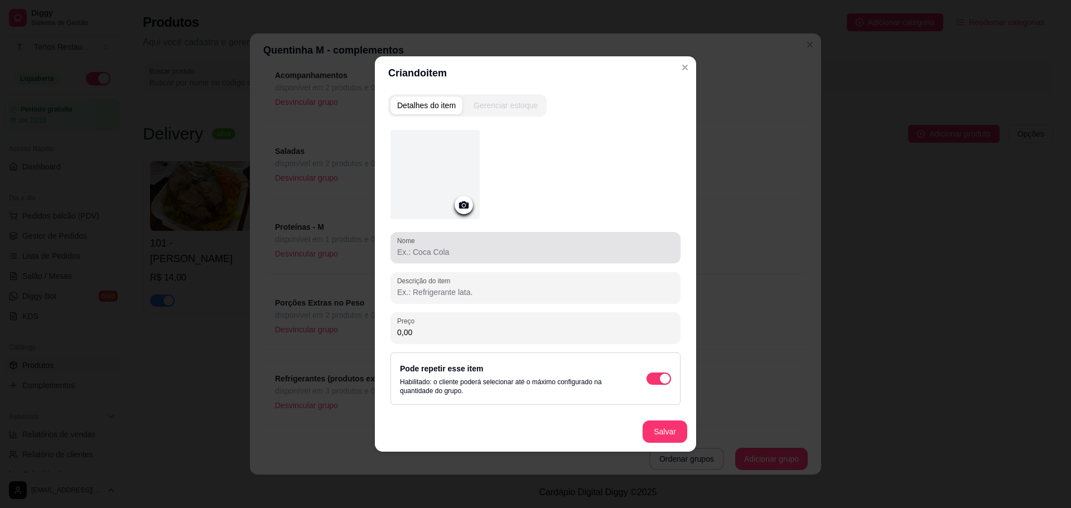
click at [437, 254] on input "Nome" at bounding box center [535, 252] width 277 height 11
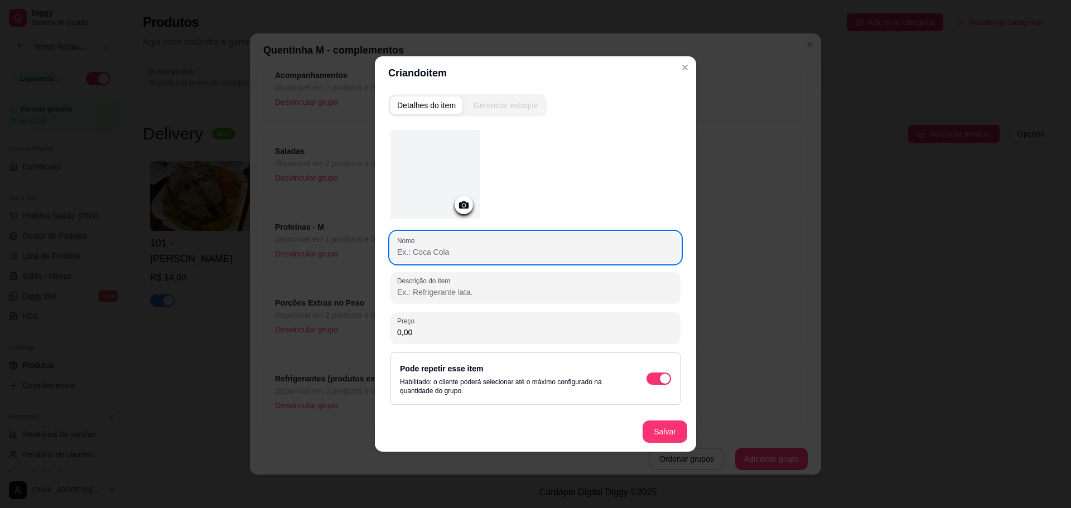
click at [443, 255] on input "Nome" at bounding box center [535, 252] width 277 height 11
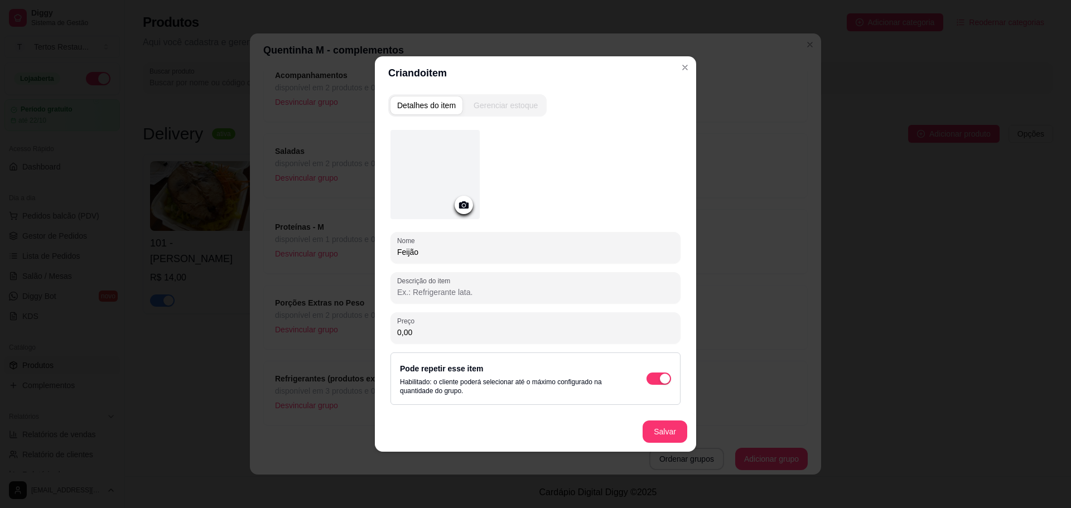
paste input "Preto"
drag, startPoint x: 473, startPoint y: 253, endPoint x: 391, endPoint y: 253, distance: 82.0
click at [391, 253] on div "Nome Feijão Preto 500ml" at bounding box center [535, 247] width 290 height 31
type input "Feijão Preto 500ml"
click at [415, 333] on input "0,00" at bounding box center [535, 332] width 277 height 11
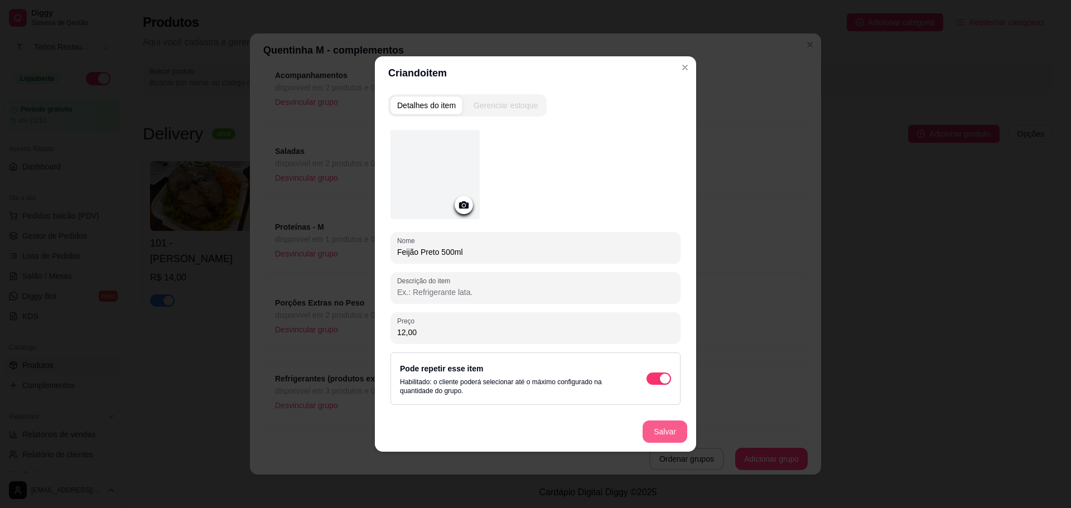
type input "12,00"
click at [650, 428] on button "Salvar" at bounding box center [664, 432] width 45 height 22
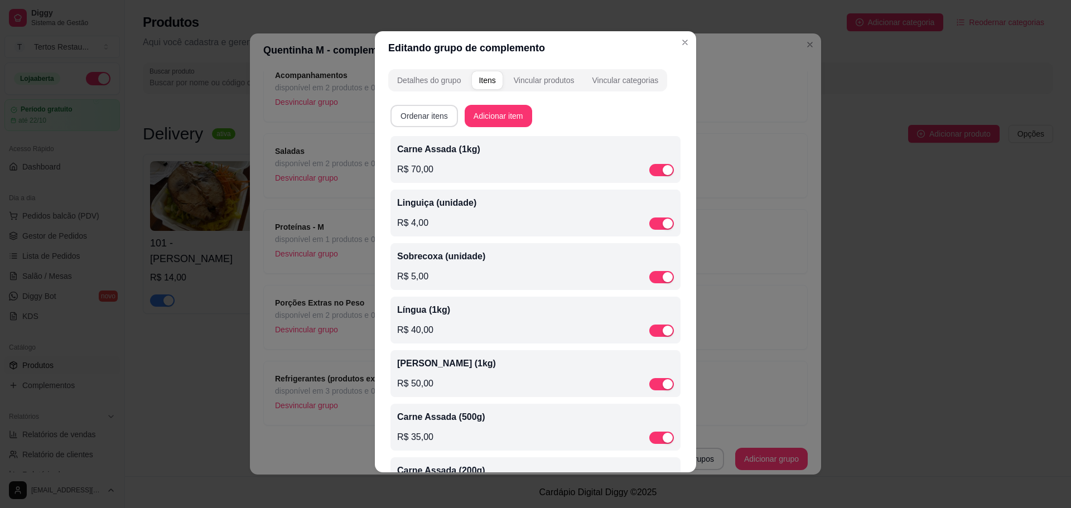
click at [409, 110] on button "Ordenar itens" at bounding box center [423, 116] width 67 height 22
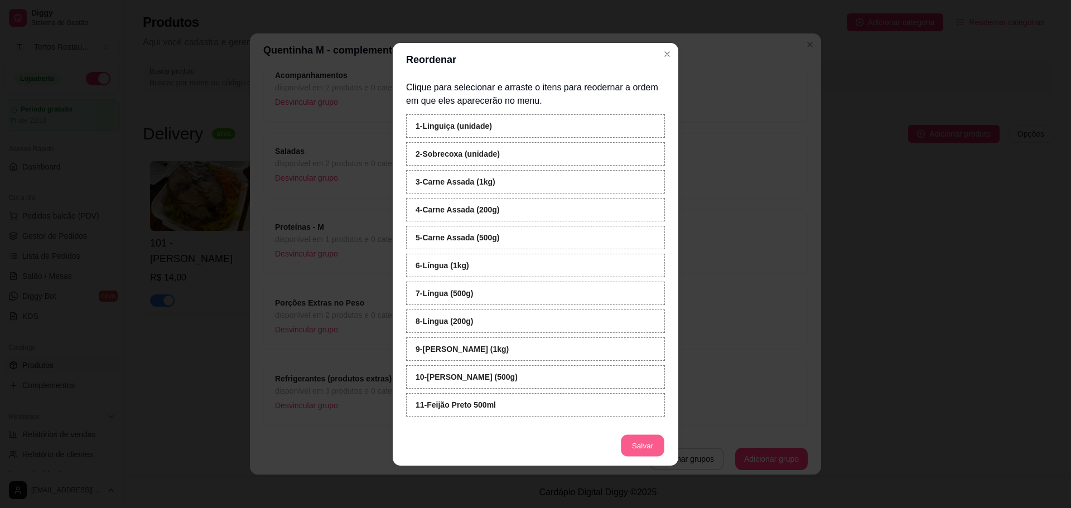
click at [644, 448] on button "Salvar" at bounding box center [643, 445] width 44 height 22
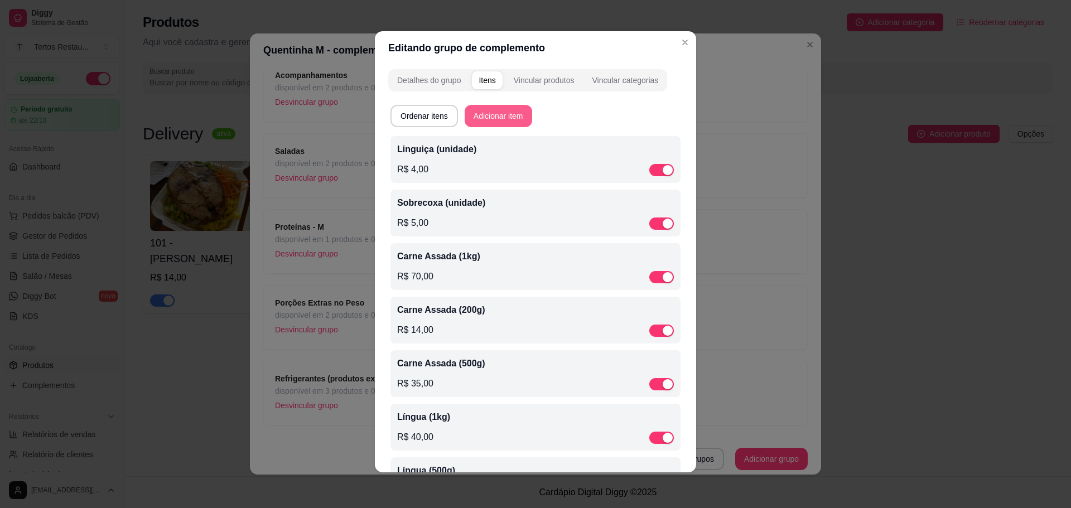
click at [491, 116] on button "Adicionar item" at bounding box center [498, 116] width 67 height 22
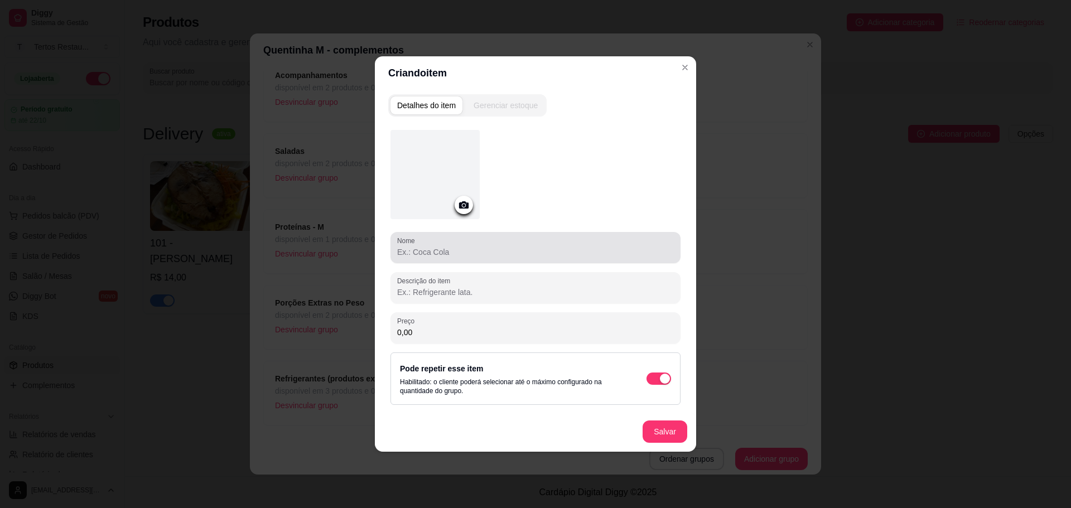
click at [427, 260] on div "Nome" at bounding box center [535, 247] width 290 height 31
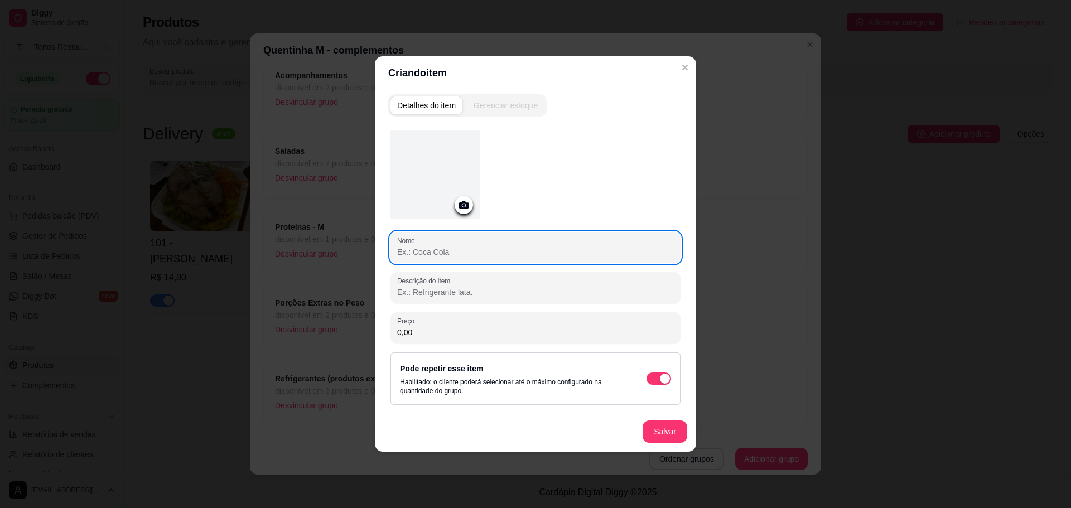
paste input "Feijão Preto 500ml"
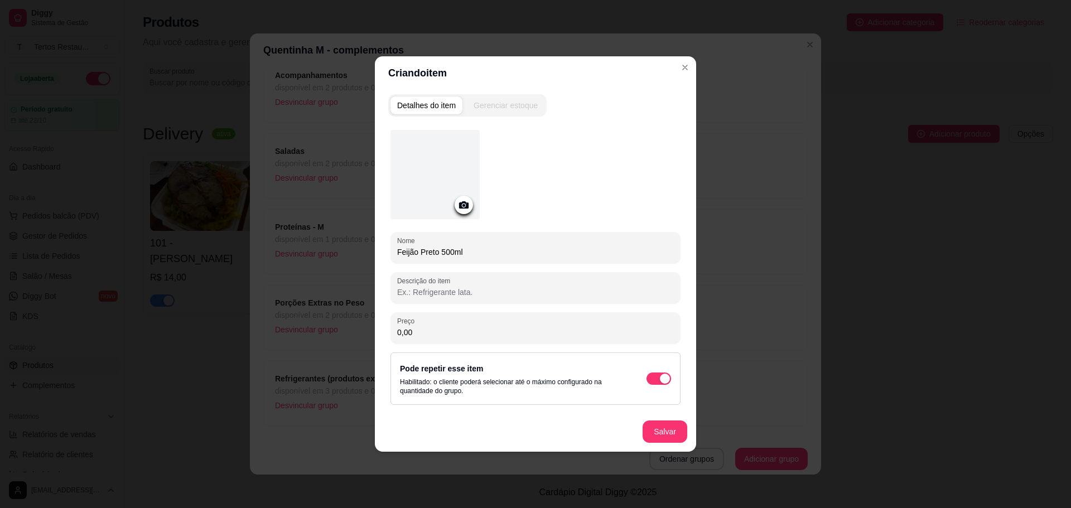
drag, startPoint x: 436, startPoint y: 250, endPoint x: 419, endPoint y: 248, distance: 16.9
click at [419, 248] on input "Feijão Preto 500ml" at bounding box center [535, 252] width 277 height 11
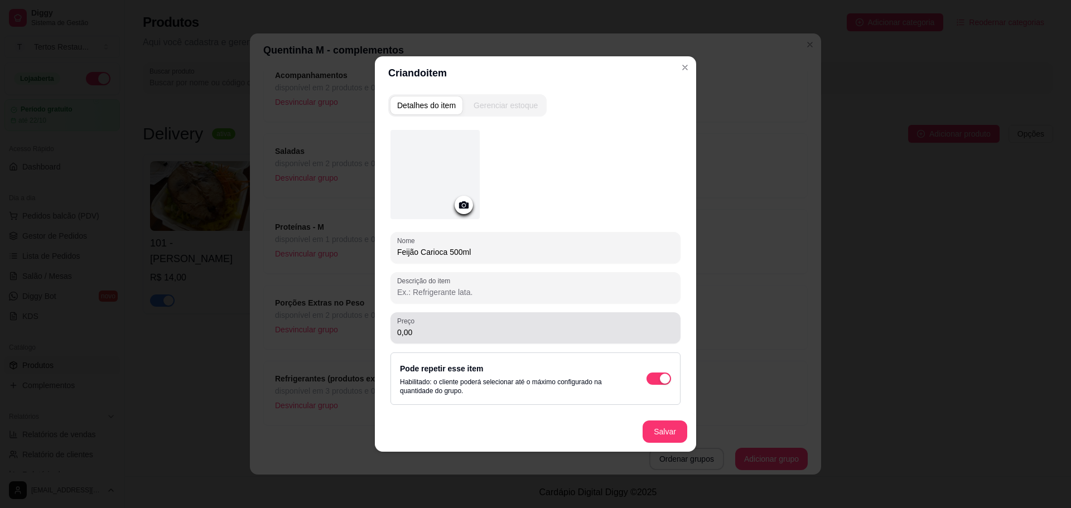
type input "Feijão Carioca 500ml"
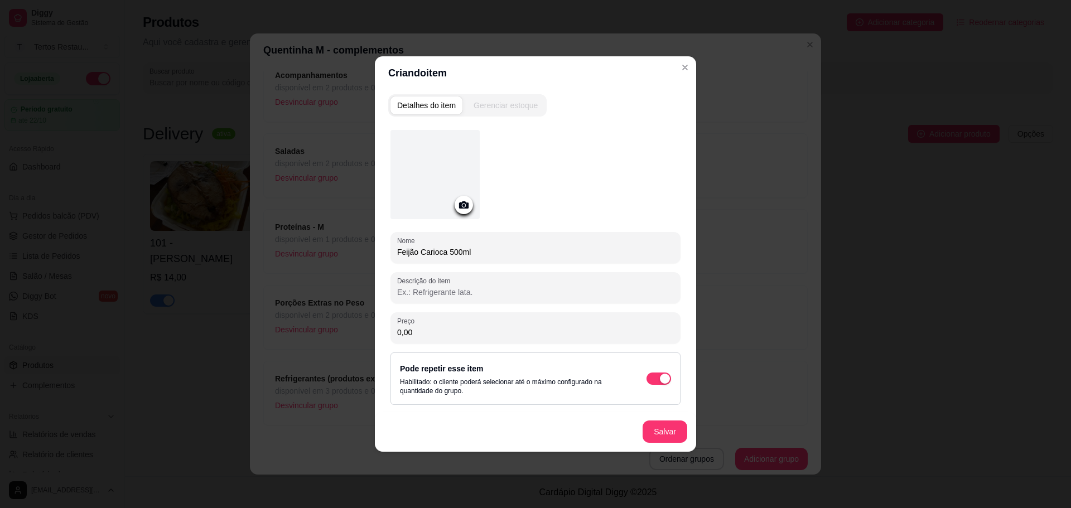
click at [480, 336] on input "0,00" at bounding box center [535, 332] width 277 height 11
type input "12,00"
click at [663, 433] on button "Salvar" at bounding box center [664, 432] width 45 height 22
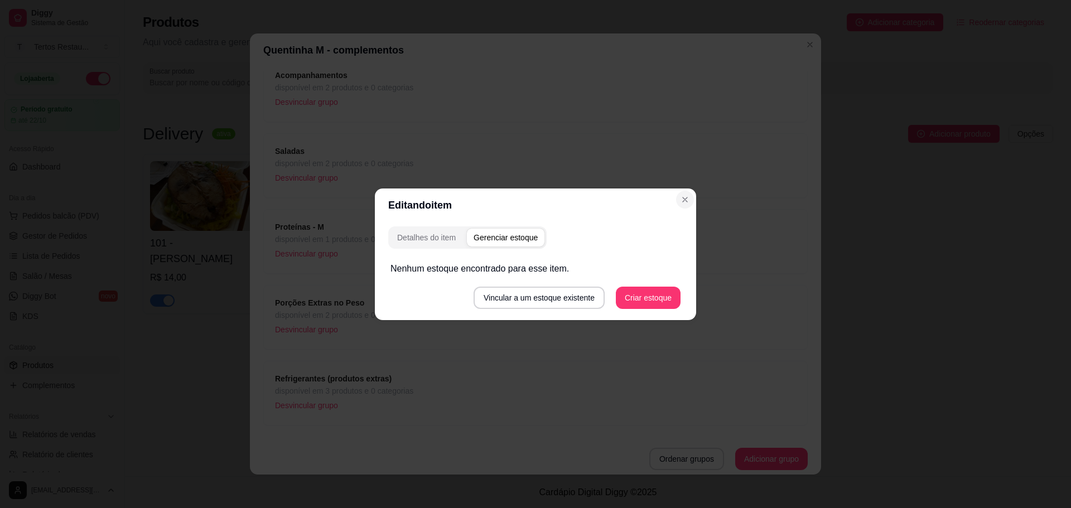
click at [524, 157] on div "Editando item Detalhes do item Gerenciar estoque Nenhum estoque encontrado para…" at bounding box center [535, 254] width 1071 height 508
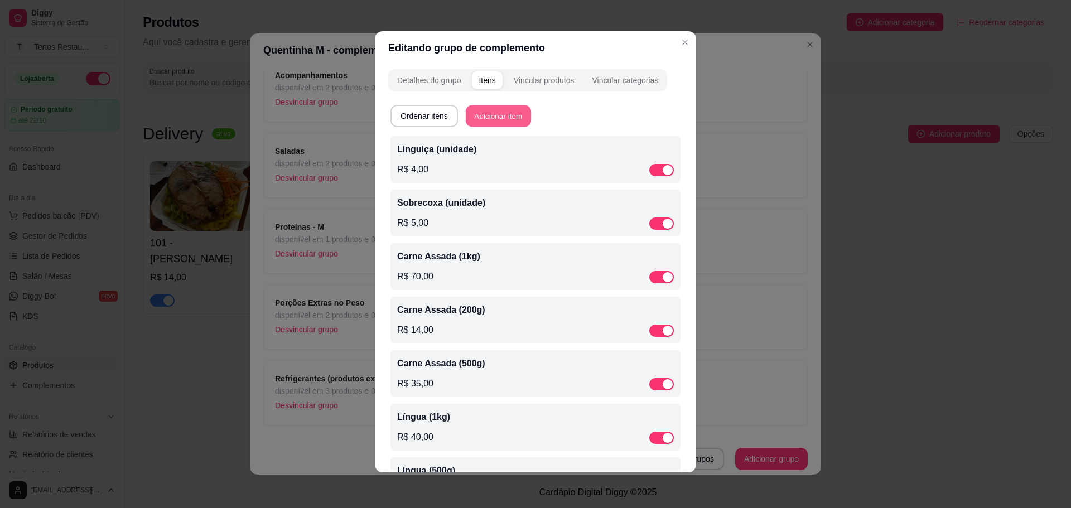
click at [493, 110] on button "Adicionar item" at bounding box center [498, 116] width 65 height 22
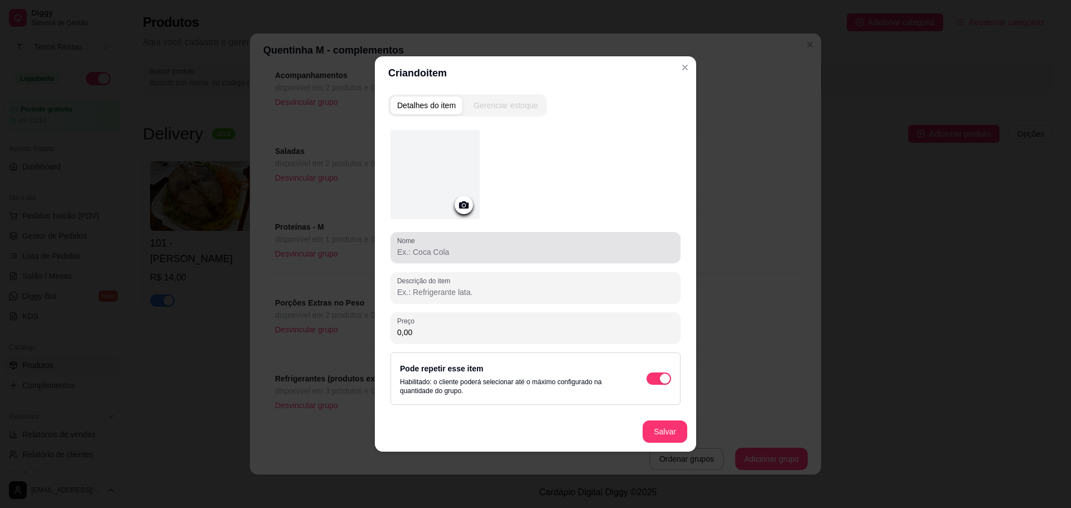
click at [430, 251] on input "Nome" at bounding box center [535, 252] width 277 height 11
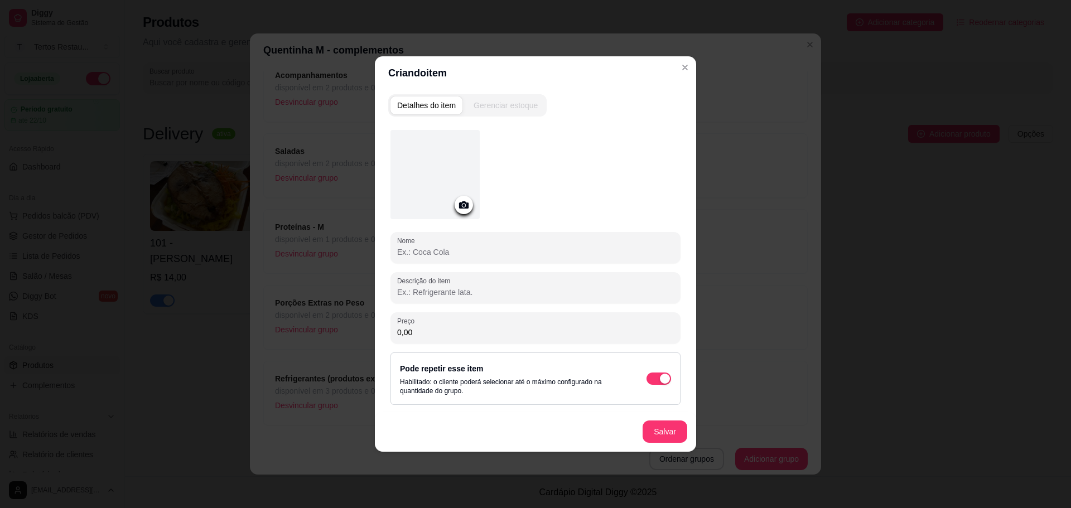
paste input "Feijão Preto 500ml"
drag, startPoint x: 438, startPoint y: 253, endPoint x: 420, endPoint y: 252, distance: 18.4
click at [420, 252] on input "Feijão Preto 500ml" at bounding box center [535, 252] width 277 height 11
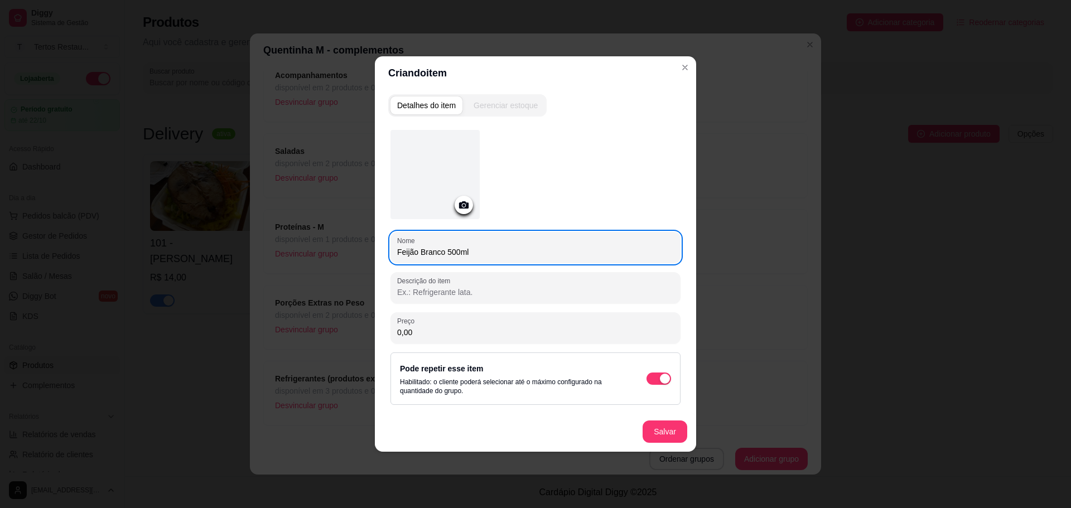
type input "Feijão Branco 500ml"
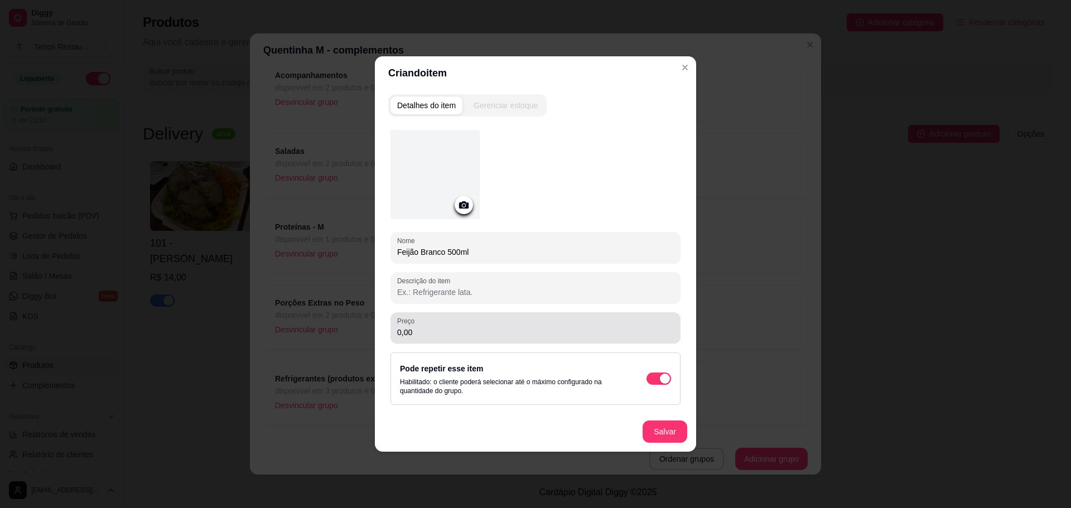
click at [432, 326] on div "0,00" at bounding box center [535, 328] width 277 height 22
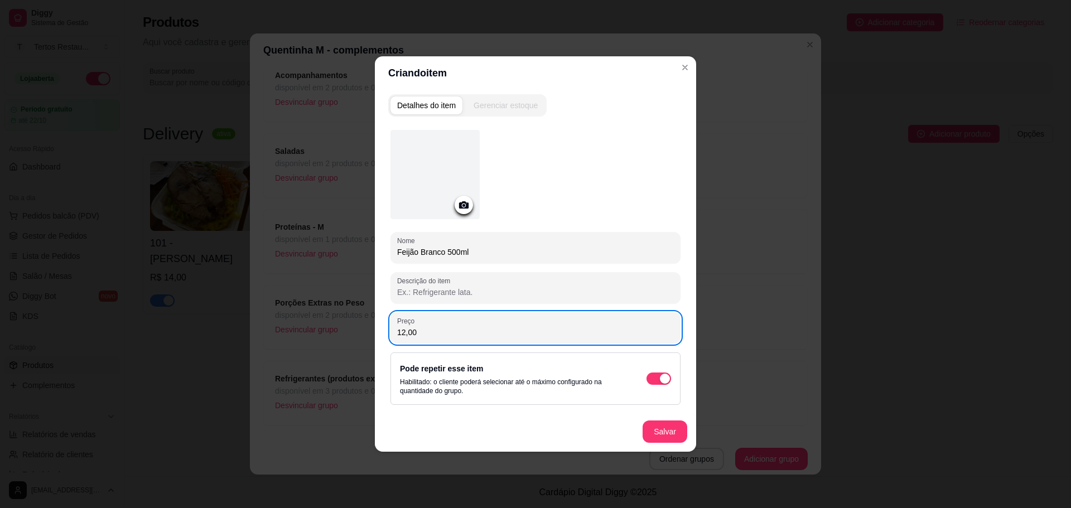
type input "12,00"
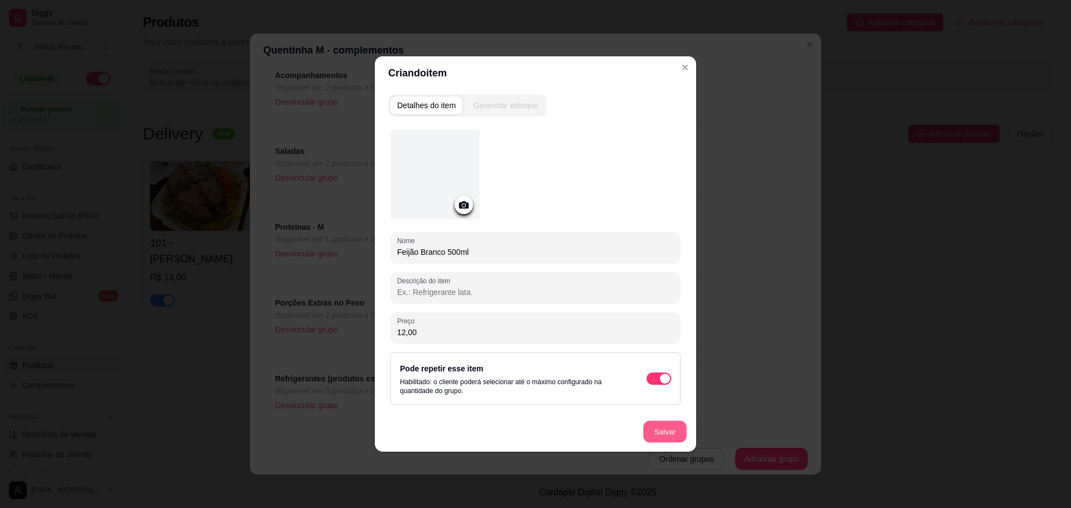
click at [673, 433] on button "Salvar" at bounding box center [665, 432] width 44 height 22
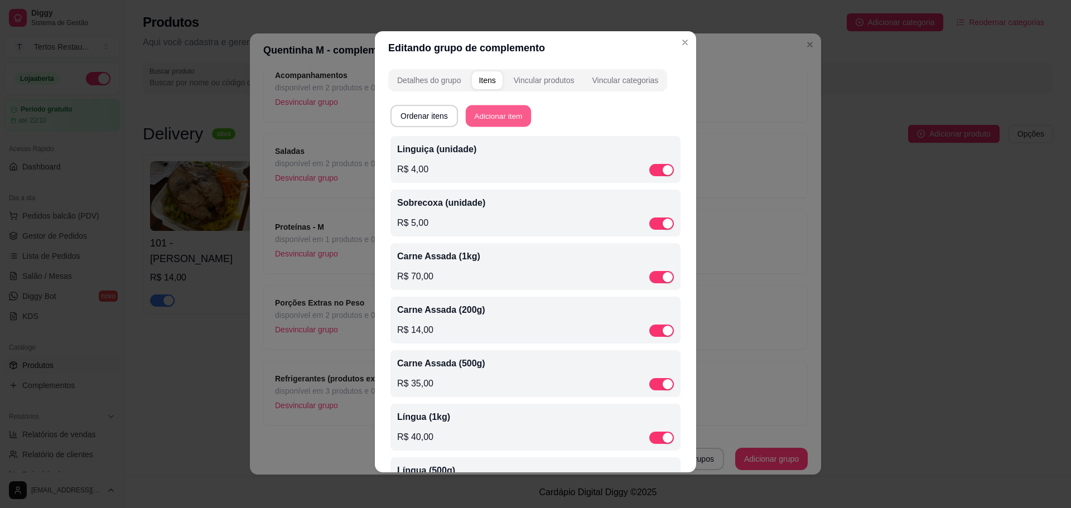
click at [499, 108] on button "Adicionar item" at bounding box center [498, 116] width 65 height 22
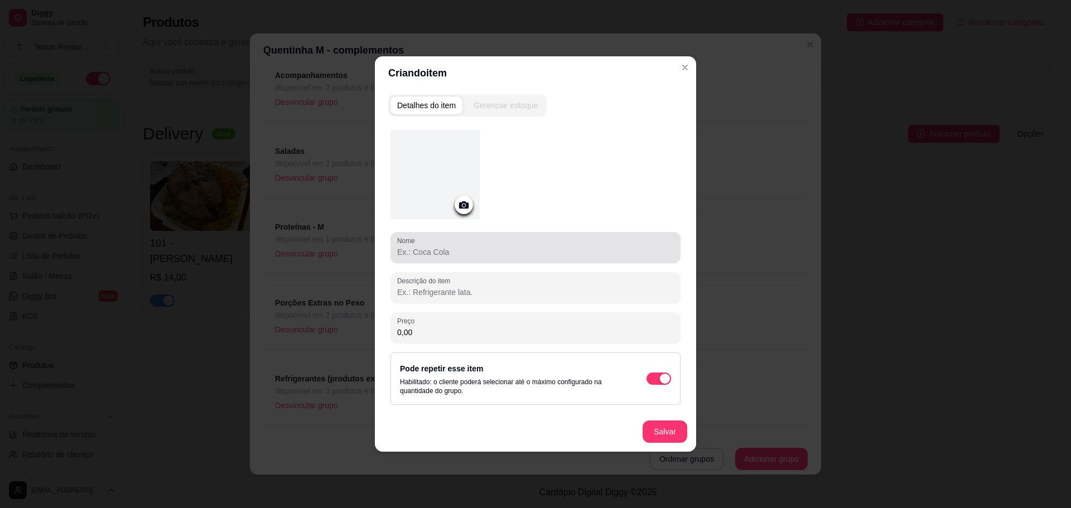
click at [438, 251] on input "Nome" at bounding box center [535, 252] width 277 height 11
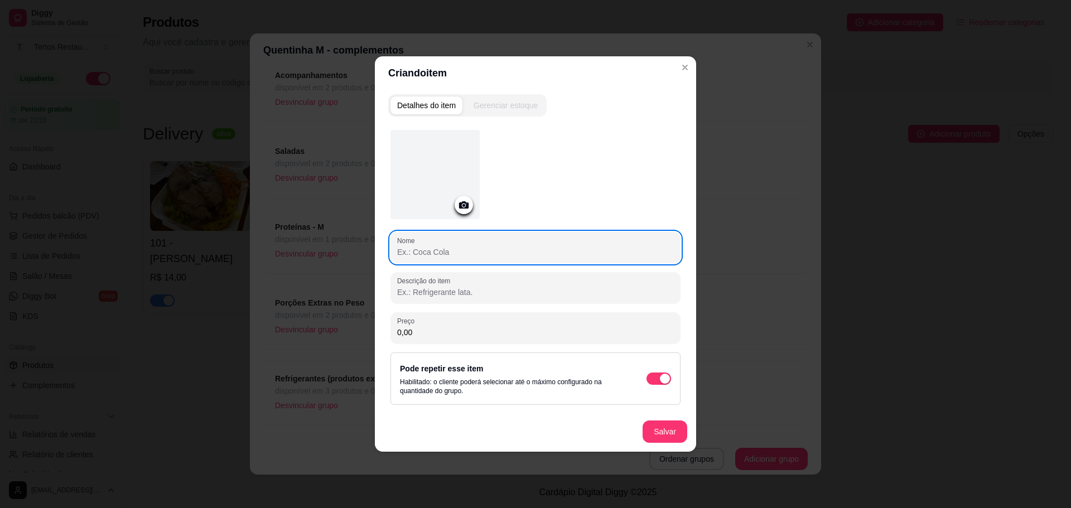
paste input "Feijão Preto 500ml"
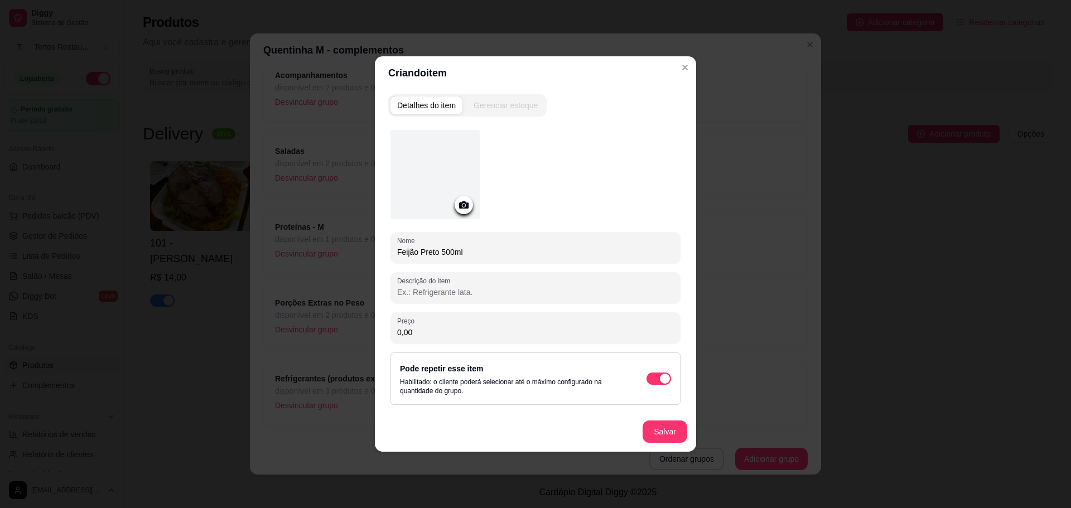
drag, startPoint x: 439, startPoint y: 250, endPoint x: 421, endPoint y: 248, distance: 18.0
click at [421, 248] on input "Feijão Preto 500ml" at bounding box center [535, 252] width 277 height 11
type input "Feijão Verde 500ml"
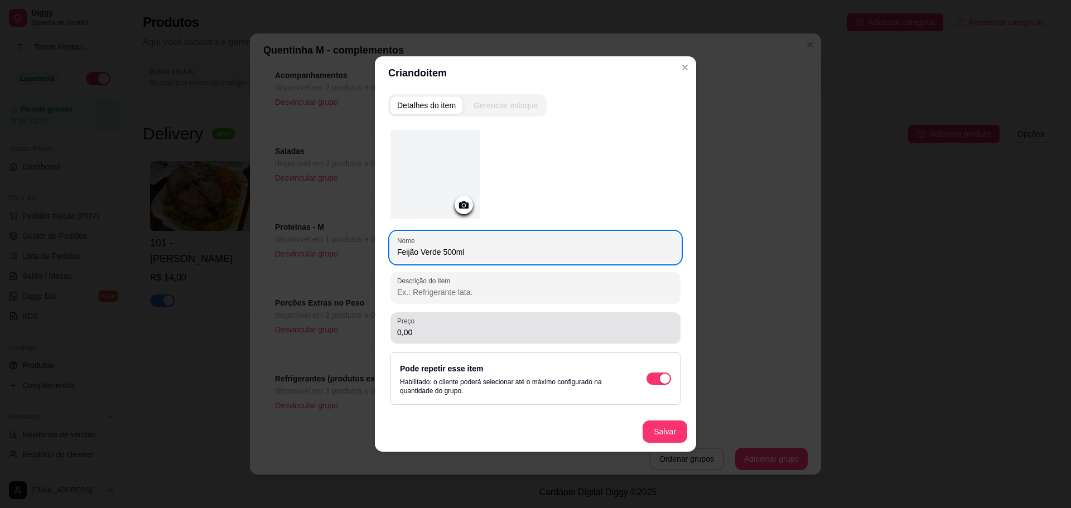
click at [429, 334] on input "0,00" at bounding box center [535, 332] width 277 height 11
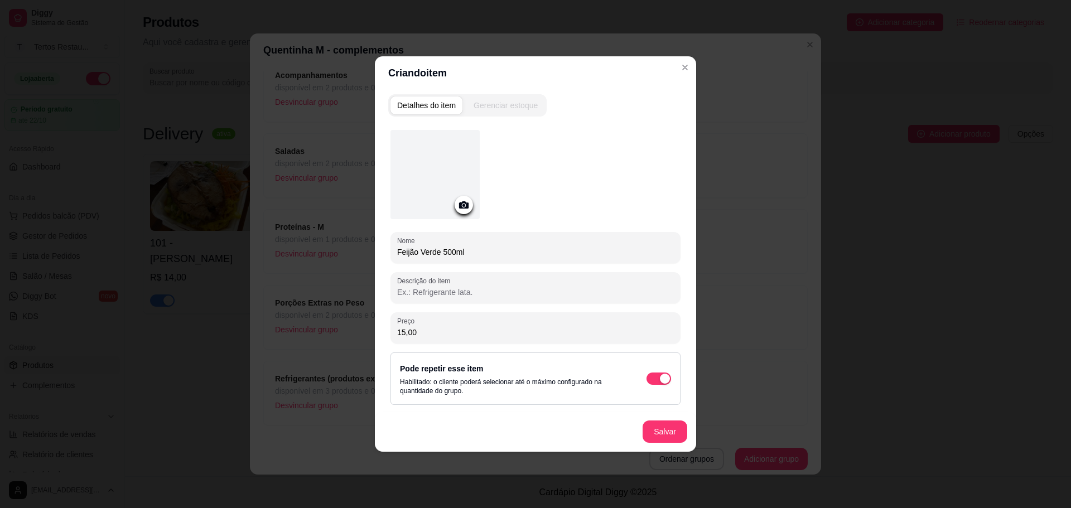
type input "15,00"
click at [680, 429] on button "Salvar" at bounding box center [665, 432] width 44 height 22
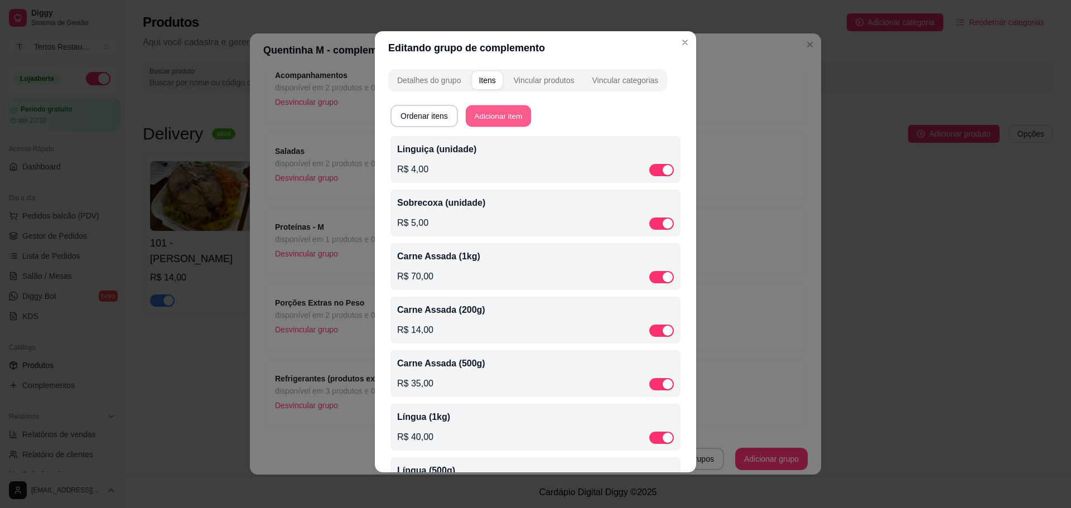
click at [502, 116] on button "Adicionar item" at bounding box center [498, 116] width 65 height 22
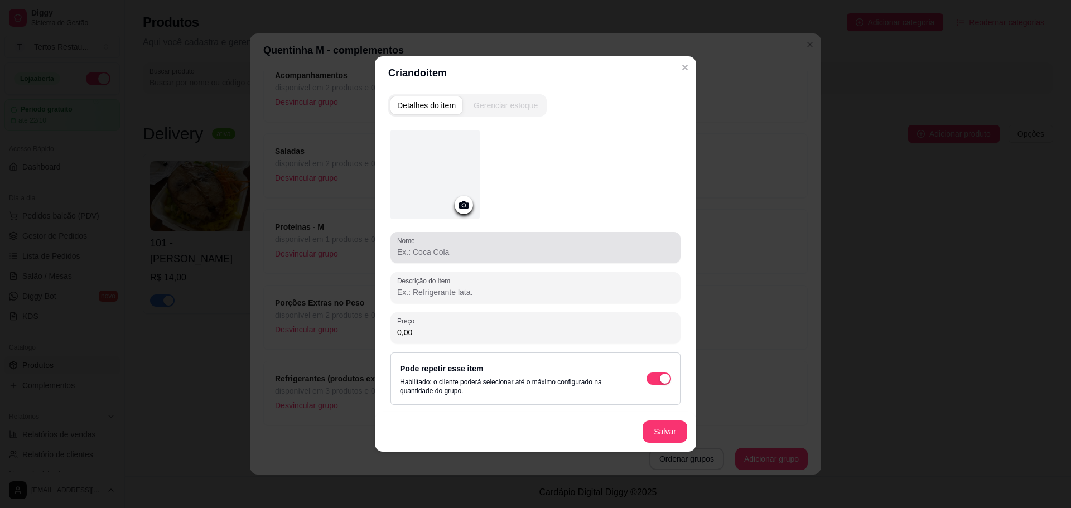
click at [437, 248] on input "Nome" at bounding box center [535, 252] width 277 height 11
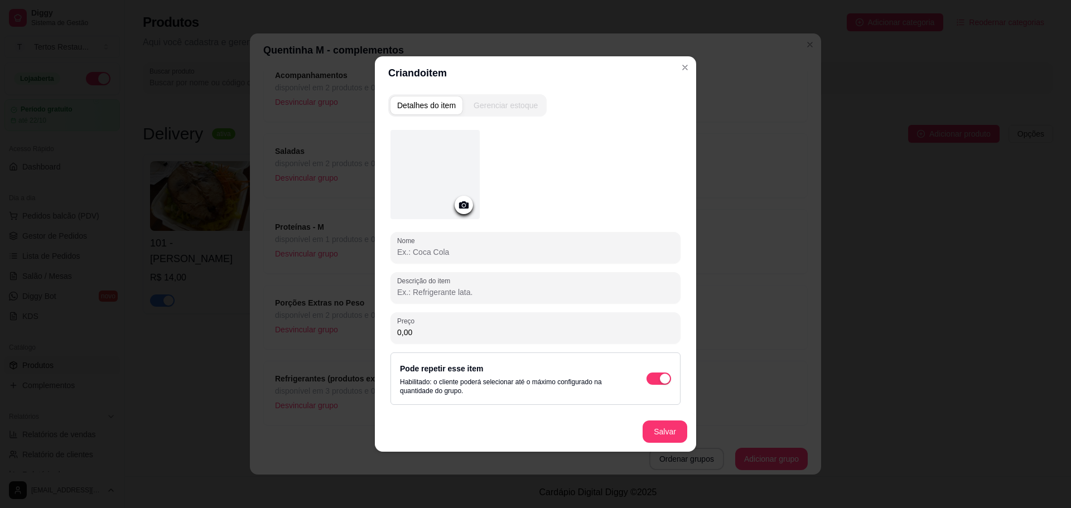
paste input "Fava"
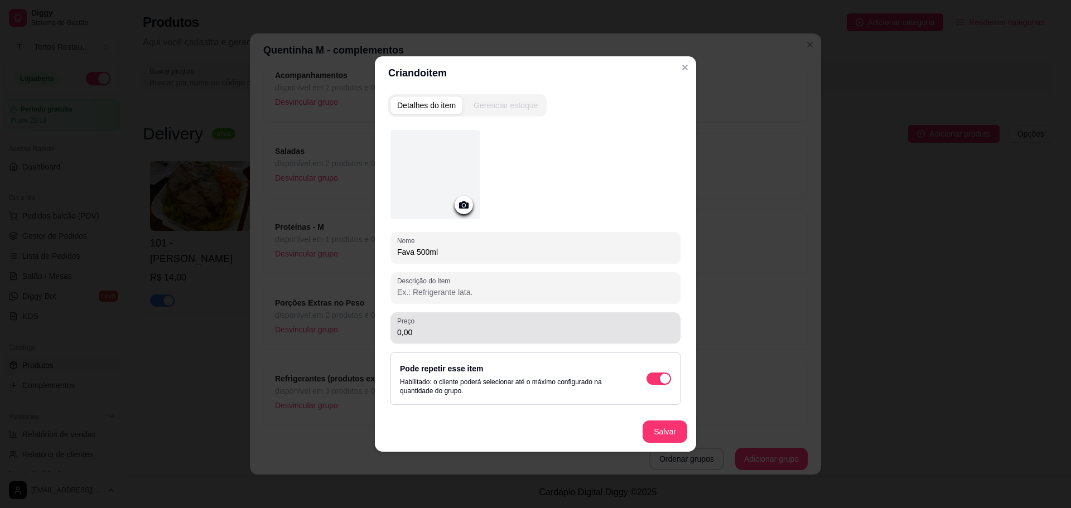
type input "Fava 500ml"
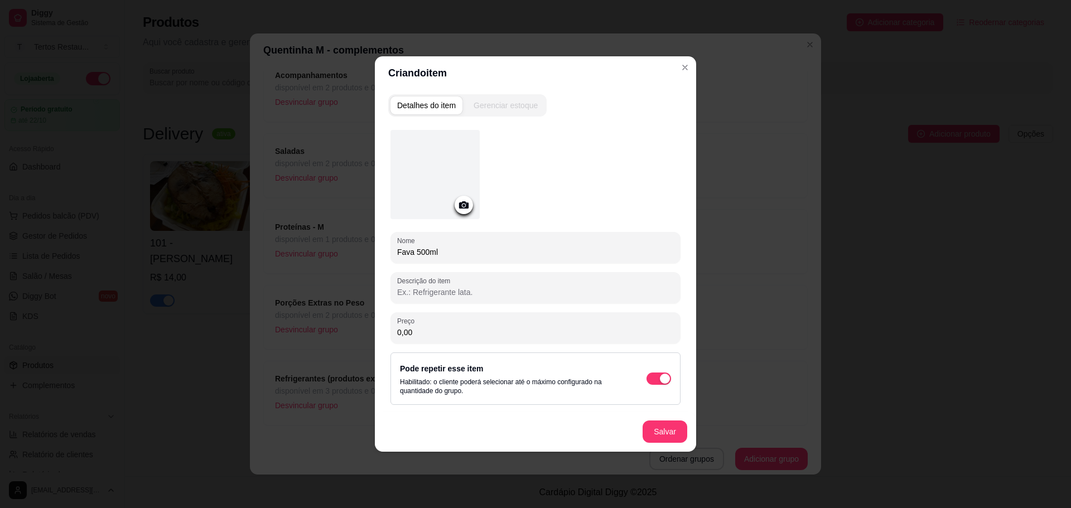
click at [421, 332] on input "0,00" at bounding box center [535, 332] width 277 height 11
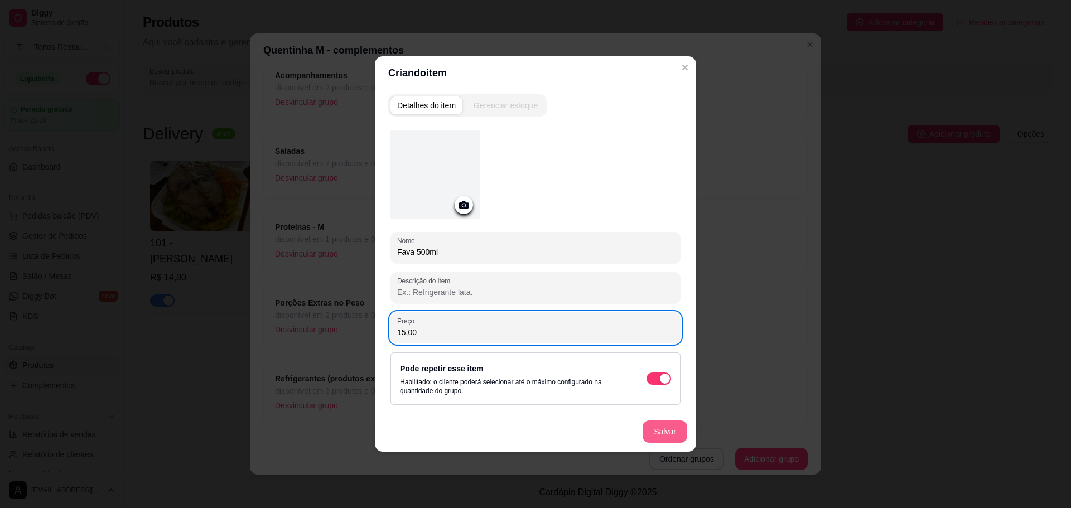
type input "15,00"
click at [654, 432] on button "Salvar" at bounding box center [664, 432] width 45 height 22
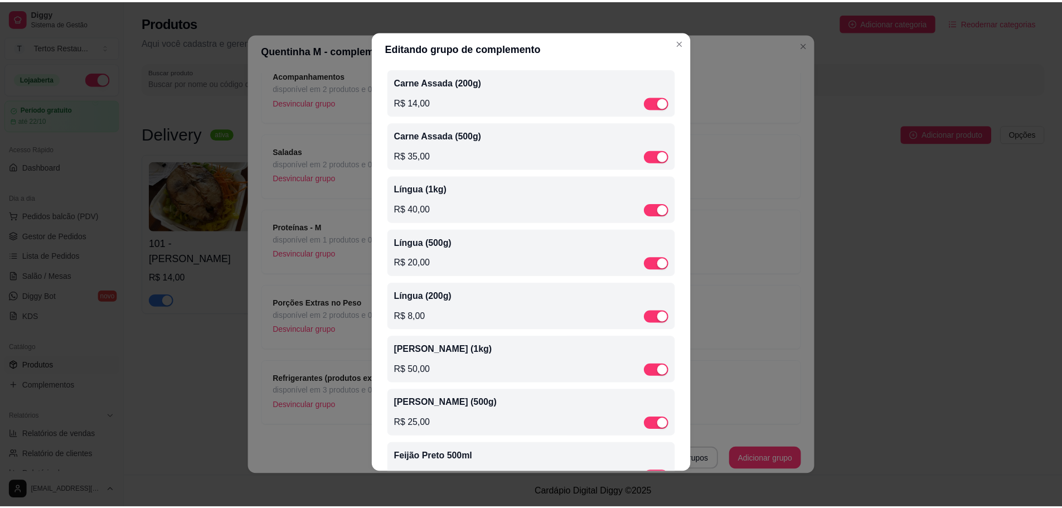
scroll to position [486, 0]
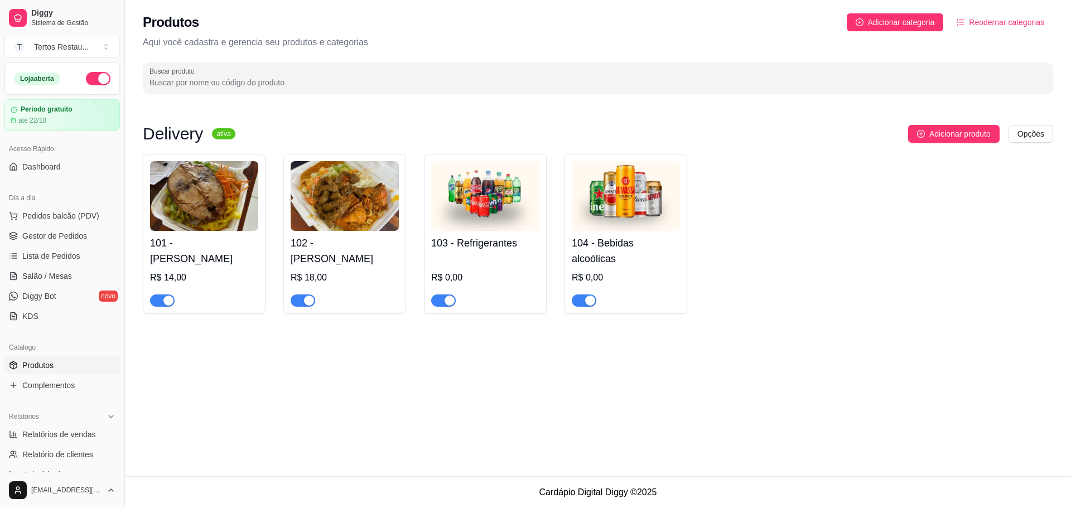
click at [787, 272] on div "101 - Quentinha M R$ 14,00 102 - Quentinha G R$ 18,00 103 - Refrigerantes R$ 0,…" at bounding box center [598, 234] width 910 height 160
click at [57, 239] on span "Gestor de Pedidos" at bounding box center [54, 235] width 65 height 11
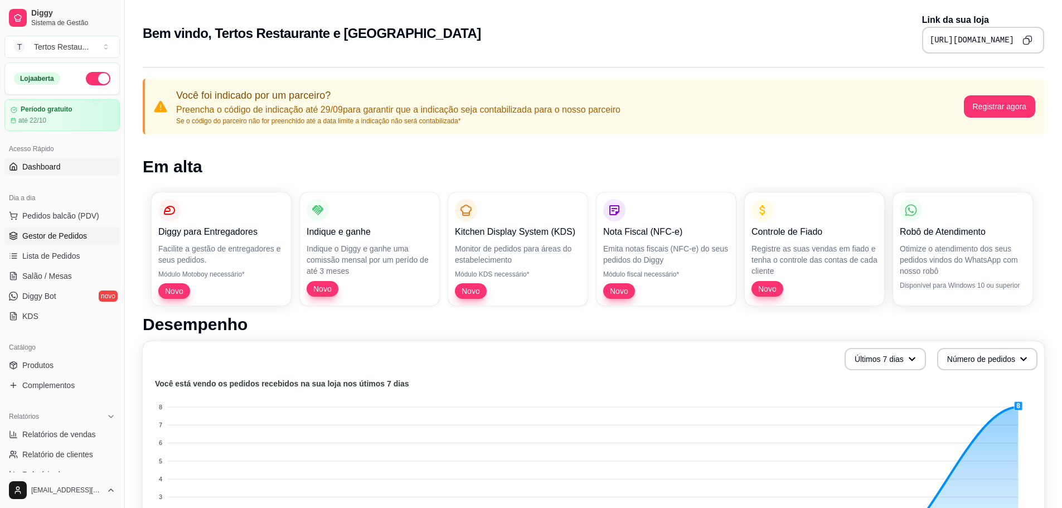
click at [55, 234] on span "Gestor de Pedidos" at bounding box center [54, 235] width 65 height 11
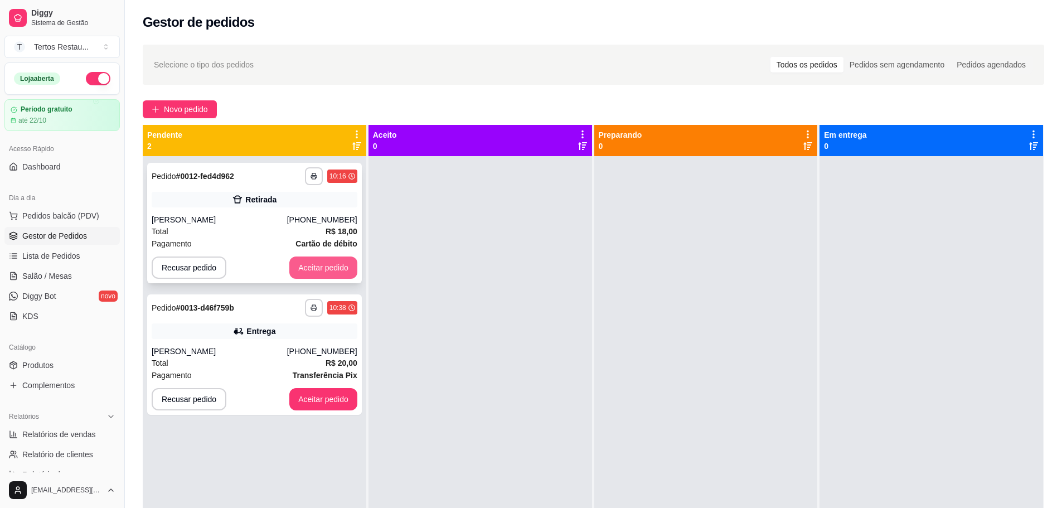
click at [319, 271] on button "Aceitar pedido" at bounding box center [323, 268] width 68 height 22
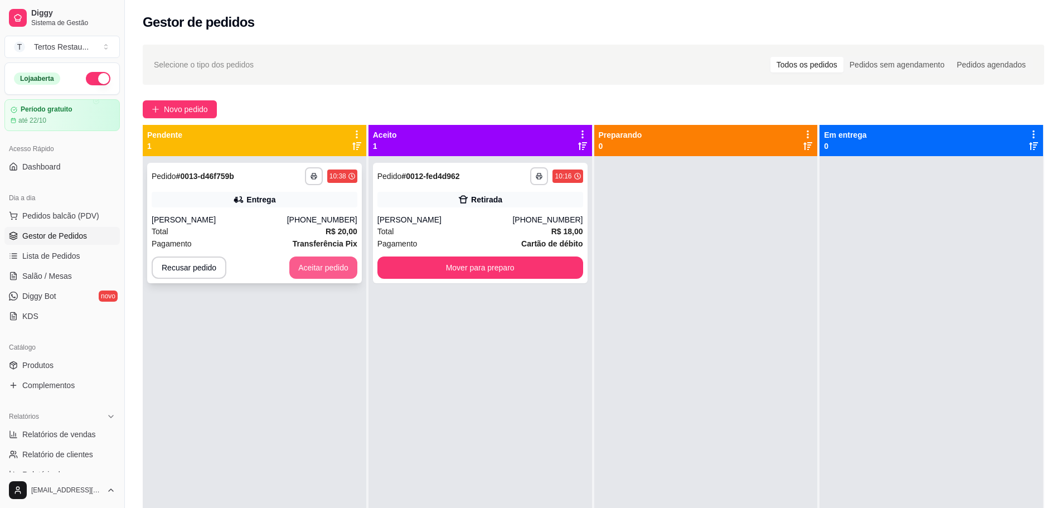
click at [320, 270] on button "Aceitar pedido" at bounding box center [323, 268] width 68 height 22
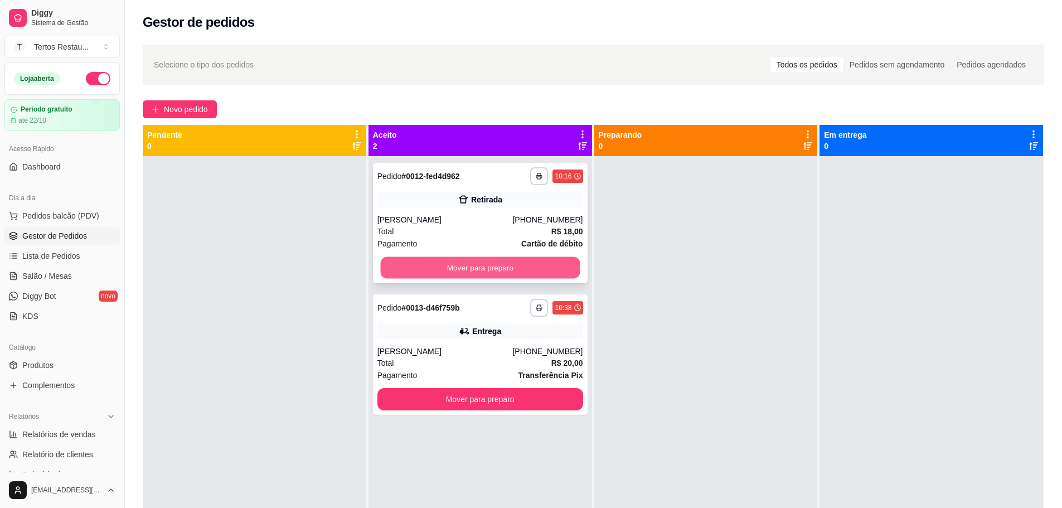
click at [479, 270] on button "Mover para preparo" at bounding box center [480, 268] width 200 height 22
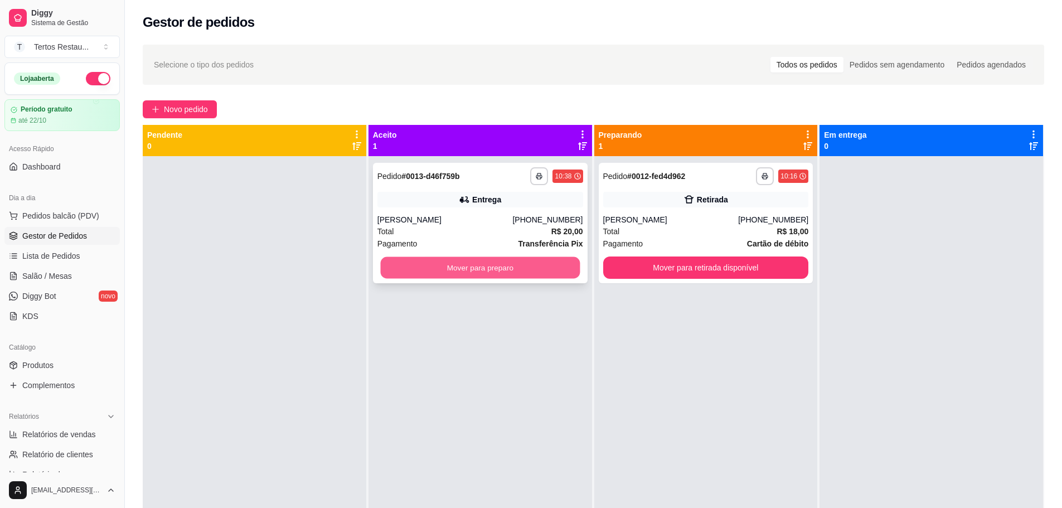
click at [480, 269] on button "Mover para preparo" at bounding box center [480, 268] width 200 height 22
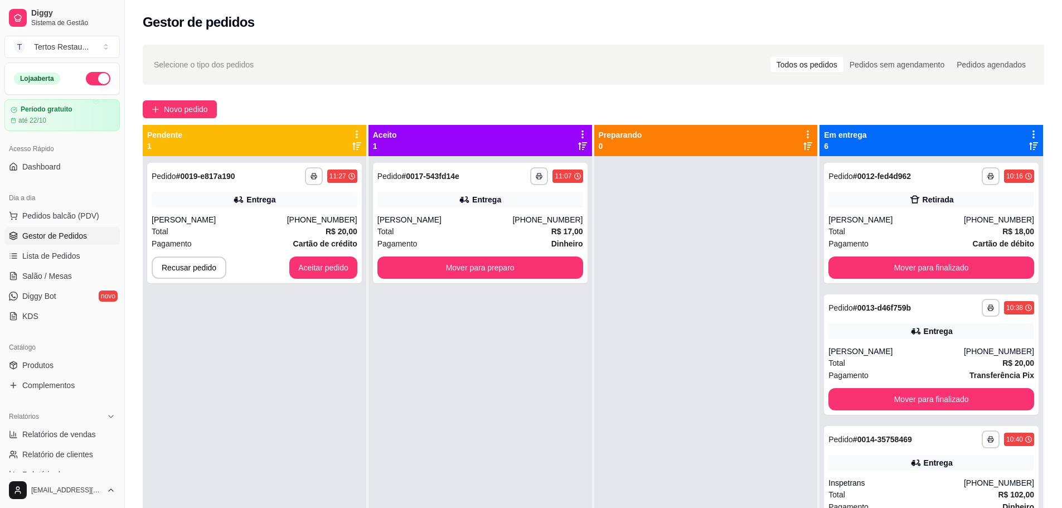
click at [482, 32] on div "Gestor de pedidos" at bounding box center [593, 19] width 937 height 38
